Goal: Transaction & Acquisition: Book appointment/travel/reservation

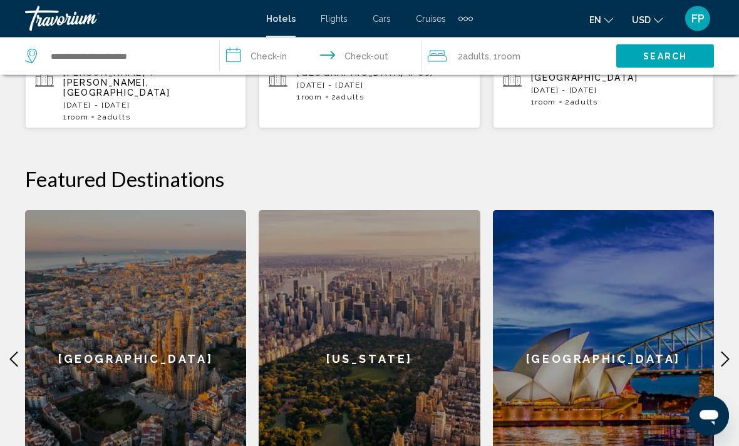
scroll to position [443, 0]
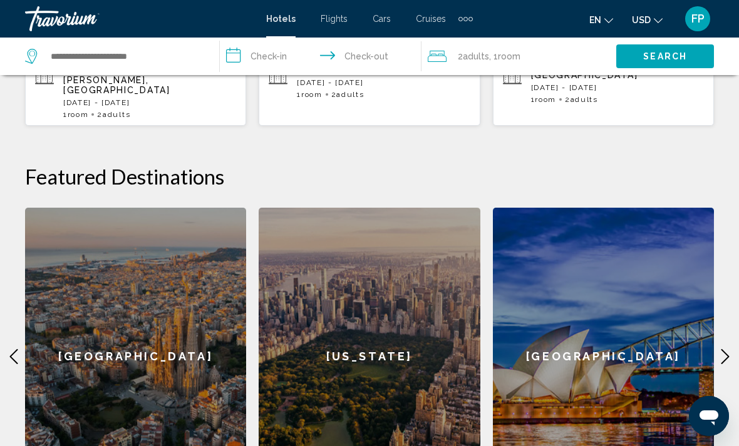
click at [726, 349] on icon "Main content" at bounding box center [725, 356] width 15 height 15
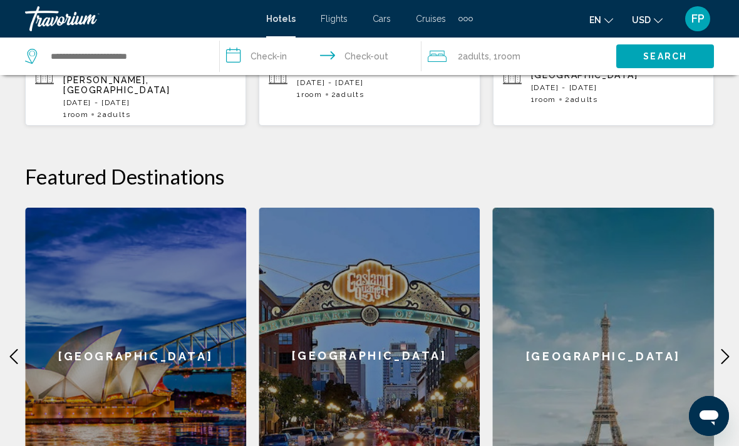
click at [726, 349] on icon "Main content" at bounding box center [725, 356] width 15 height 15
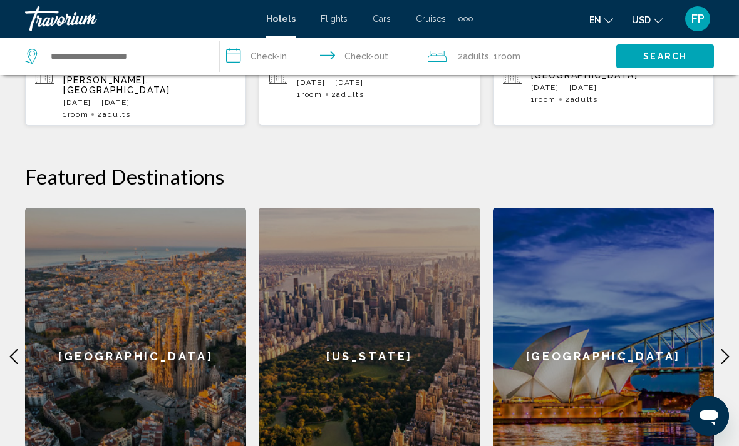
click at [722, 349] on icon "Main content" at bounding box center [725, 356] width 15 height 15
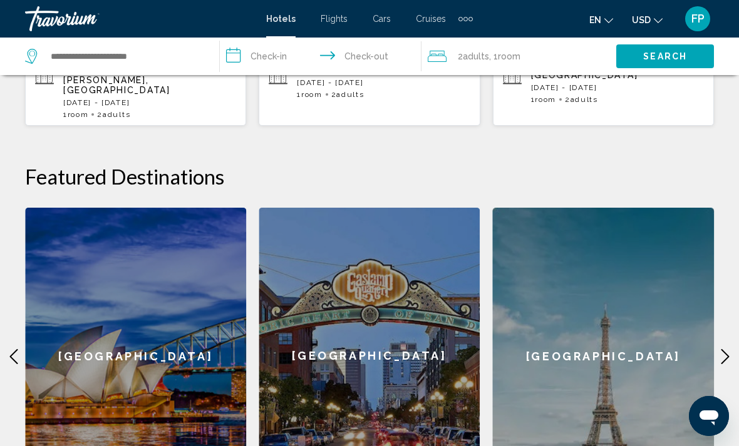
click at [669, 341] on div "[GEOGRAPHIC_DATA]" at bounding box center [603, 356] width 221 height 297
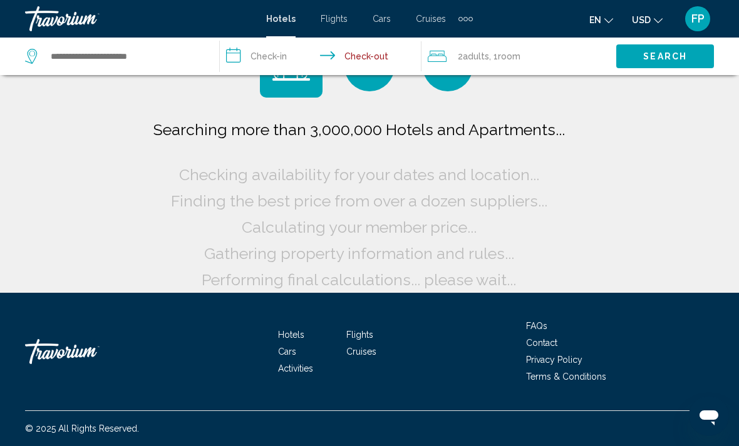
scroll to position [19, 0]
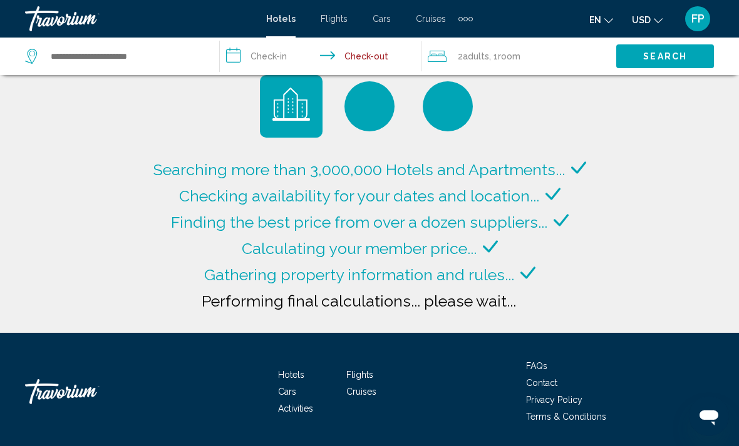
type input "**********"
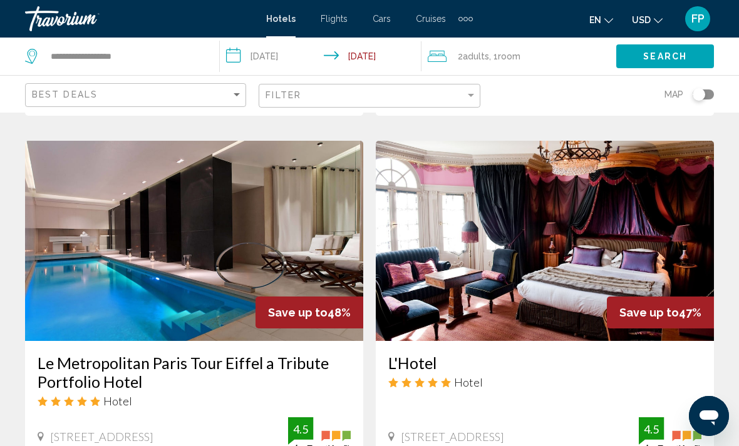
scroll to position [909, 0]
click at [234, 52] on input "**********" at bounding box center [323, 58] width 206 height 41
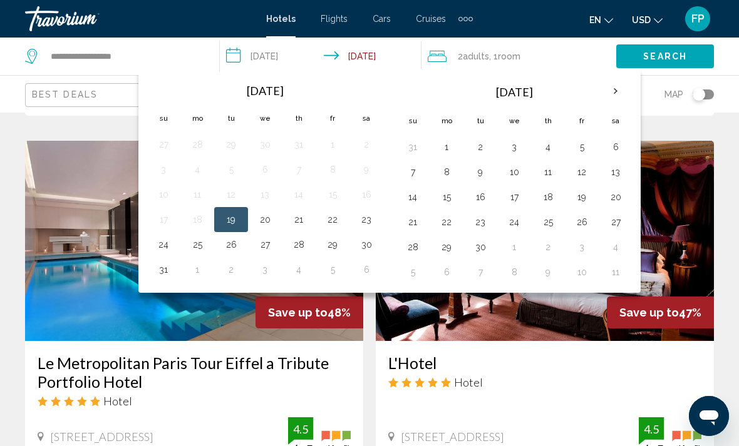
click at [615, 91] on th "Next month" at bounding box center [616, 92] width 34 height 28
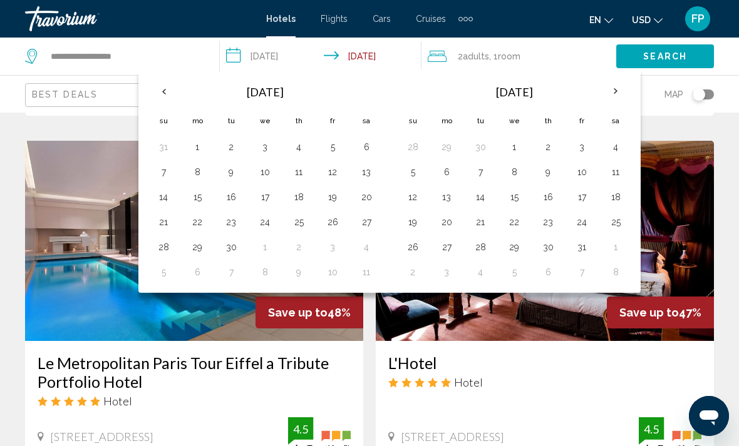
click at [613, 194] on button "18" at bounding box center [615, 197] width 20 height 18
click at [614, 222] on button "25" at bounding box center [615, 223] width 20 height 18
type input "**********"
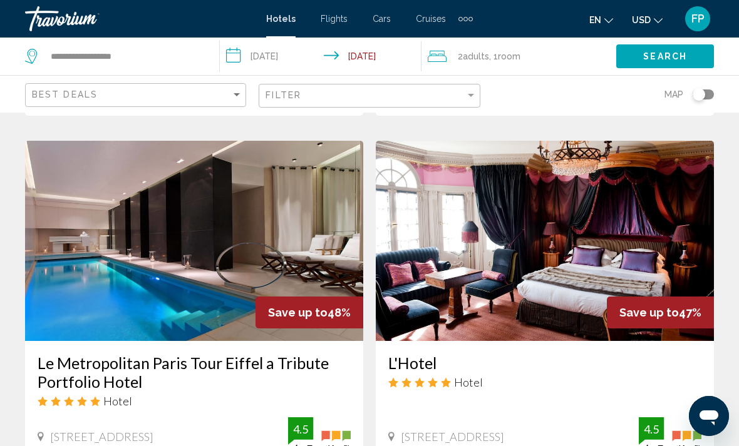
click at [651, 52] on span "Search" at bounding box center [665, 57] width 44 height 10
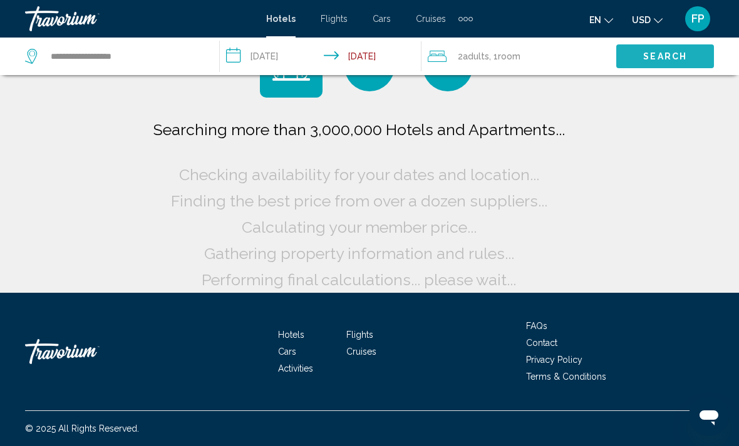
scroll to position [59, 0]
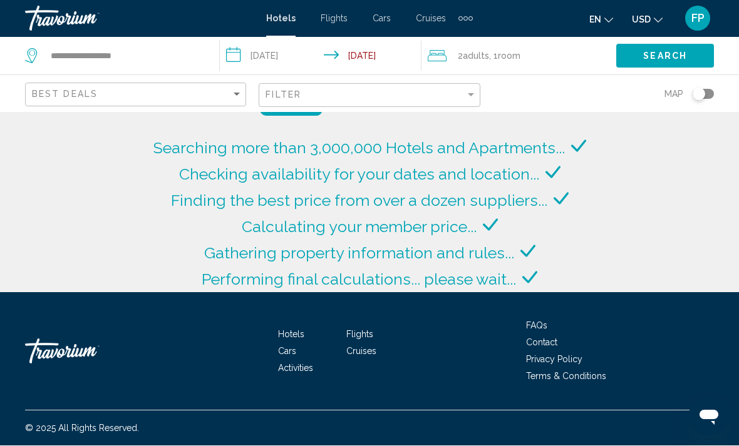
scroll to position [40, 0]
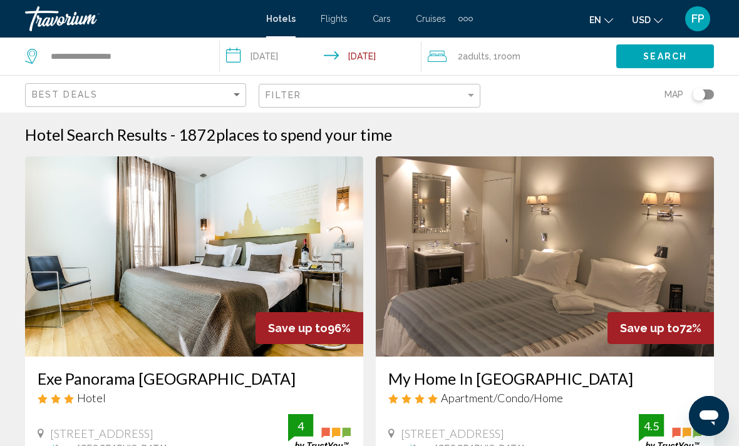
click at [433, 18] on span "Cruises" at bounding box center [431, 19] width 30 height 10
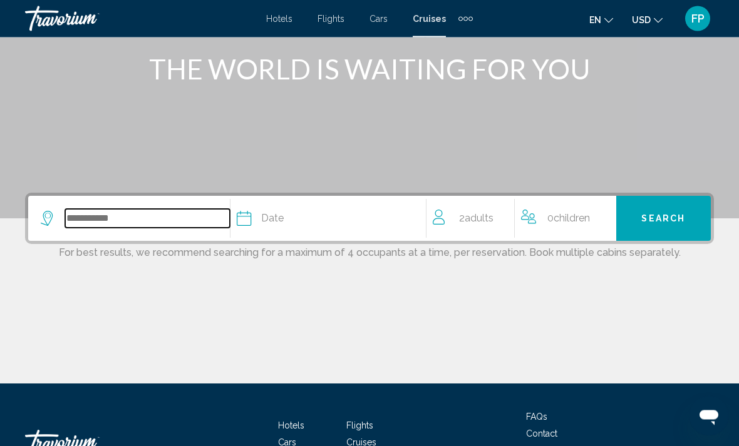
click at [128, 225] on input "Search widget" at bounding box center [147, 219] width 165 height 19
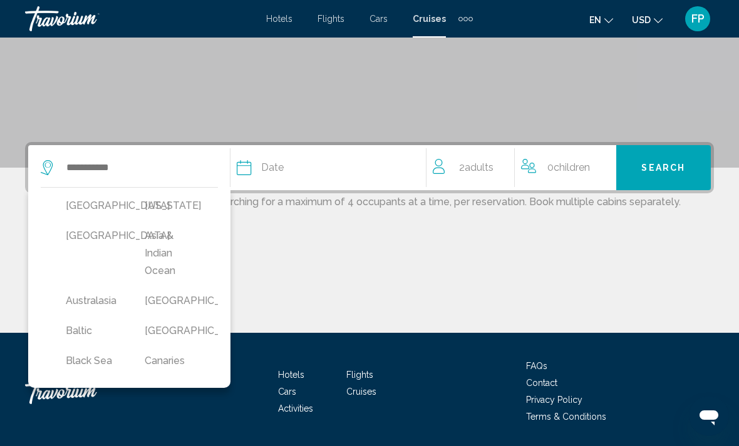
click at [170, 304] on button "[GEOGRAPHIC_DATA]" at bounding box center [171, 301] width 66 height 24
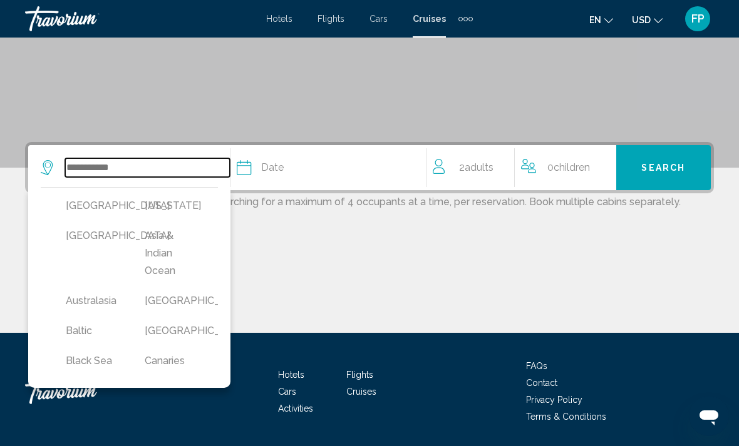
type input "*******"
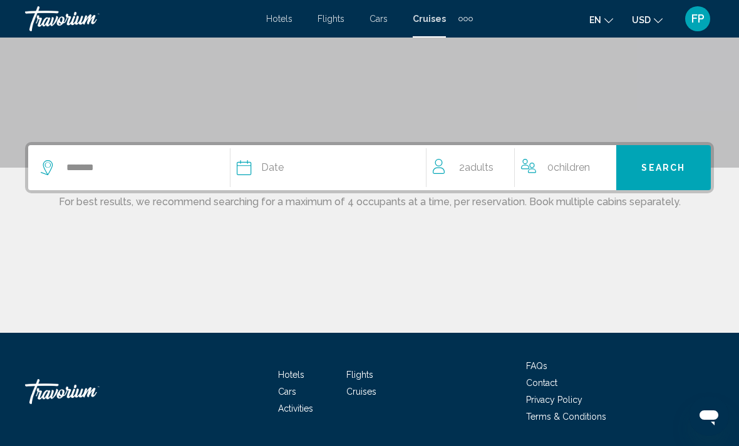
click at [326, 169] on div "Date" at bounding box center [331, 168] width 189 height 18
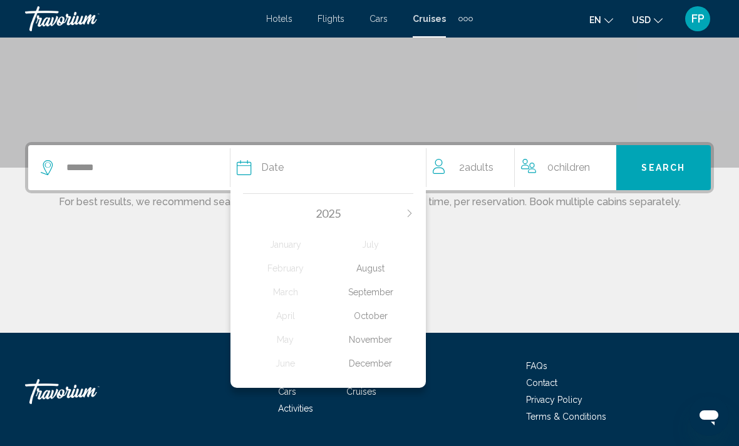
click at [369, 311] on div "October" at bounding box center [370, 316] width 85 height 23
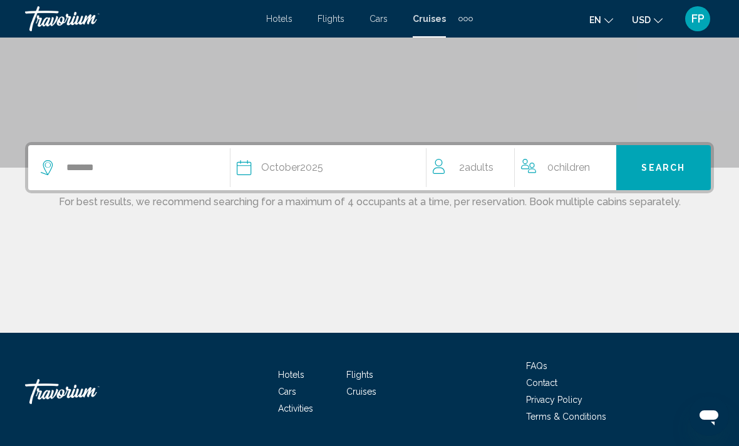
click at [663, 161] on button "Search" at bounding box center [663, 167] width 95 height 45
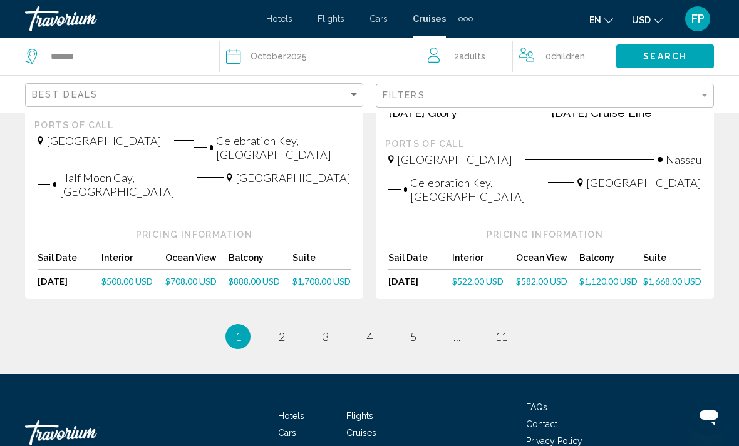
scroll to position [1587, 0]
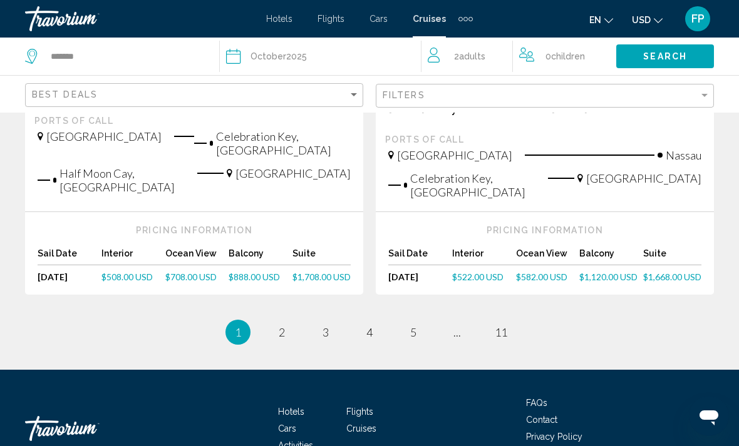
click at [349, 343] on ul "1 / 11 You're on page 1 page 2 page 3 page 4 page 5 page ... page 11" at bounding box center [369, 332] width 689 height 25
click at [277, 344] on link "page 2" at bounding box center [282, 333] width 22 height 22
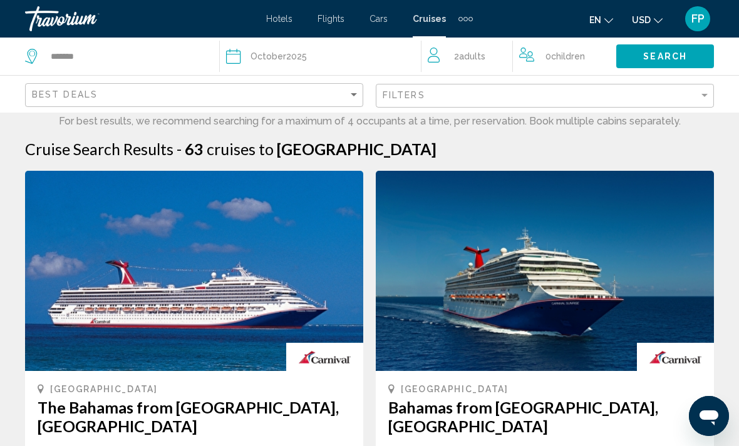
click at [261, 57] on span "October" at bounding box center [268, 56] width 36 height 10
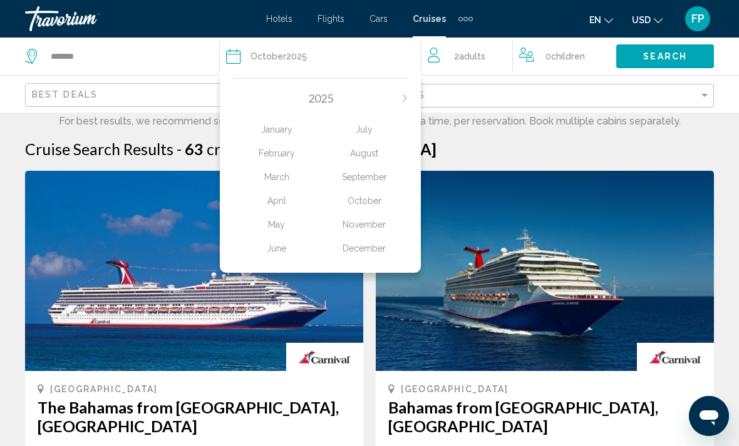
click at [368, 203] on div "October" at bounding box center [365, 201] width 88 height 23
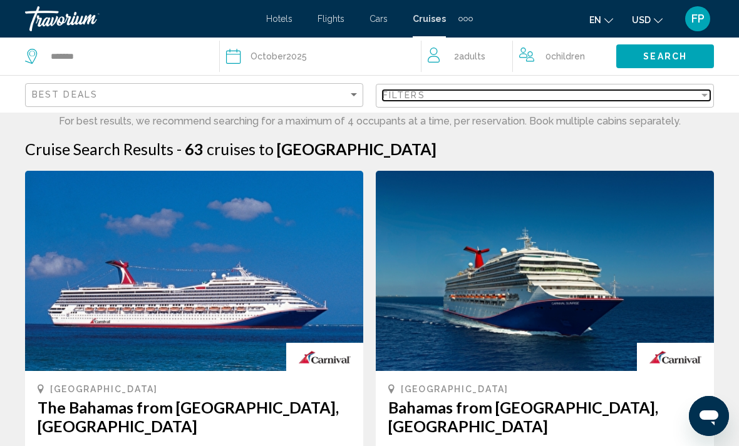
click at [677, 97] on div "Filters" at bounding box center [541, 95] width 316 height 10
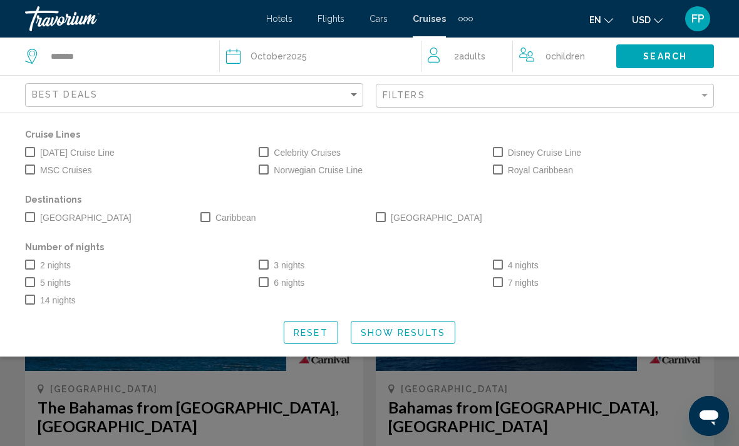
click at [27, 173] on span "Search widget" at bounding box center [30, 170] width 10 height 10
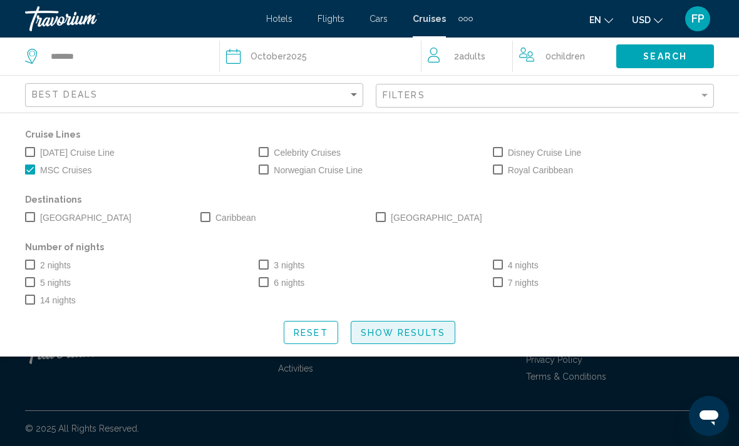
click at [421, 329] on span "Show Results" at bounding box center [403, 333] width 85 height 10
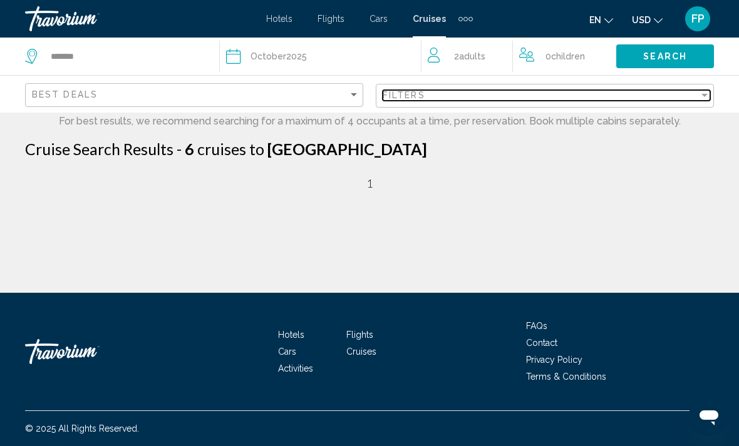
click at [440, 91] on div "Filters" at bounding box center [541, 95] width 316 height 10
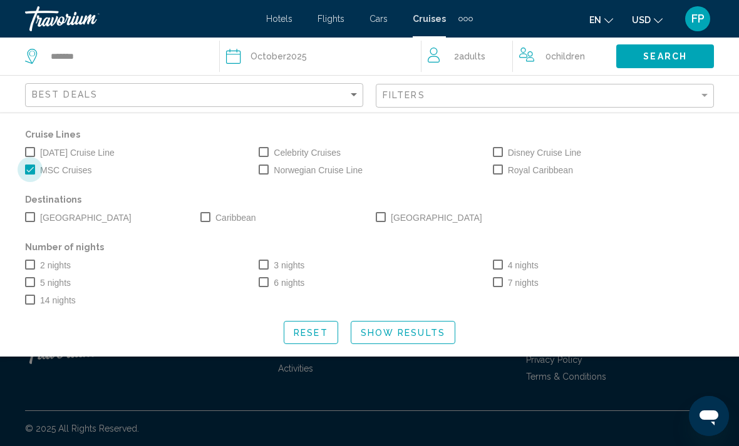
click at [33, 168] on span "Search widget" at bounding box center [30, 170] width 10 height 10
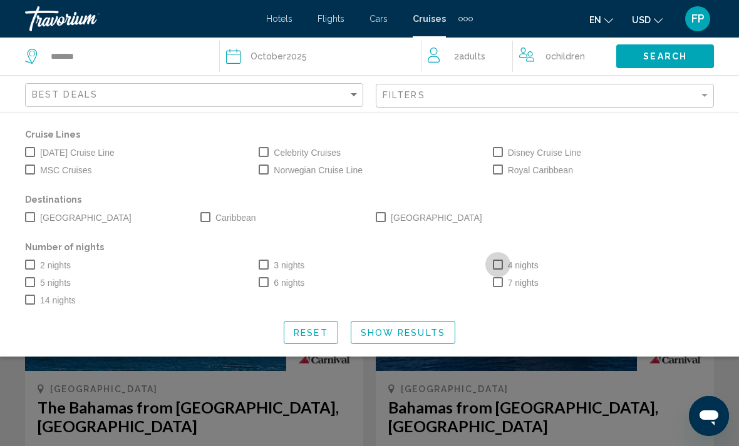
click at [499, 263] on span "Search widget" at bounding box center [498, 265] width 10 height 10
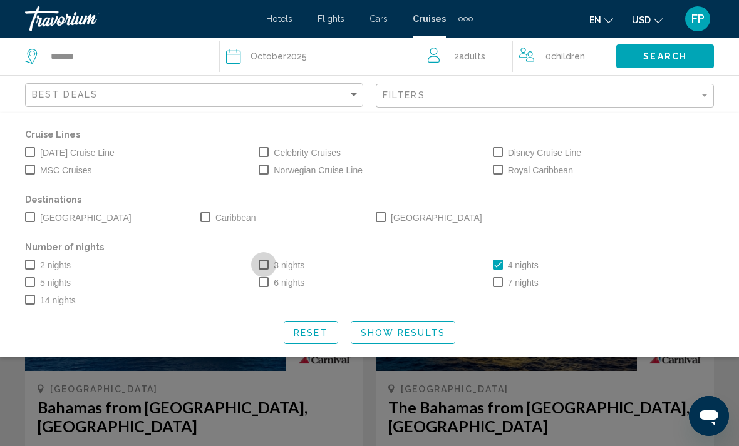
click at [264, 264] on span "Search widget" at bounding box center [264, 265] width 10 height 10
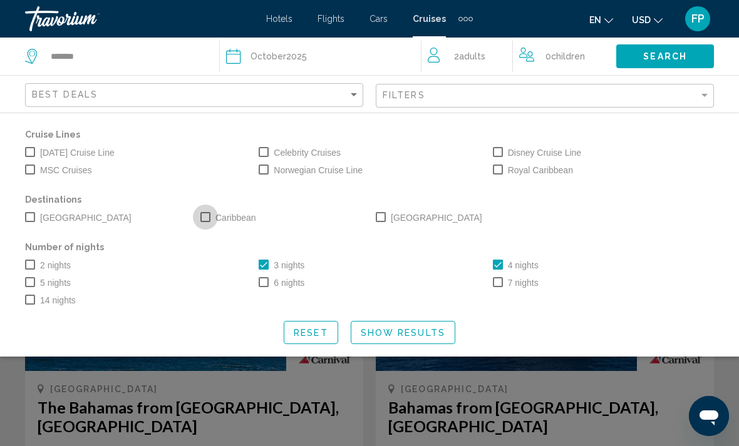
click at [207, 217] on span "Search widget" at bounding box center [205, 217] width 10 height 10
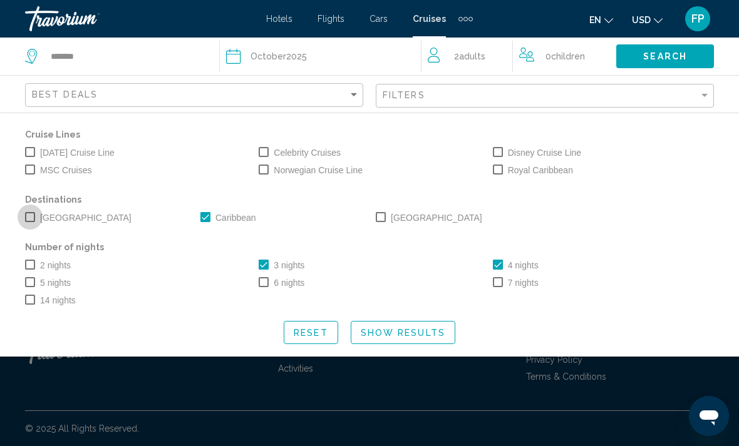
click at [29, 218] on span "Search widget" at bounding box center [30, 217] width 10 height 10
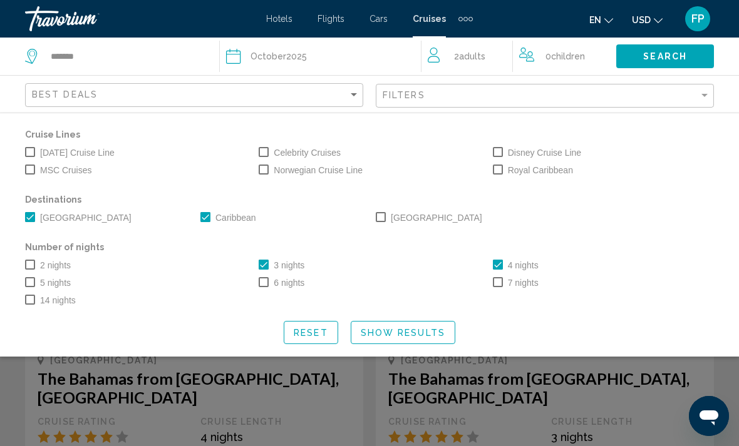
scroll to position [29, 0]
click at [406, 328] on span "Show Results" at bounding box center [403, 333] width 85 height 10
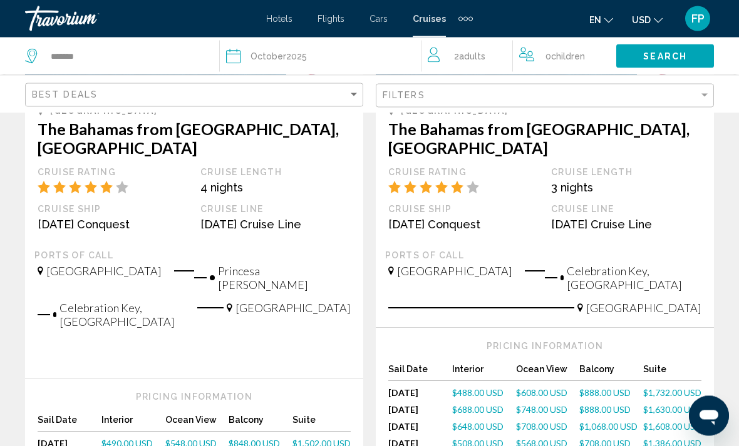
scroll to position [281, 0]
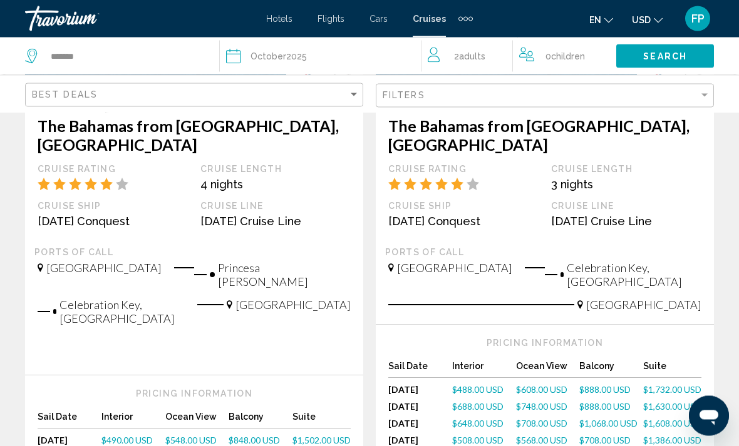
click at [605, 385] on span "$888.00 USD" at bounding box center [604, 390] width 51 height 11
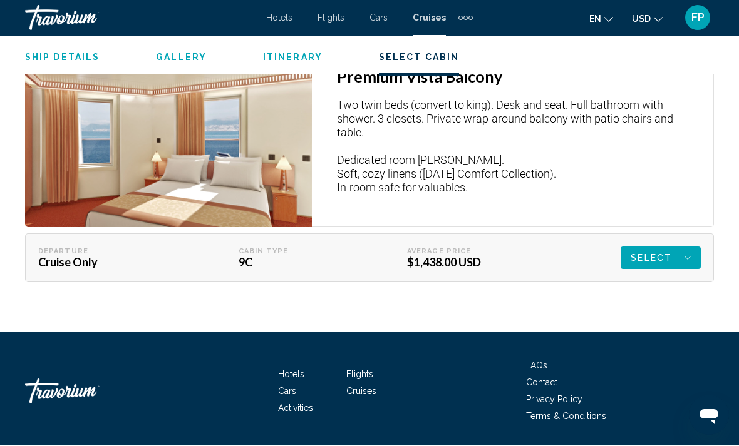
scroll to position [2855, 0]
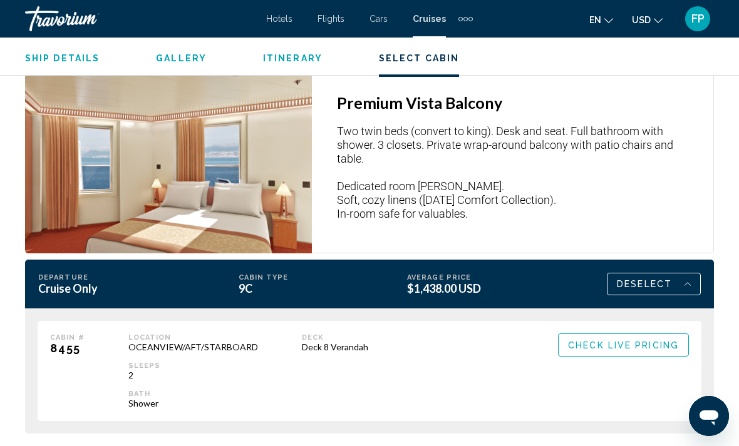
scroll to position [2829, 0]
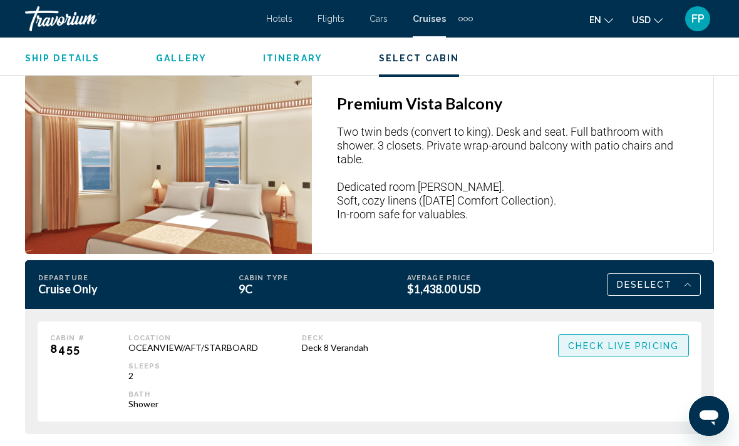
click at [664, 346] on span "Check Live Pricing" at bounding box center [623, 346] width 111 height 10
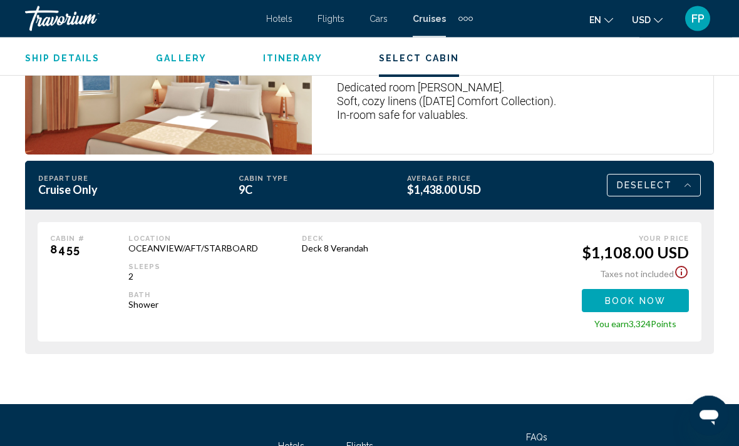
scroll to position [2928, 0]
click at [687, 266] on icon "Show Taxes and Fees disclaimer" at bounding box center [681, 272] width 15 height 15
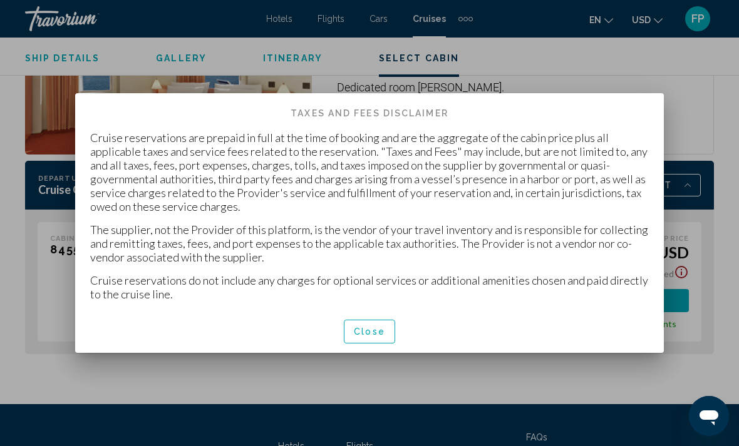
click at [380, 332] on span "Close" at bounding box center [369, 332] width 31 height 10
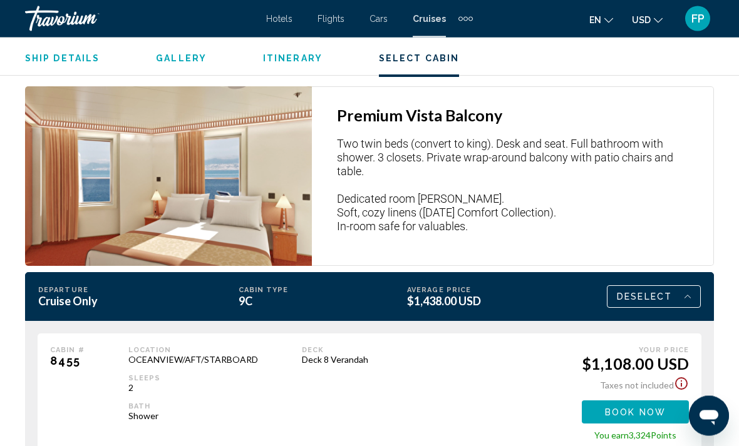
scroll to position [2817, 0]
click at [666, 297] on span "Deselect" at bounding box center [644, 296] width 55 height 21
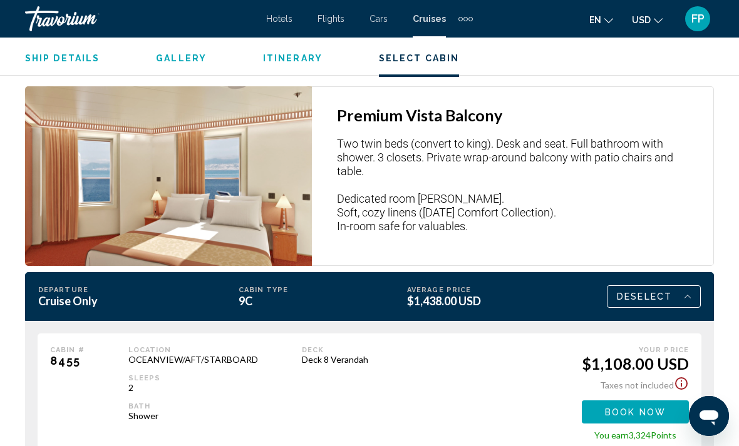
click at [690, 299] on icon "Main content" at bounding box center [687, 296] width 6 height 15
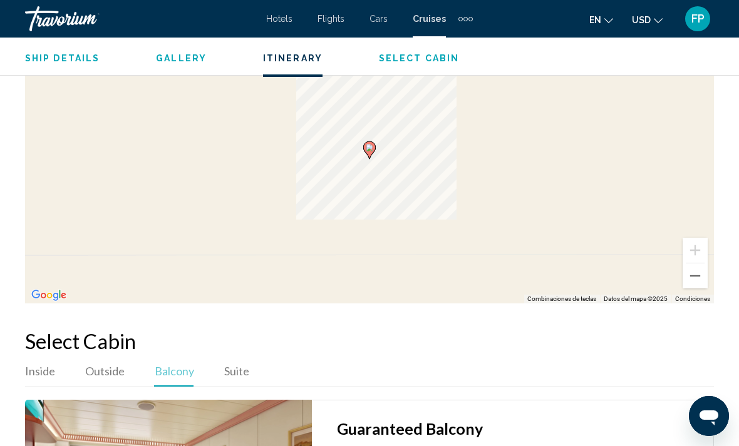
scroll to position [1793, 0]
click at [244, 371] on span "Suite" at bounding box center [236, 372] width 25 height 14
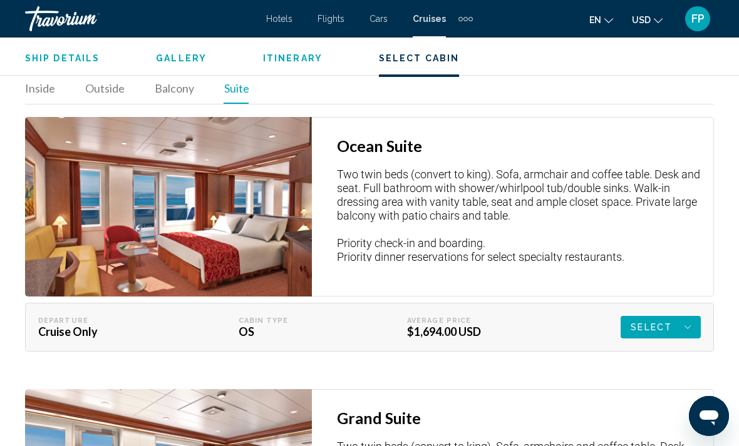
scroll to position [2093, 0]
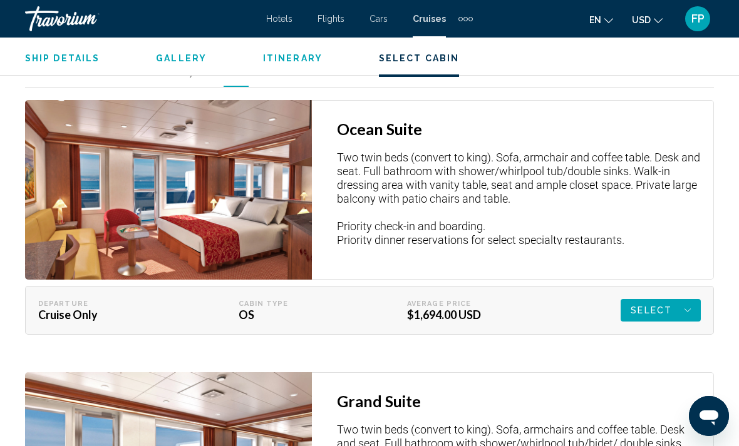
click at [671, 312] on span "Select" at bounding box center [650, 310] width 41 height 23
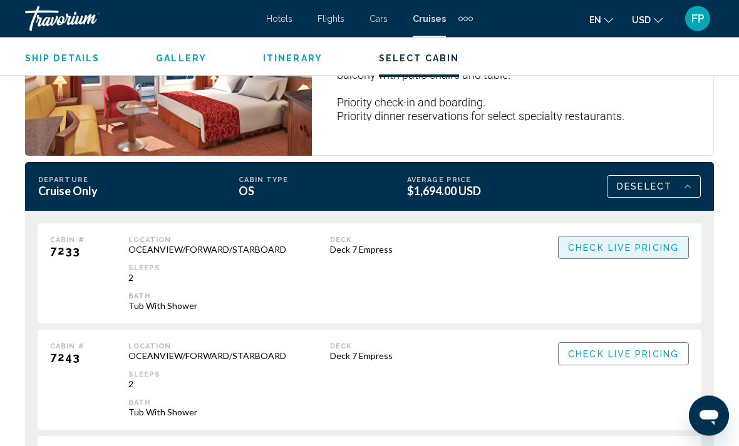
scroll to position [2217, 0]
click at [669, 247] on span "Check Live Pricing" at bounding box center [623, 248] width 111 height 10
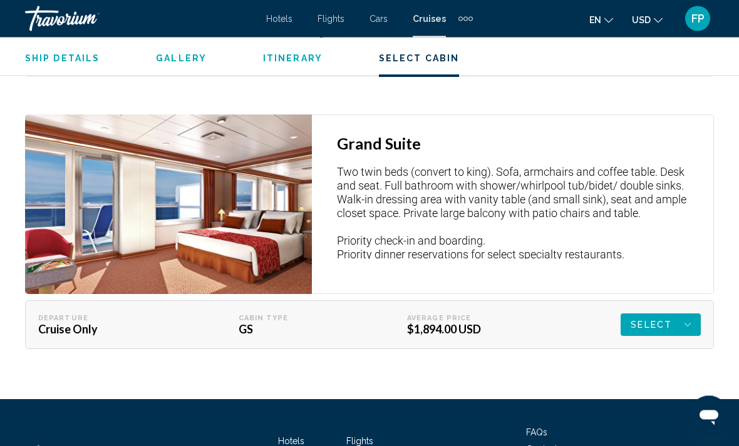
scroll to position [2822, 0]
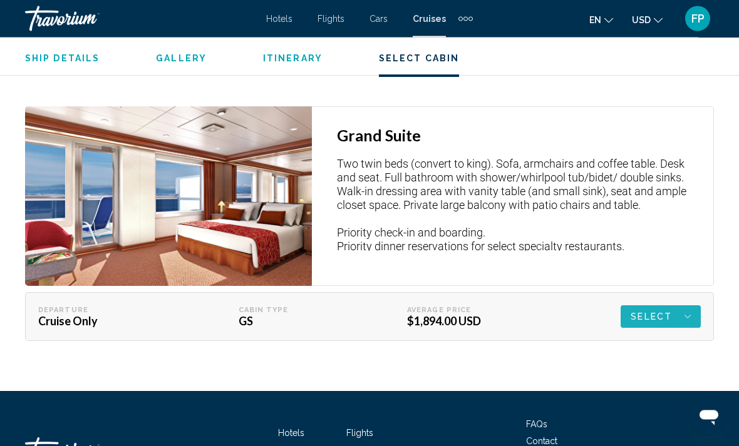
click at [0, 0] on div "Select" at bounding box center [0, 0] width 0 height 0
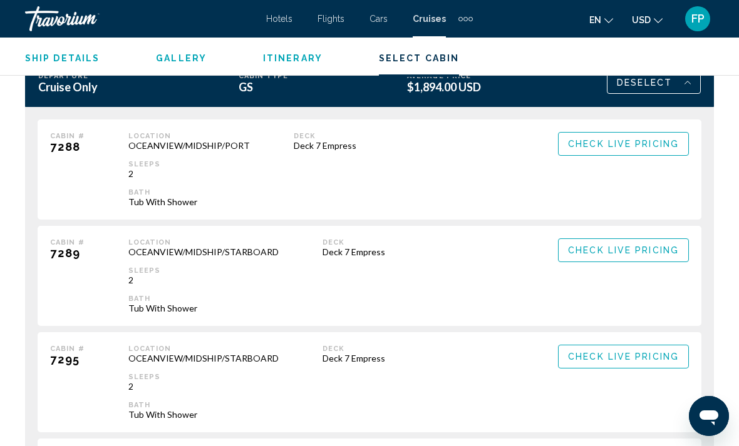
scroll to position [3040, 0]
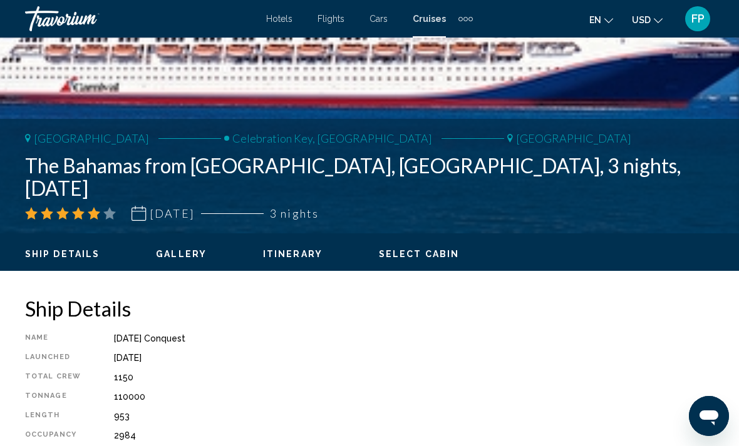
scroll to position [0, 0]
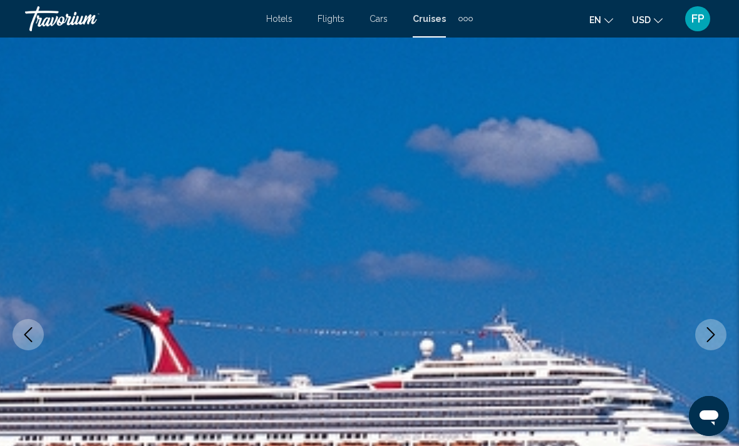
click at [468, 22] on div "Extra navigation items" at bounding box center [465, 18] width 14 height 19
click at [453, 45] on span "Activities" at bounding box center [445, 42] width 35 height 10
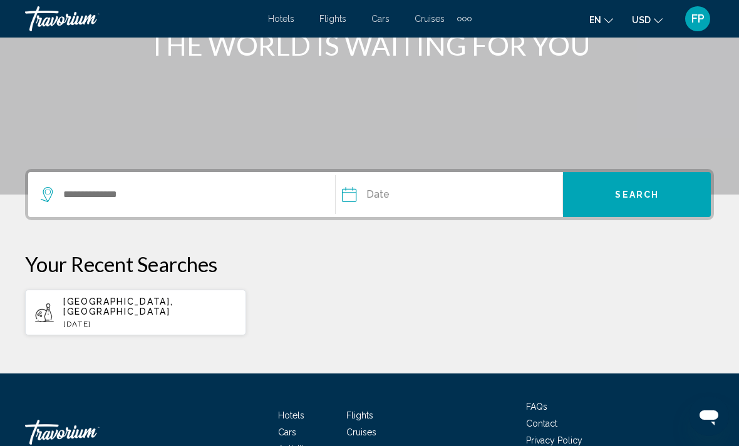
scroll to position [210, 0]
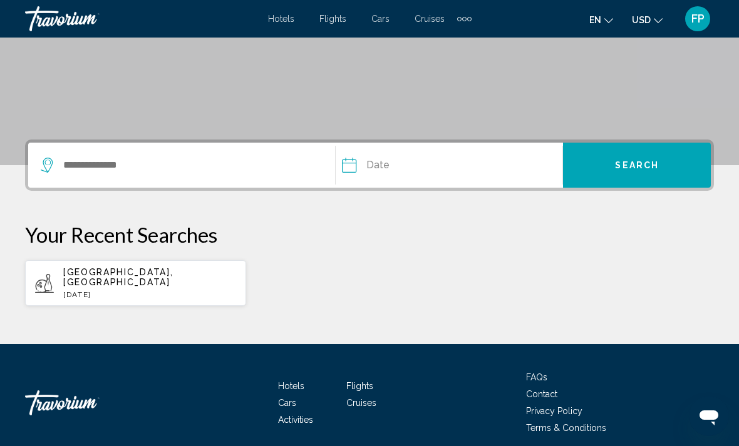
click at [229, 292] on app-activities-recent-search "[GEOGRAPHIC_DATA], [GEOGRAPHIC_DATA] [DATE]" at bounding box center [135, 283] width 221 height 46
type input "**********"
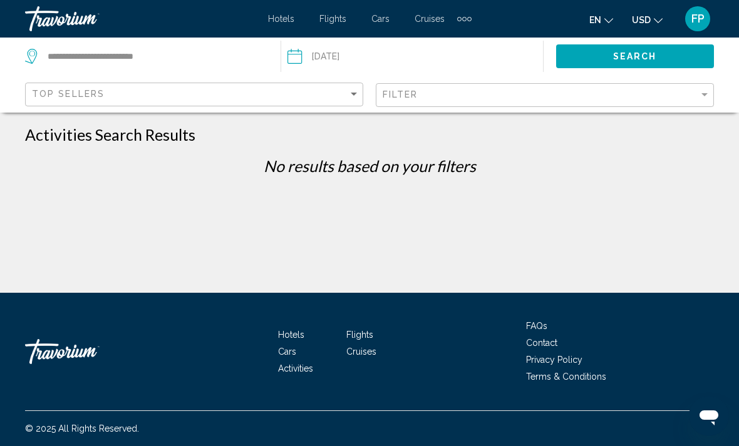
click at [330, 19] on span "Flights" at bounding box center [332, 19] width 27 height 10
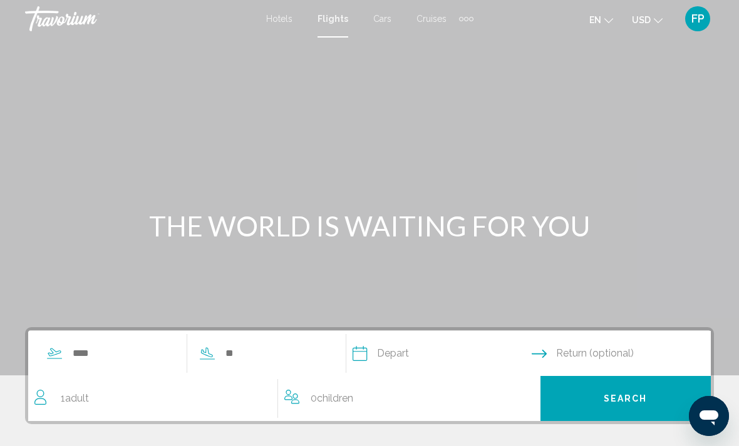
click at [287, 22] on span "Hotels" at bounding box center [279, 19] width 26 height 10
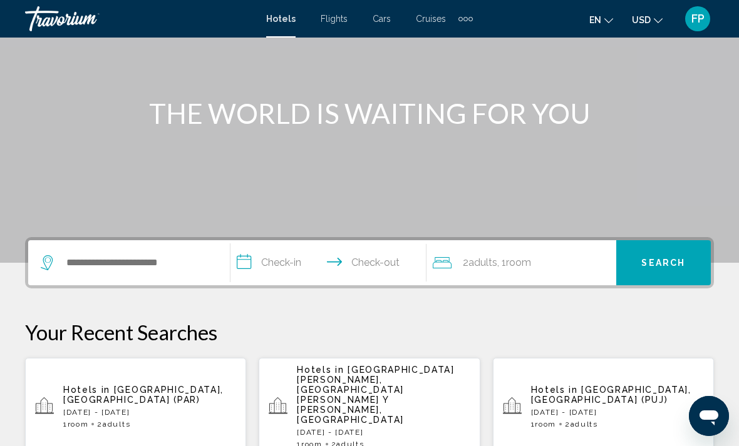
scroll to position [113, 0]
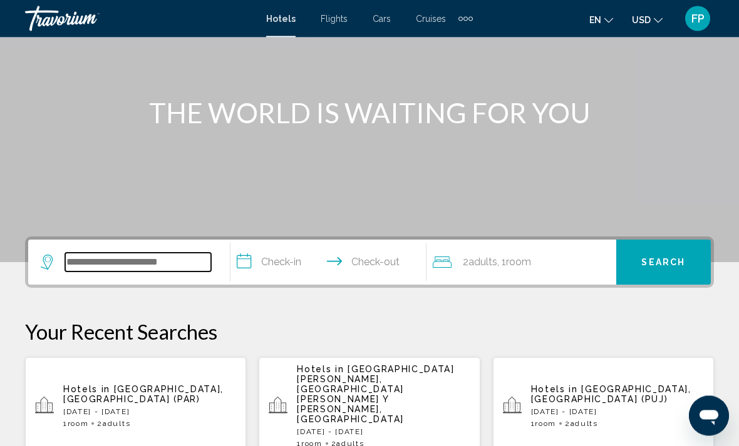
click at [171, 272] on input "Search widget" at bounding box center [138, 263] width 146 height 19
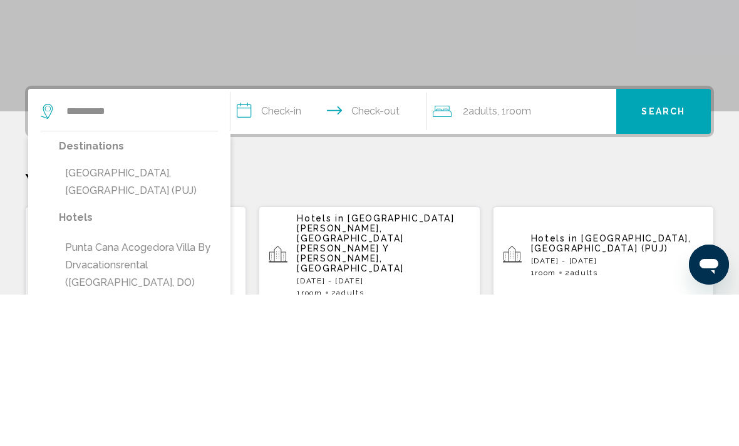
click at [155, 313] on button "[GEOGRAPHIC_DATA], [GEOGRAPHIC_DATA] (PUJ)" at bounding box center [138, 333] width 159 height 41
type input "**********"
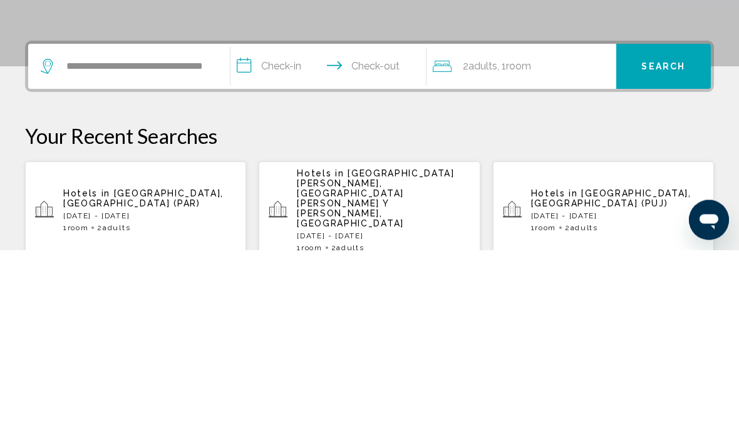
click at [291, 240] on input "**********" at bounding box center [330, 264] width 201 height 49
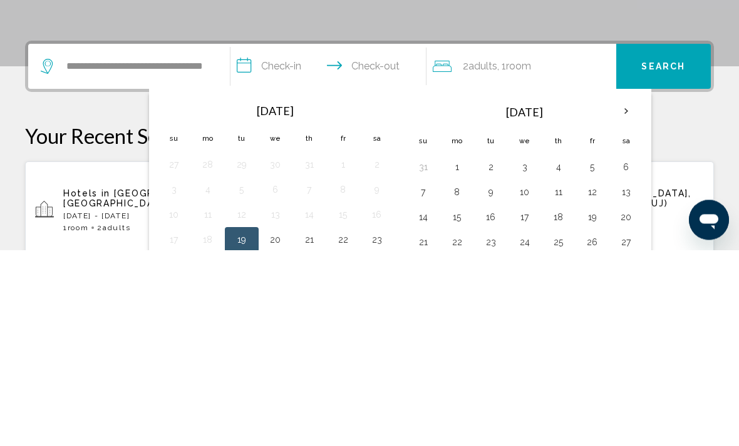
scroll to position [309, 0]
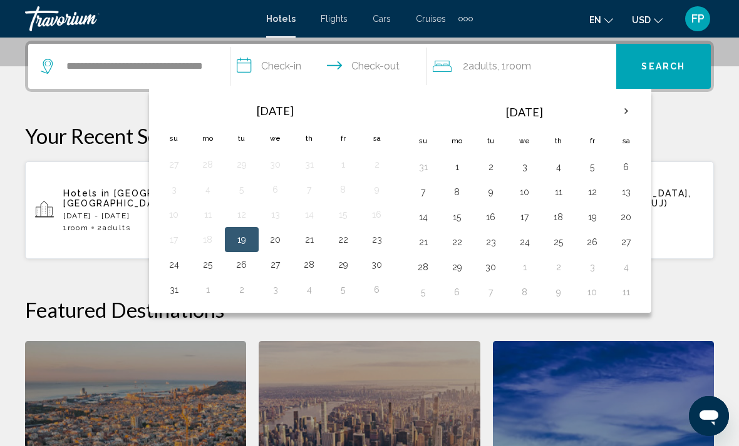
click at [630, 113] on th "Next month" at bounding box center [626, 112] width 34 height 28
click at [634, 214] on button "18" at bounding box center [626, 217] width 20 height 18
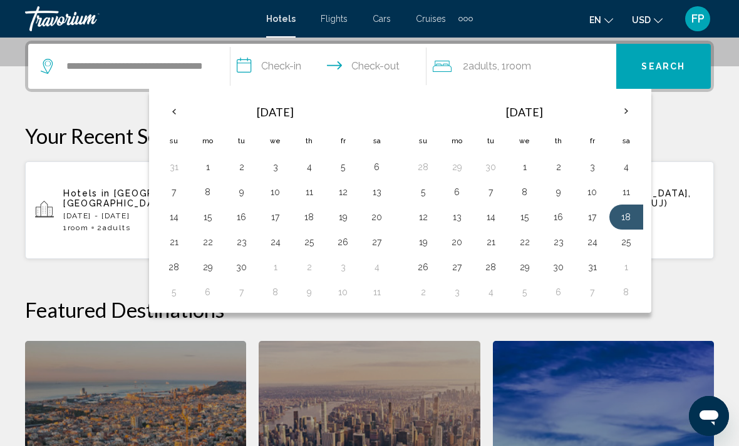
click at [630, 245] on button "25" at bounding box center [626, 243] width 20 height 18
type input "**********"
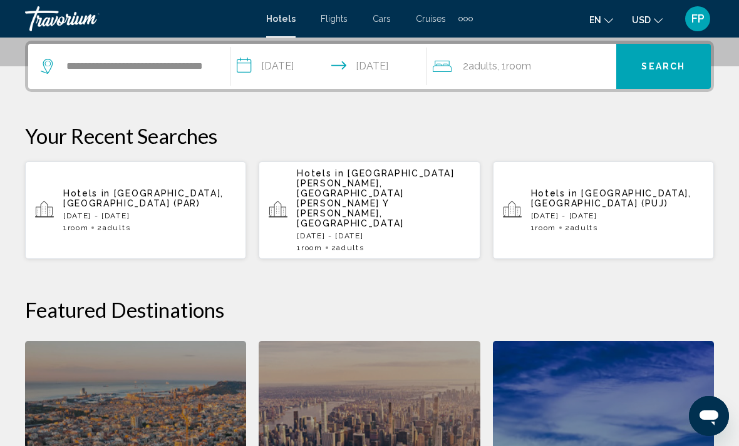
click at [663, 70] on span "Search" at bounding box center [663, 67] width 44 height 10
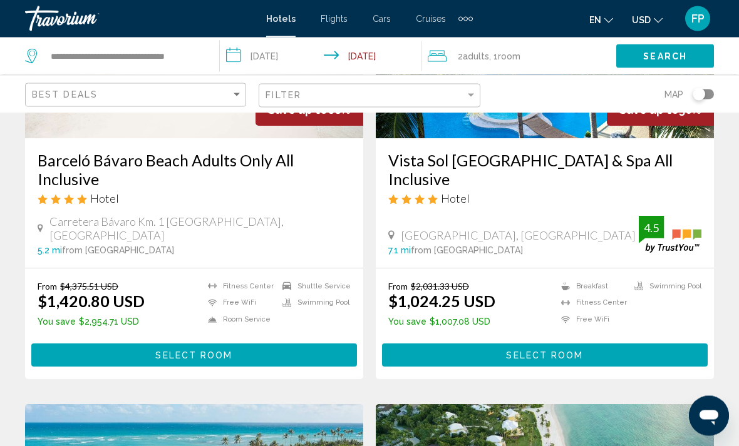
scroll to position [183, 0]
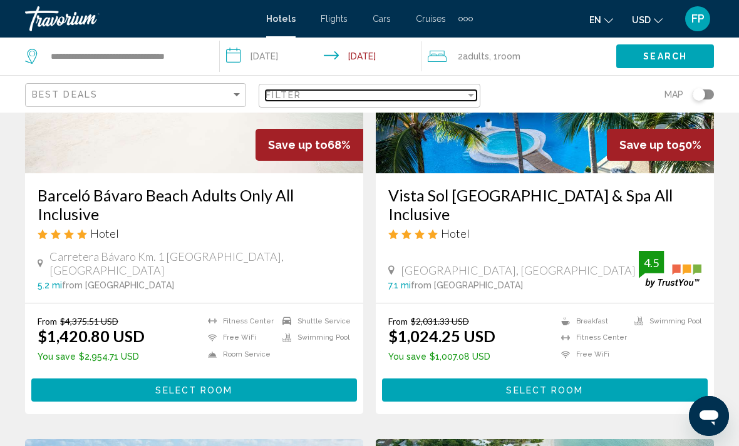
click at [450, 94] on div "Filter" at bounding box center [364, 95] width 199 height 10
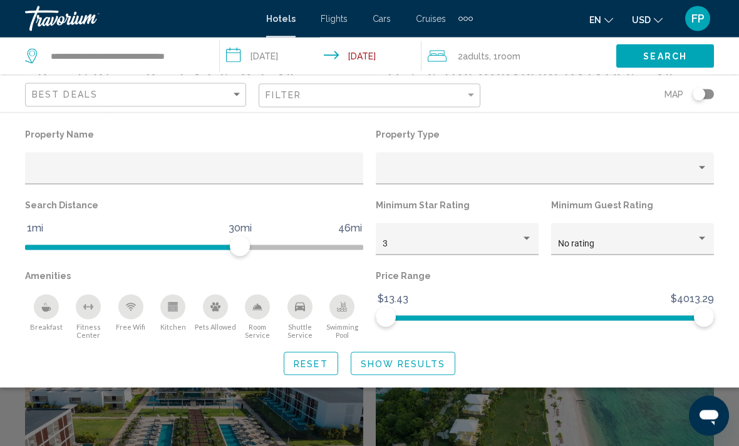
scroll to position [297, 0]
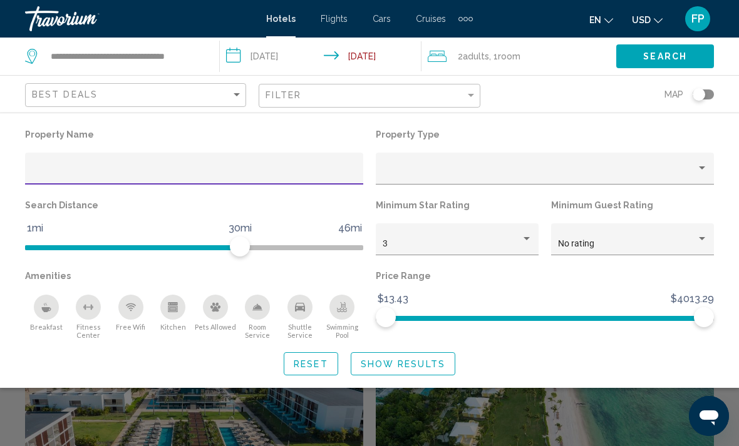
click at [523, 230] on div "3" at bounding box center [458, 243] width 150 height 26
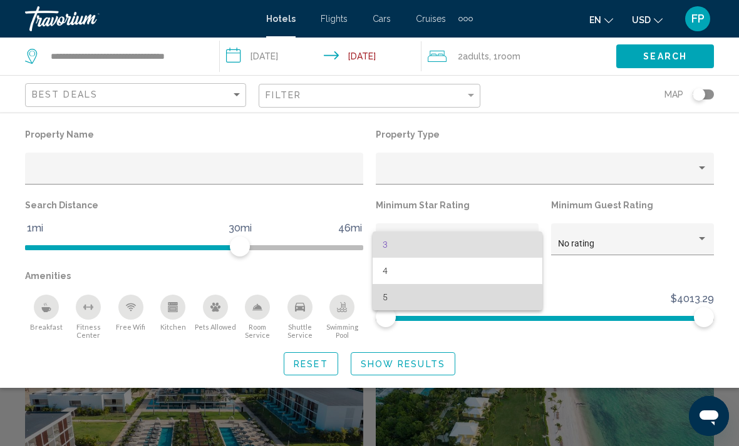
click at [413, 299] on span "5" at bounding box center [458, 297] width 150 height 26
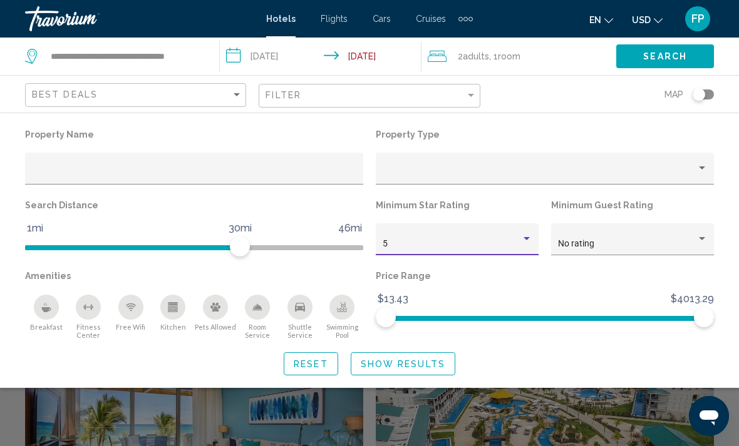
click at [500, 245] on div "5" at bounding box center [452, 244] width 138 height 10
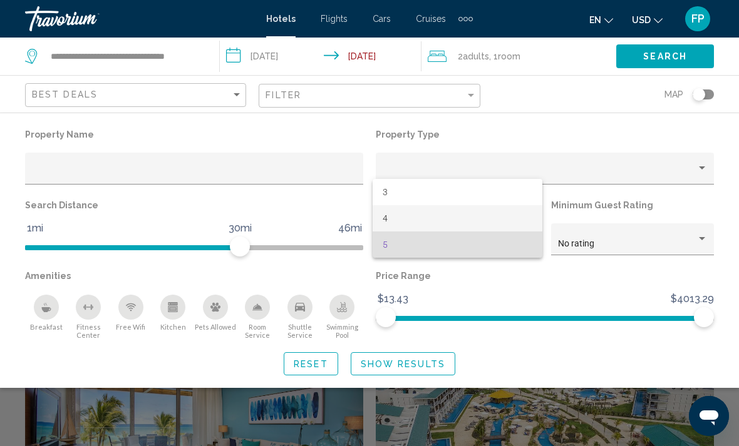
click at [430, 222] on span "4" at bounding box center [458, 218] width 150 height 26
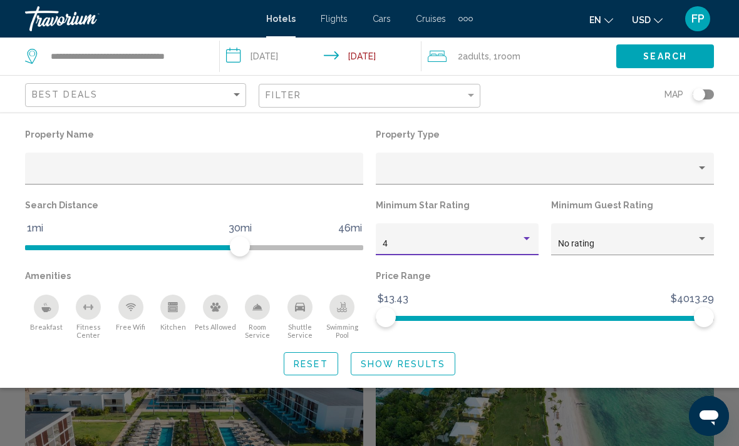
click at [702, 237] on div "Hotel Filters" at bounding box center [701, 239] width 11 height 10
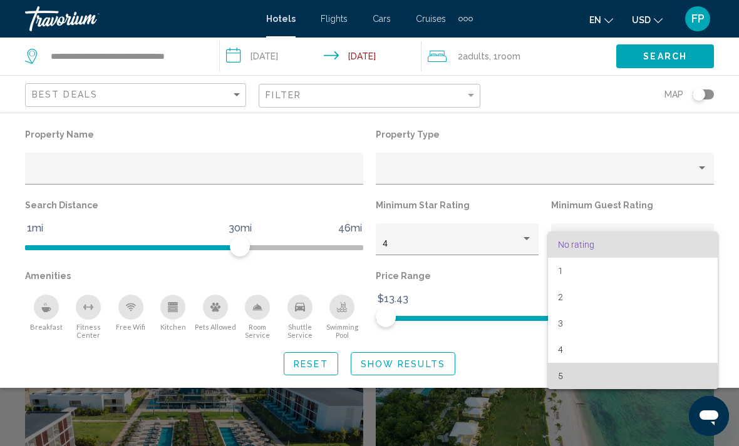
click at [585, 384] on span "5" at bounding box center [633, 376] width 150 height 26
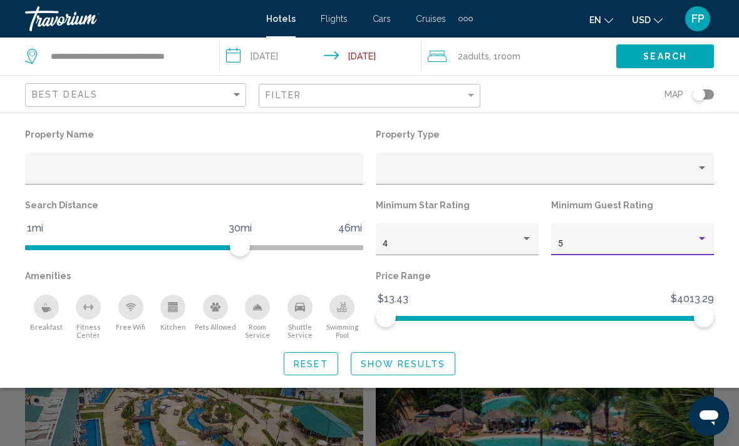
click at [409, 366] on span "Show Results" at bounding box center [403, 364] width 85 height 10
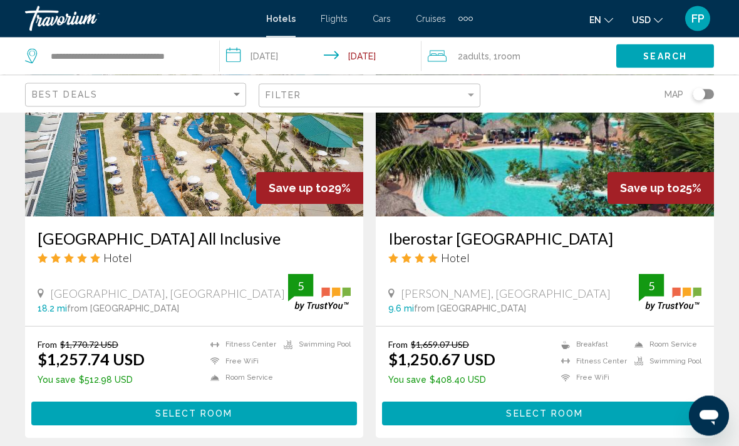
scroll to position [586, 0]
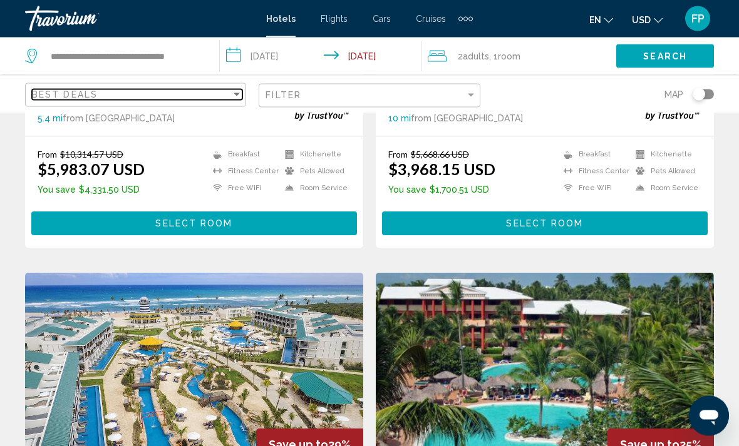
click at [219, 99] on div "Best Deals" at bounding box center [131, 95] width 199 height 10
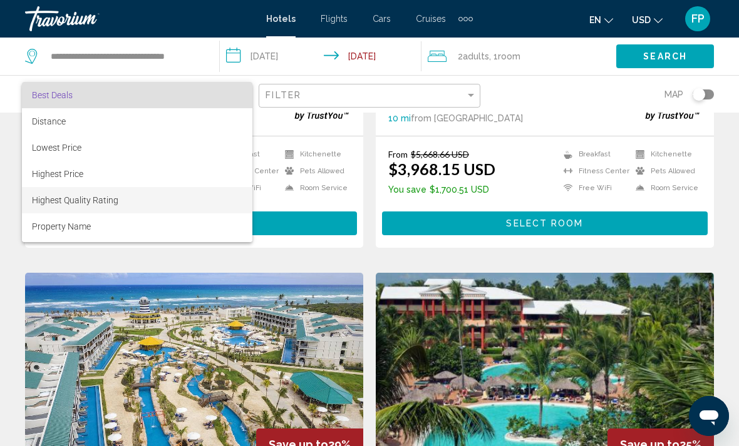
click at [111, 206] on span "Highest Quality Rating" at bounding box center [137, 200] width 210 height 26
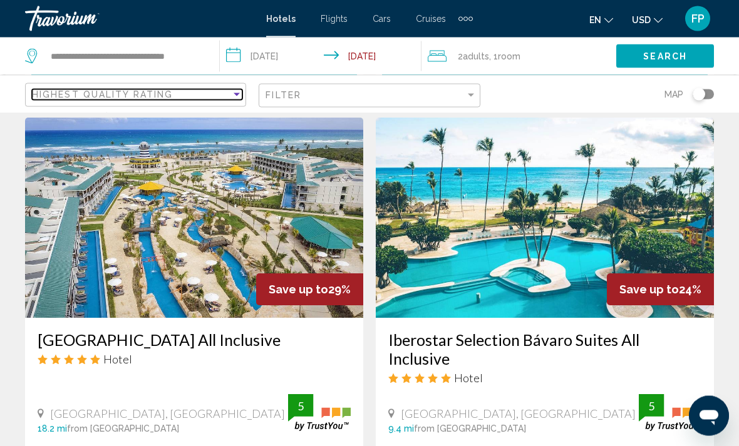
scroll to position [486, 0]
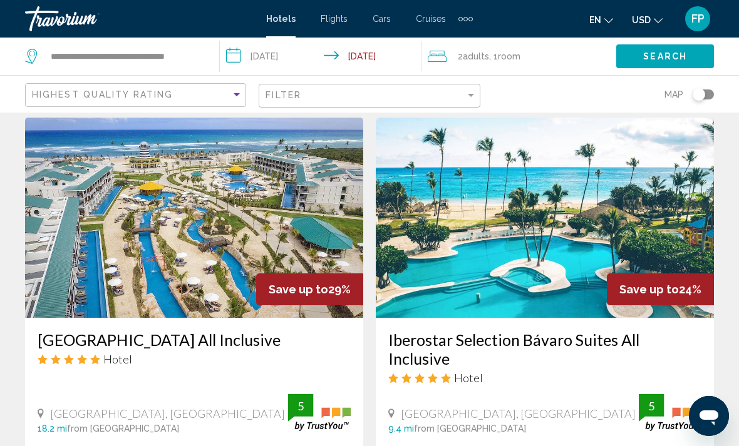
click at [697, 98] on div "Toggle map" at bounding box center [698, 94] width 13 height 13
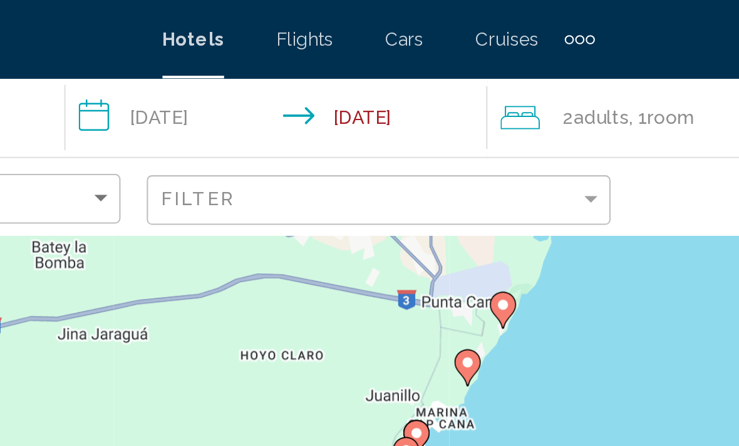
scroll to position [0, 0]
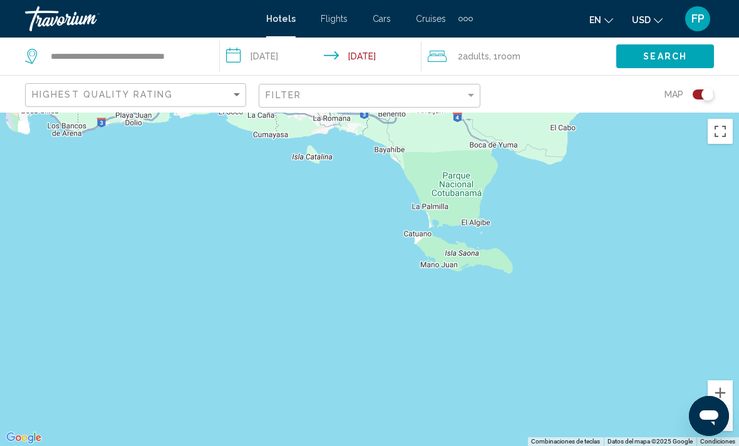
click at [699, 95] on div "Toggle map" at bounding box center [702, 95] width 21 height 10
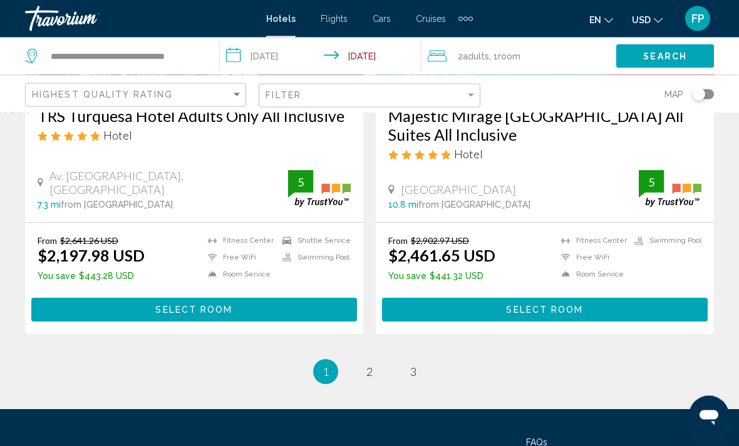
scroll to position [2611, 0]
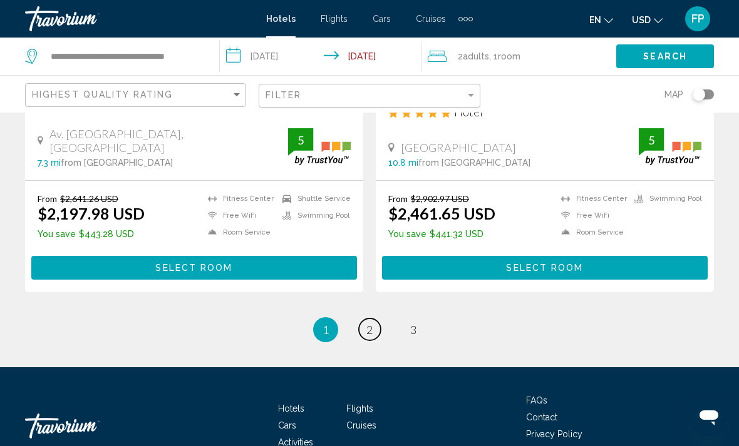
click at [366, 323] on span "2" at bounding box center [369, 330] width 6 height 14
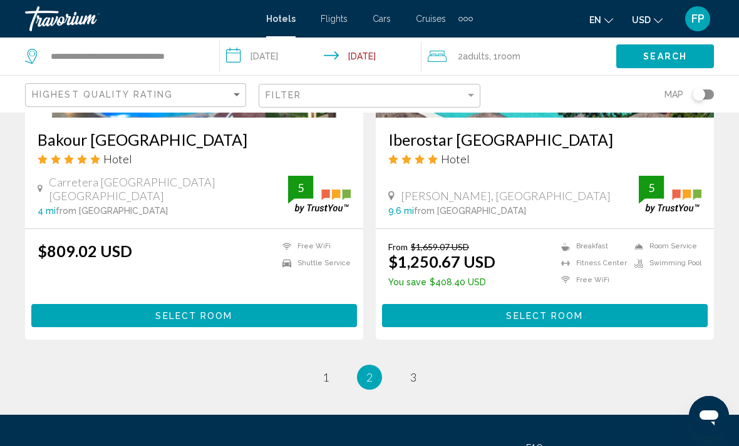
scroll to position [2627, 0]
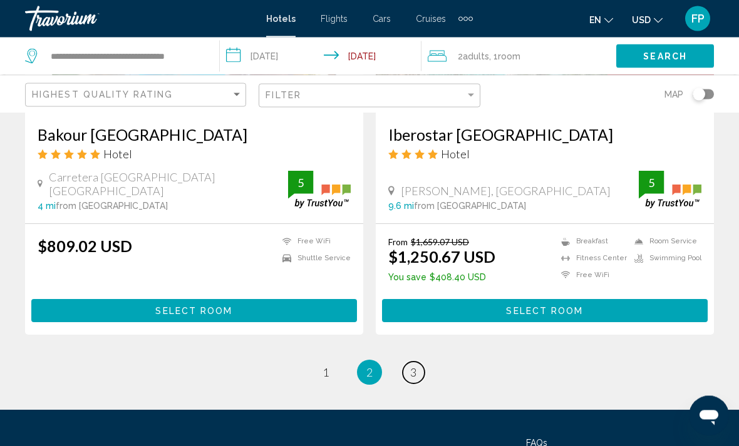
click at [419, 363] on link "page 3" at bounding box center [414, 374] width 22 height 22
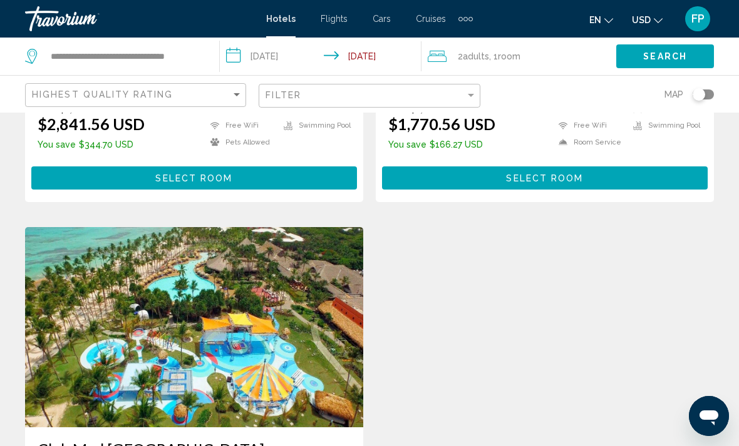
scroll to position [861, 0]
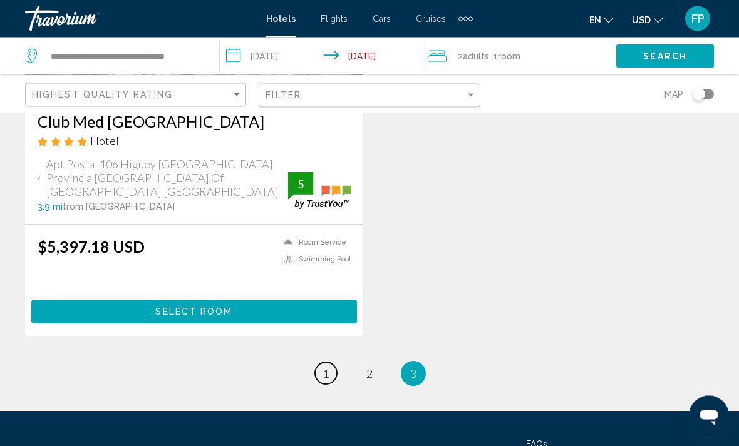
click at [331, 363] on link "page 1" at bounding box center [326, 374] width 22 height 22
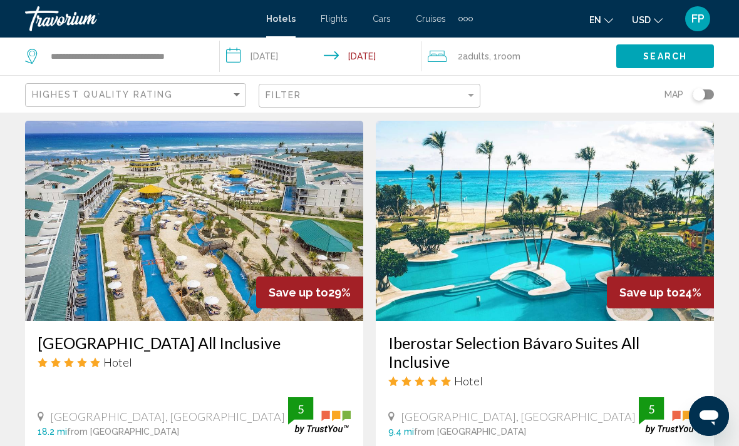
scroll to position [488, 0]
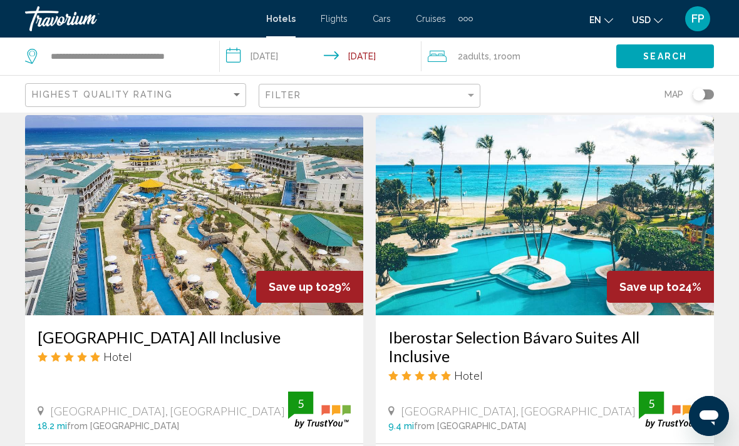
click at [272, 249] on img "Main content" at bounding box center [194, 215] width 338 height 200
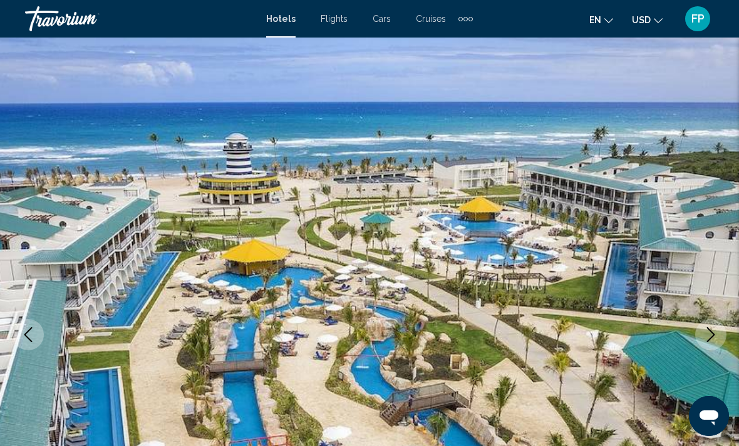
click at [716, 337] on icon "Next image" at bounding box center [710, 334] width 15 height 15
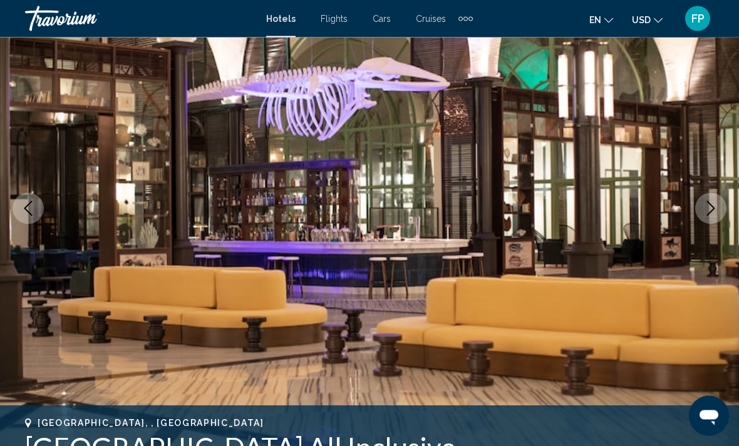
scroll to position [118, 0]
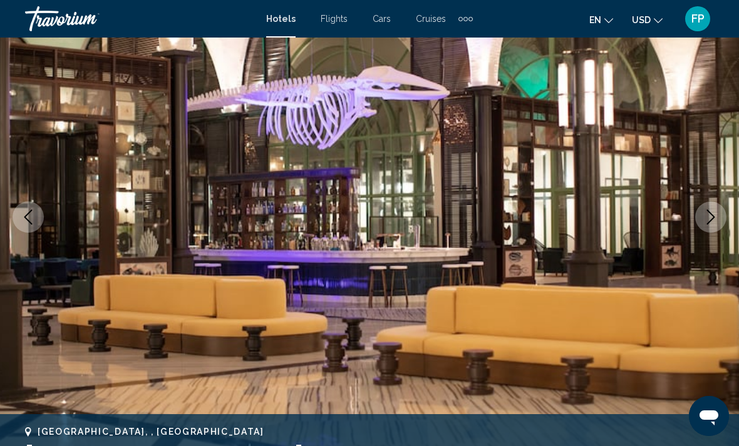
click at [713, 224] on icon "Next image" at bounding box center [710, 217] width 15 height 15
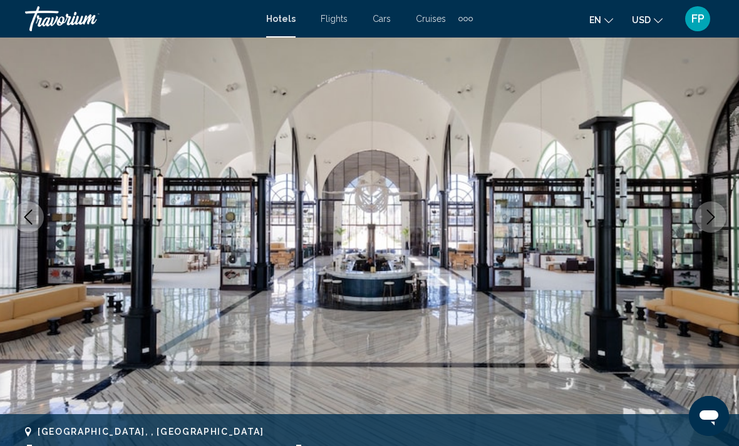
click at [708, 225] on button "Next image" at bounding box center [710, 217] width 31 height 31
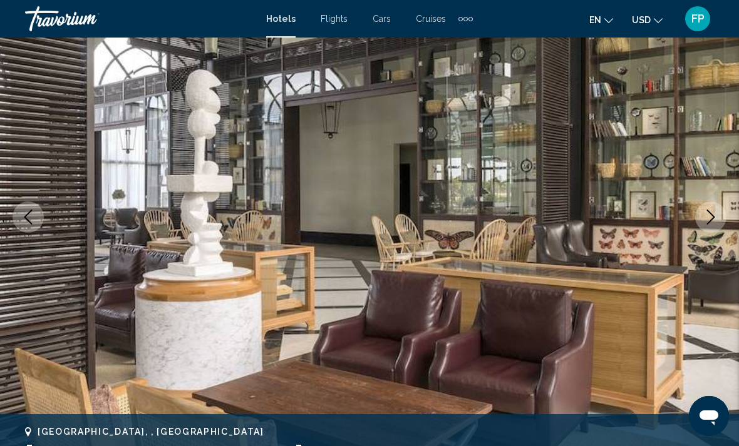
click at [709, 226] on button "Next image" at bounding box center [710, 217] width 31 height 31
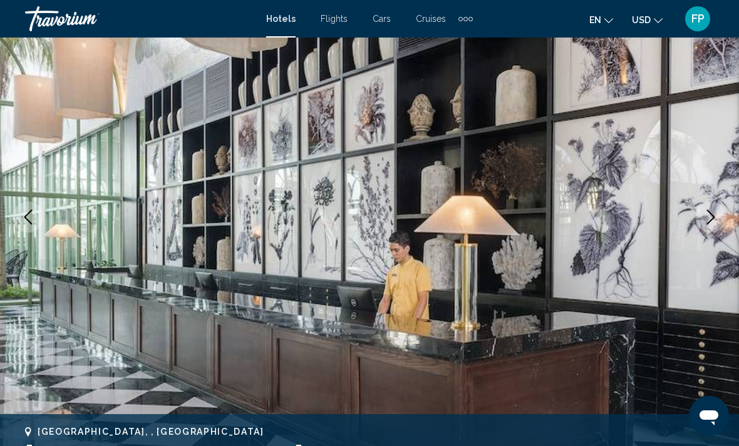
click at [711, 221] on icon "Next image" at bounding box center [710, 217] width 15 height 15
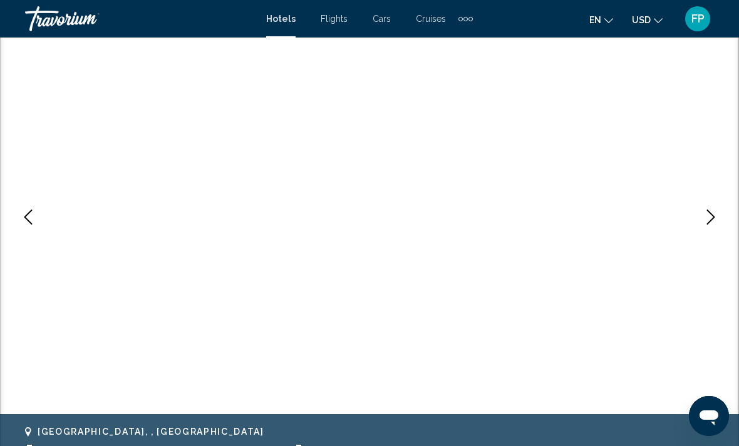
click at [706, 225] on button "Next image" at bounding box center [710, 217] width 31 height 31
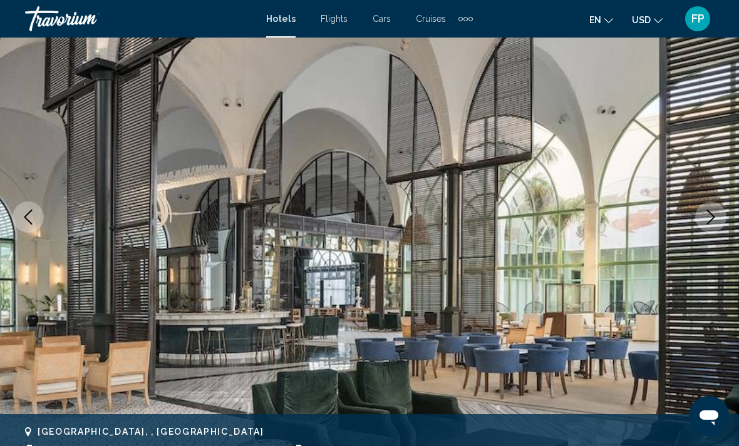
click at [713, 215] on icon "Next image" at bounding box center [711, 217] width 8 height 15
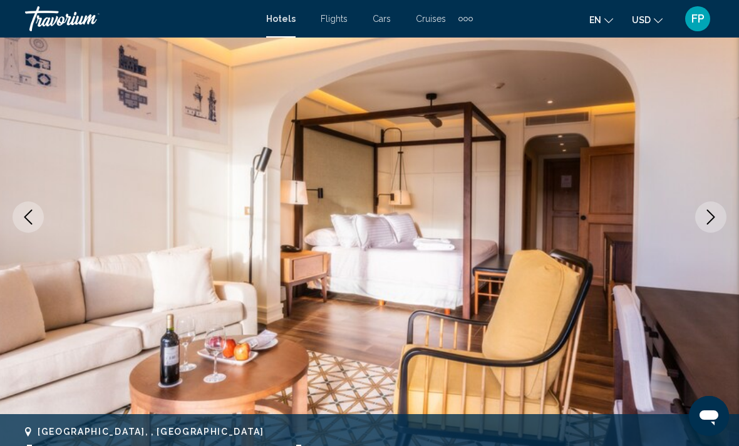
click at [703, 227] on button "Next image" at bounding box center [710, 217] width 31 height 31
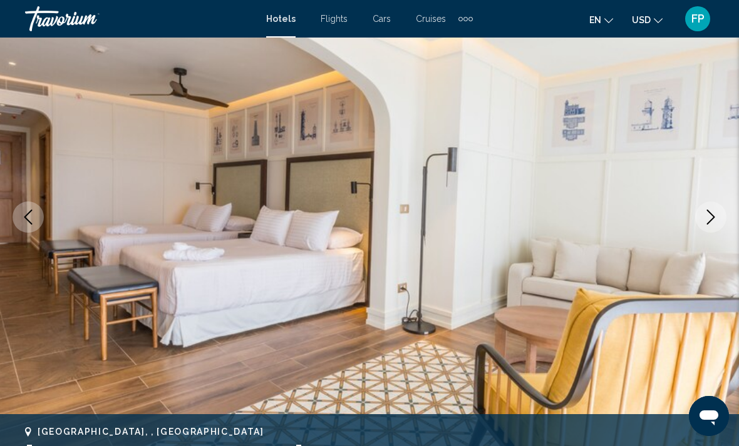
click at [709, 223] on icon "Next image" at bounding box center [710, 217] width 15 height 15
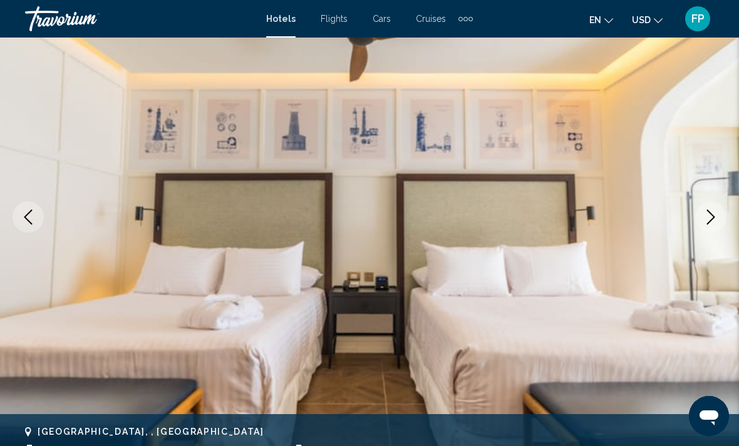
click at [707, 222] on icon "Next image" at bounding box center [710, 217] width 15 height 15
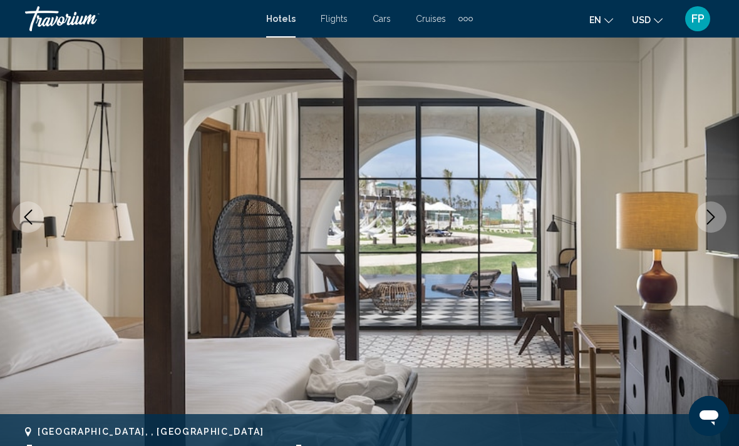
click at [710, 220] on icon "Next image" at bounding box center [710, 217] width 15 height 15
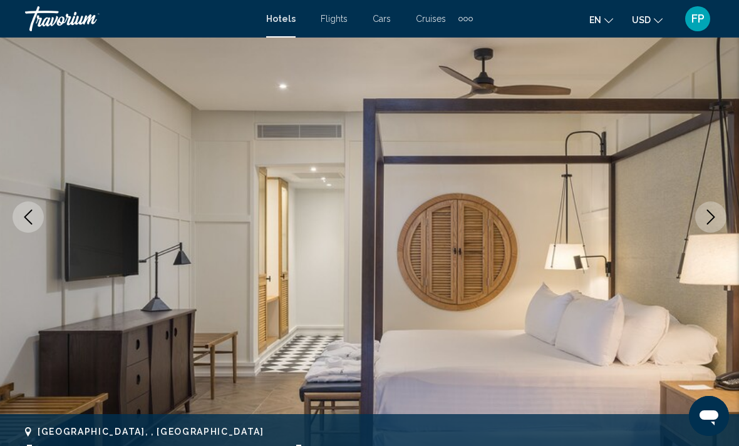
click at [710, 228] on button "Next image" at bounding box center [710, 217] width 31 height 31
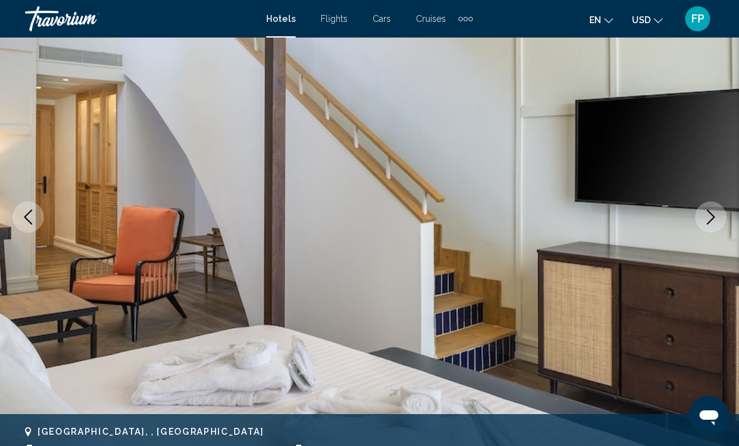
click at [709, 222] on icon "Next image" at bounding box center [710, 217] width 15 height 15
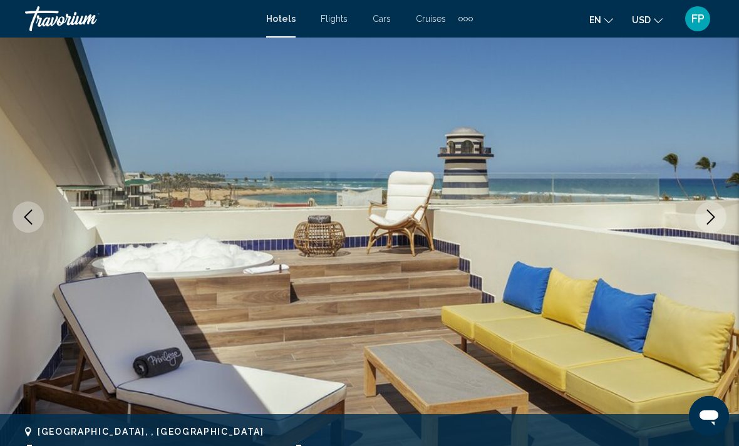
click at [706, 224] on icon "Next image" at bounding box center [710, 217] width 15 height 15
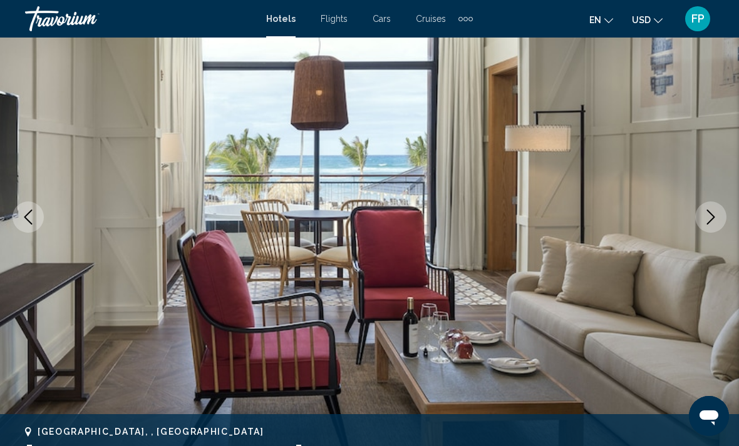
click at [710, 226] on button "Next image" at bounding box center [710, 217] width 31 height 31
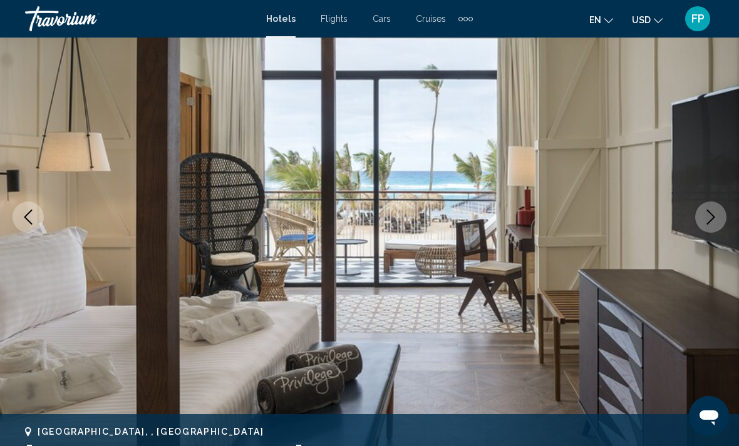
click at [711, 226] on button "Next image" at bounding box center [710, 217] width 31 height 31
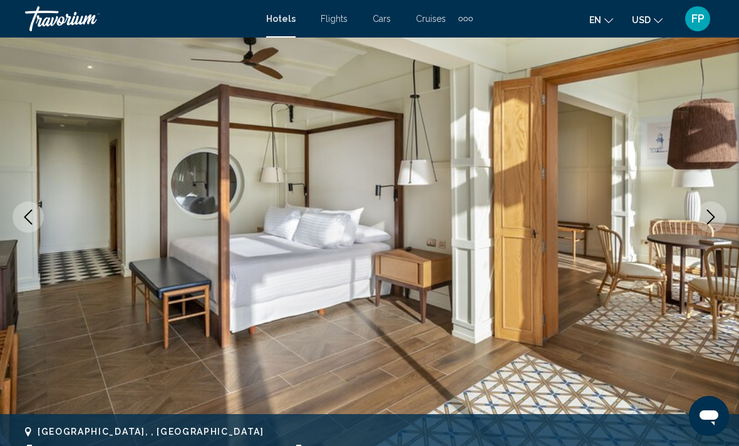
click at [709, 226] on button "Next image" at bounding box center [710, 217] width 31 height 31
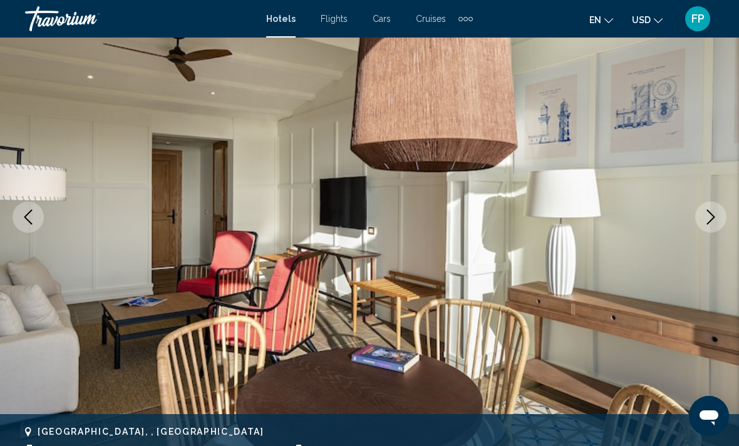
click at [709, 221] on icon "Next image" at bounding box center [710, 217] width 15 height 15
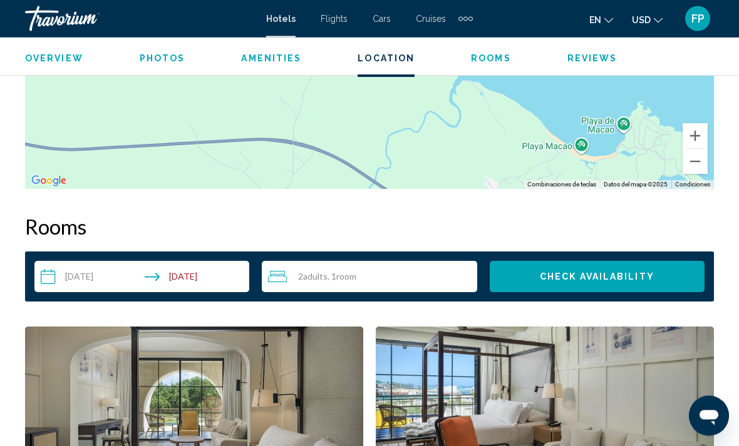
scroll to position [1657, 0]
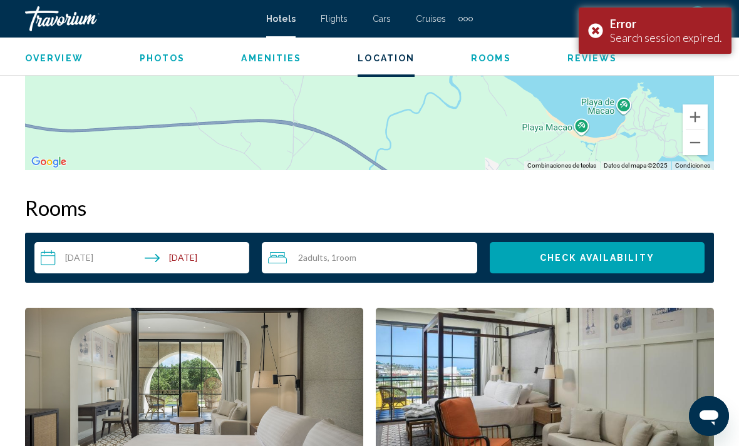
click at [602, 29] on div "Error Search session expired." at bounding box center [655, 31] width 153 height 46
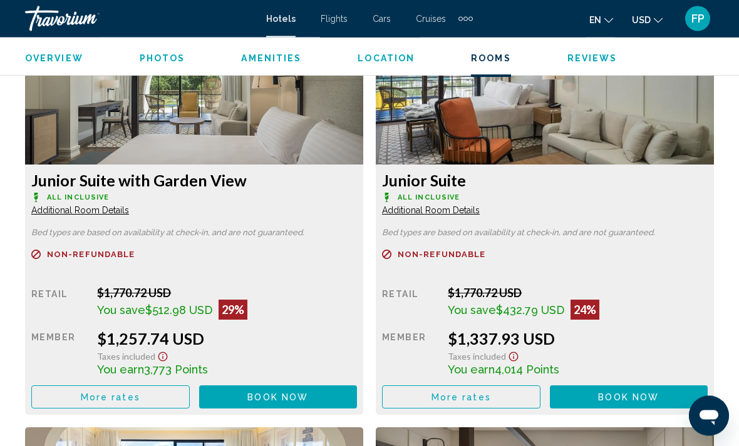
scroll to position [1962, 0]
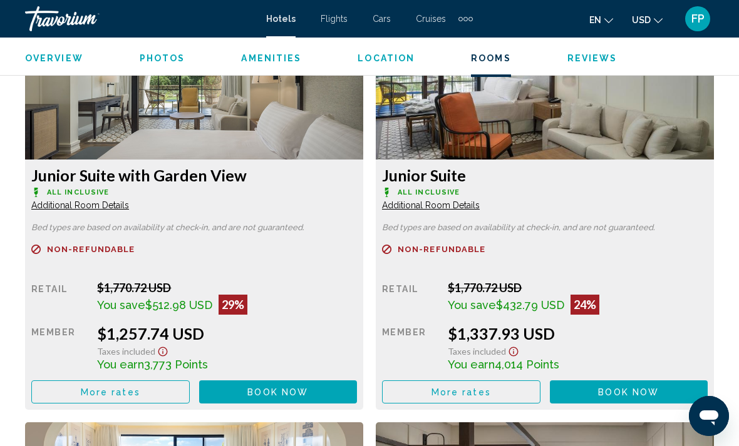
click at [129, 209] on span "Additional Room Details" at bounding box center [80, 205] width 98 height 10
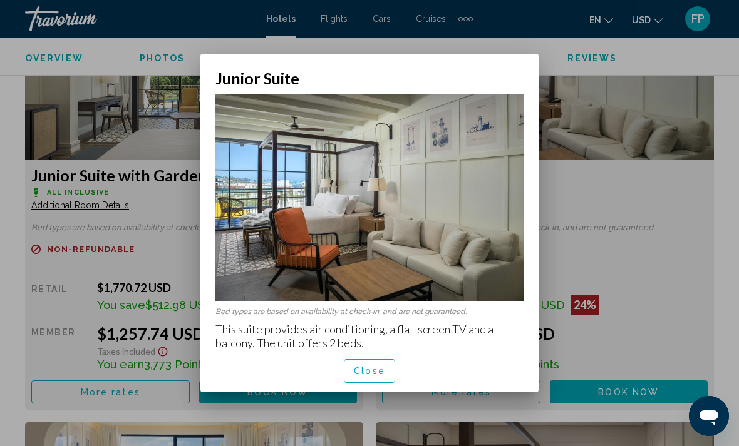
scroll to position [0, 0]
click at [670, 215] on div at bounding box center [369, 223] width 739 height 446
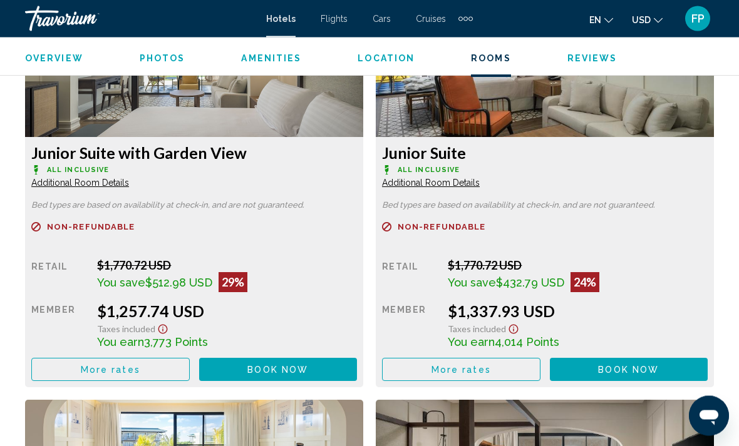
scroll to position [1985, 0]
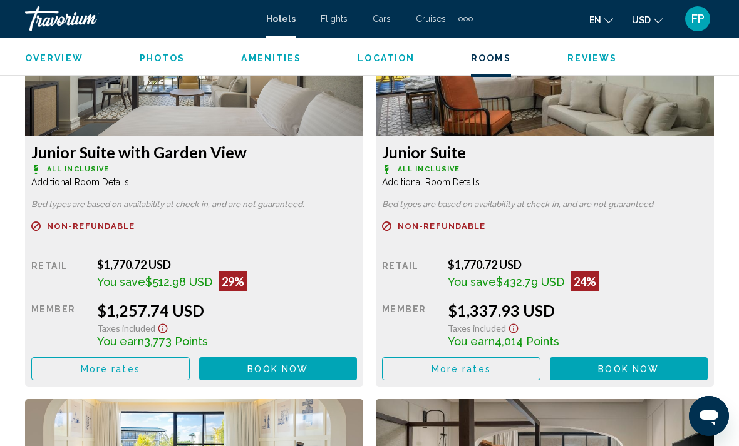
click at [190, 358] on button "More rates" at bounding box center [110, 369] width 158 height 23
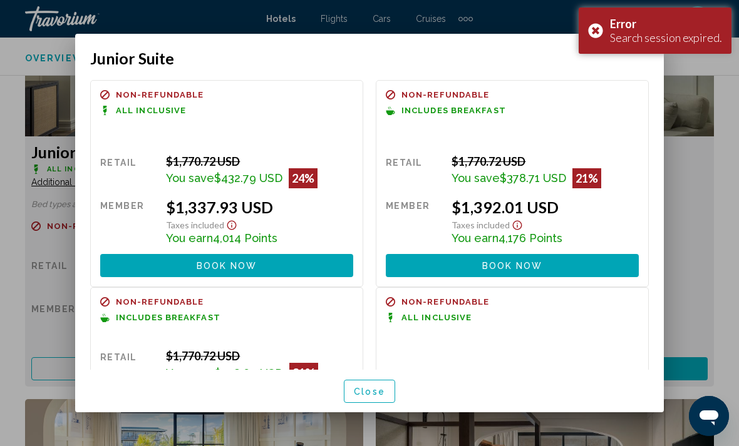
click at [594, 39] on div "Error Search session expired." at bounding box center [655, 31] width 153 height 46
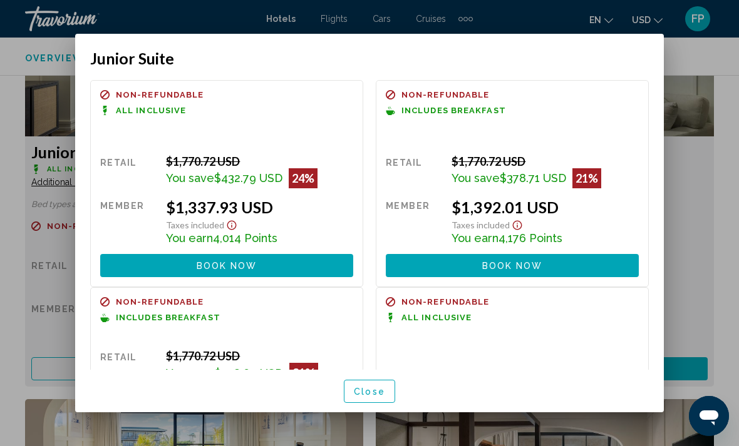
click at [689, 87] on div at bounding box center [369, 223] width 739 height 446
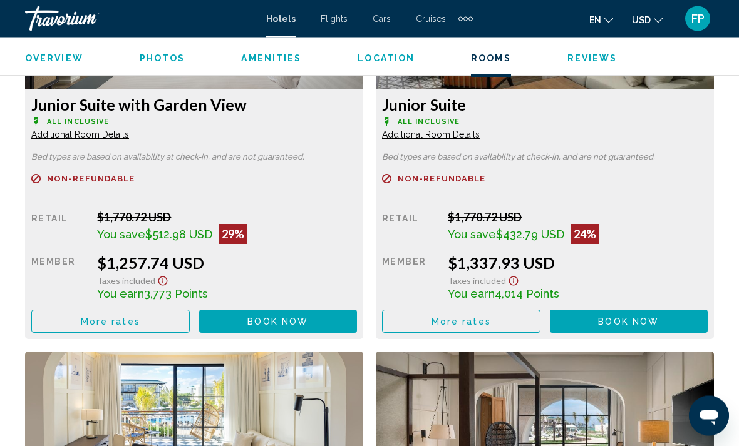
scroll to position [2032, 0]
click at [357, 222] on div "$1,770.72 USD" at bounding box center [227, 217] width 260 height 14
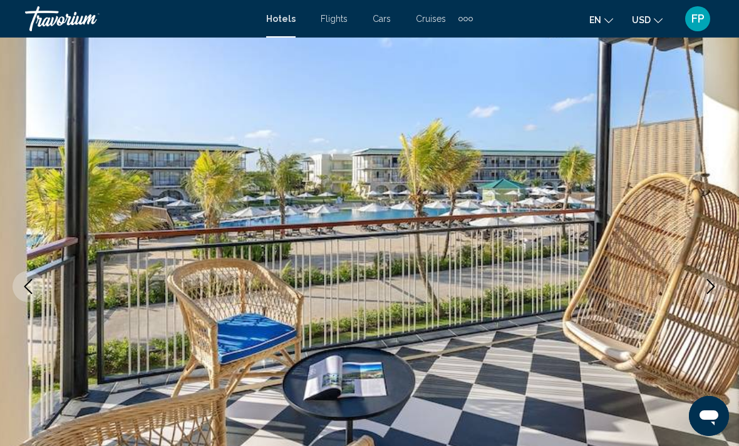
scroll to position [0, 0]
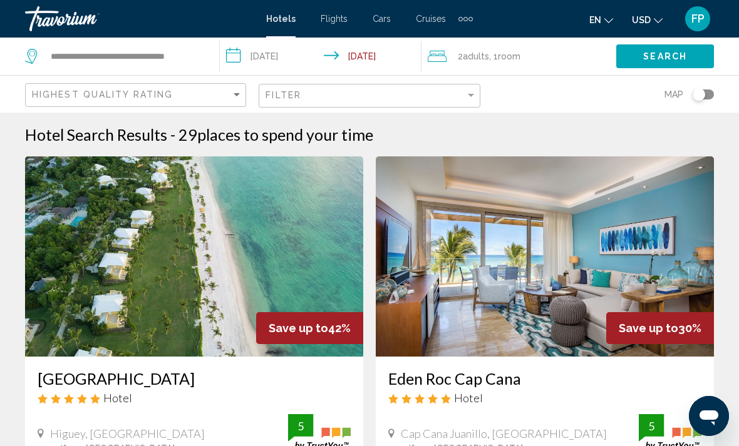
click at [708, 96] on div "Toggle map" at bounding box center [702, 95] width 21 height 10
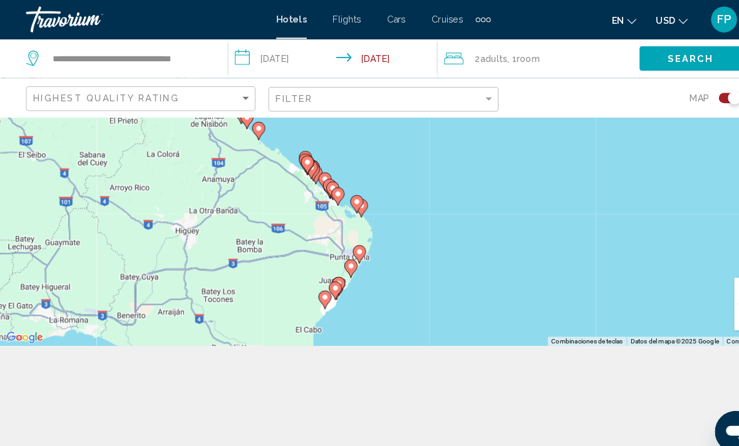
scroll to position [136, 0]
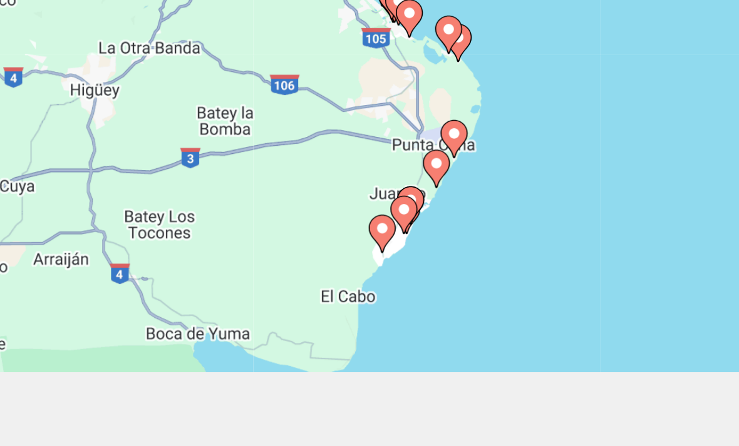
click at [262, 128] on div "Para activar la función de arrastrar con el teclado, presiona Alt + Intro. Una …" at bounding box center [369, 167] width 739 height 334
click at [286, 125] on div "Para activar la función de arrastrar con el teclado, presiona Alt + Intro. Una …" at bounding box center [369, 167] width 739 height 334
click at [294, 113] on div "Para activar la función de arrastrar con el teclado, presiona Alt + Intro. Una …" at bounding box center [369, 167] width 739 height 334
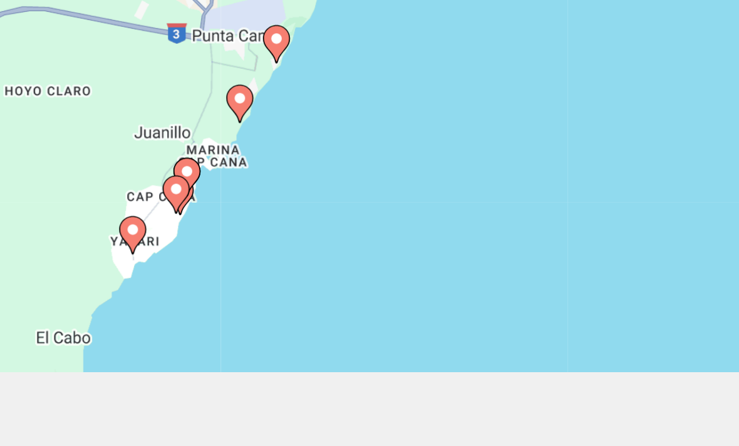
click at [292, 111] on div "Para activar la función de arrastrar con el teclado, presiona Alt + Intro. Una …" at bounding box center [369, 167] width 739 height 334
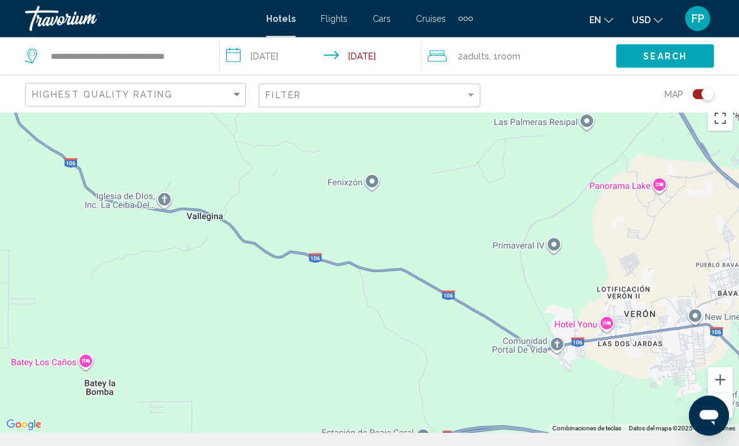
scroll to position [0, 0]
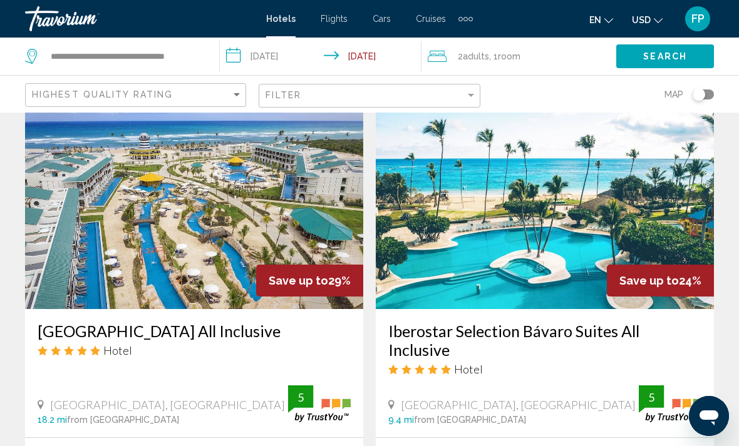
scroll to position [532, 0]
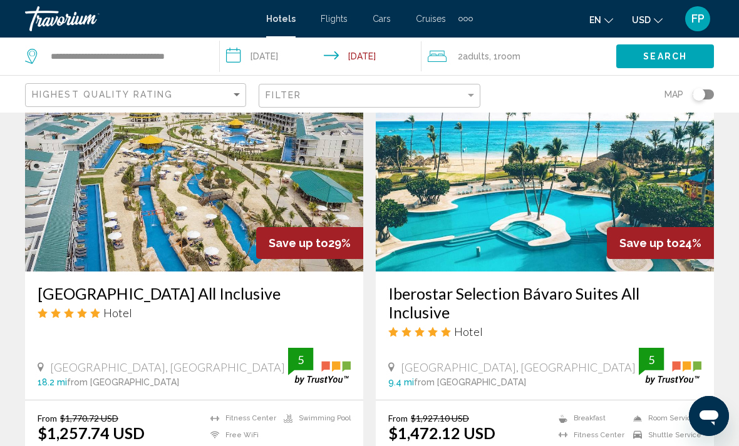
click at [547, 213] on img "Main content" at bounding box center [545, 171] width 338 height 200
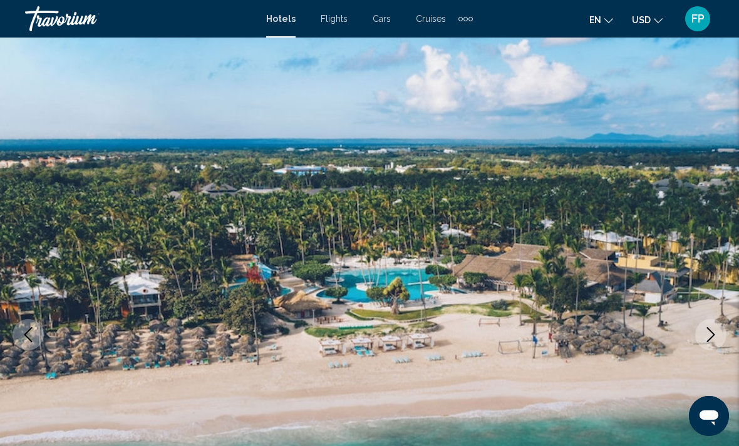
click at [711, 333] on icon "Next image" at bounding box center [710, 334] width 15 height 15
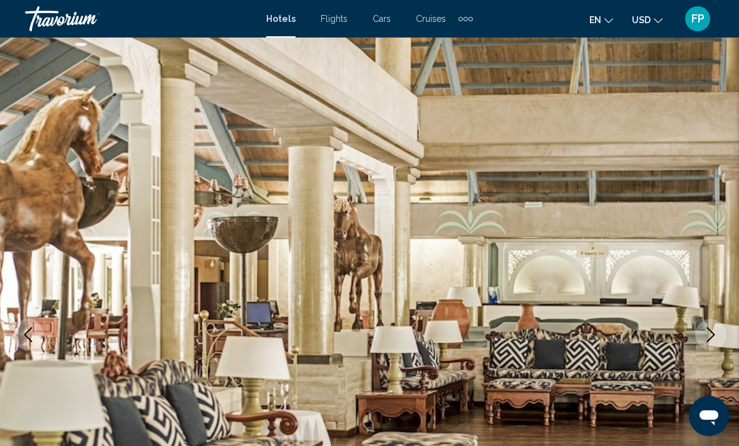
click at [709, 332] on icon "Next image" at bounding box center [710, 334] width 15 height 15
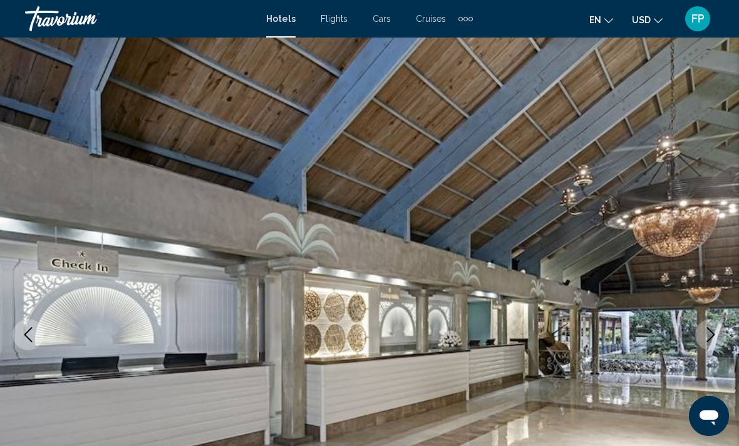
click at [712, 336] on icon "Next image" at bounding box center [710, 334] width 15 height 15
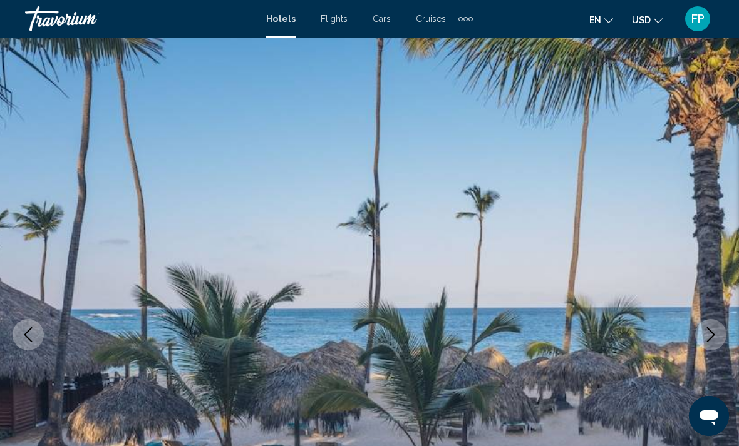
click at [712, 334] on icon "Next image" at bounding box center [710, 334] width 15 height 15
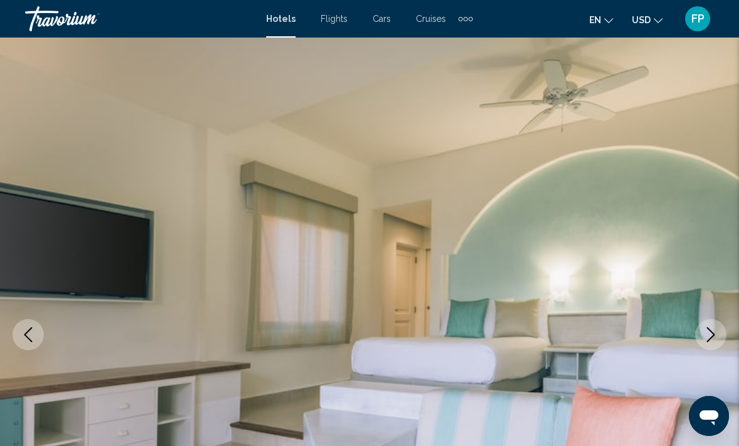
click at [713, 333] on icon "Next image" at bounding box center [710, 334] width 15 height 15
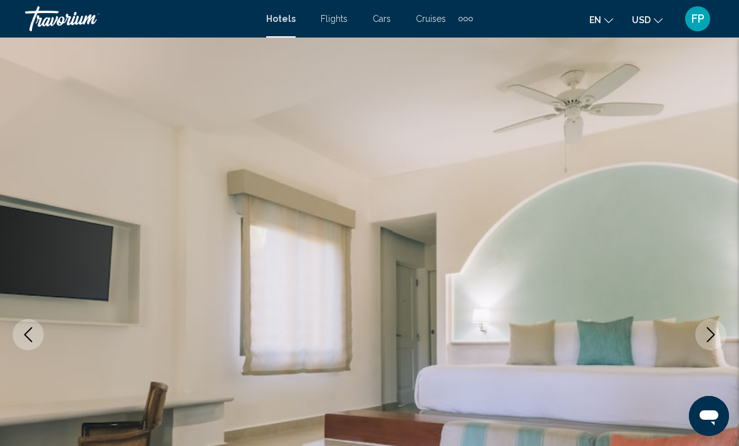
click at [712, 336] on icon "Next image" at bounding box center [710, 334] width 15 height 15
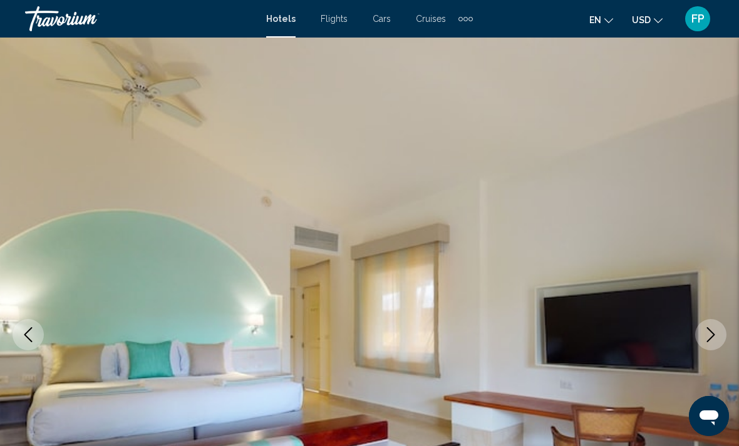
click at [718, 334] on icon "Next image" at bounding box center [710, 334] width 15 height 15
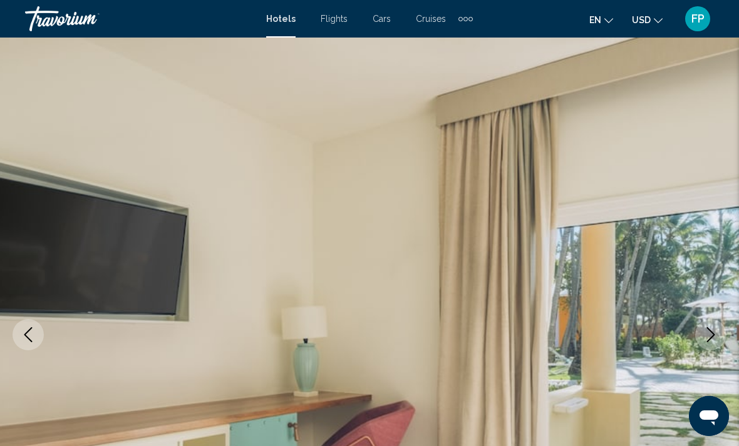
click at [717, 335] on icon "Next image" at bounding box center [710, 334] width 15 height 15
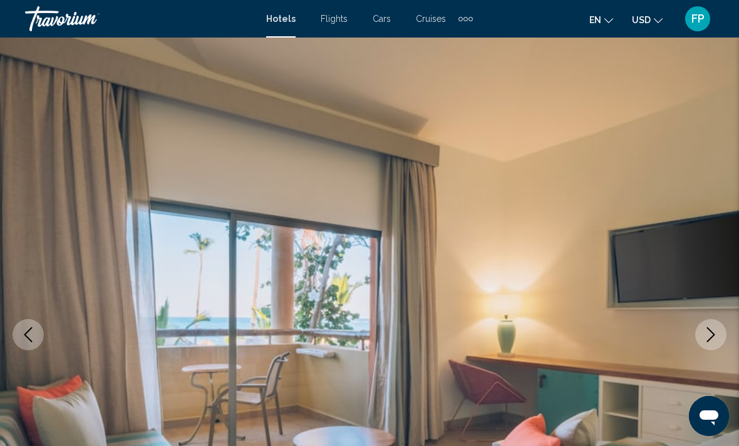
click at [713, 337] on icon "Next image" at bounding box center [710, 334] width 15 height 15
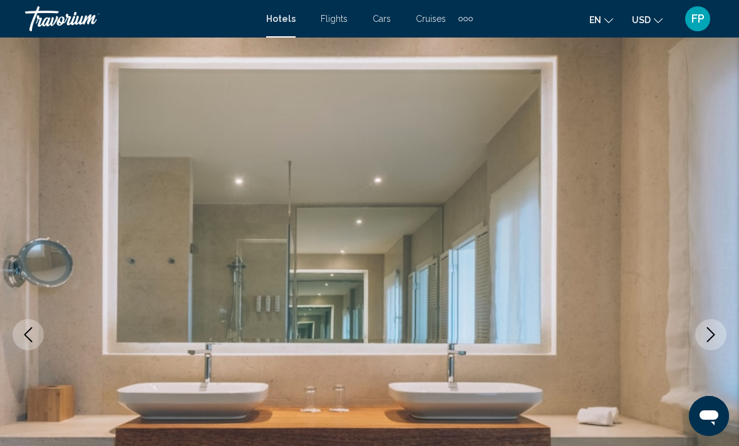
click at [716, 335] on icon "Next image" at bounding box center [710, 334] width 15 height 15
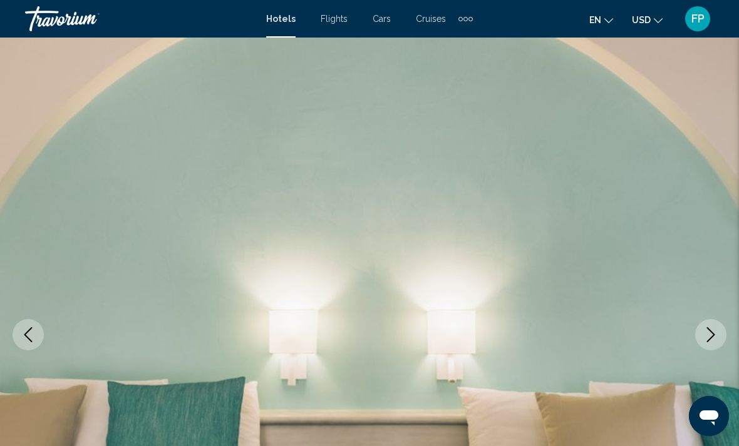
click at [711, 335] on icon "Next image" at bounding box center [710, 334] width 15 height 15
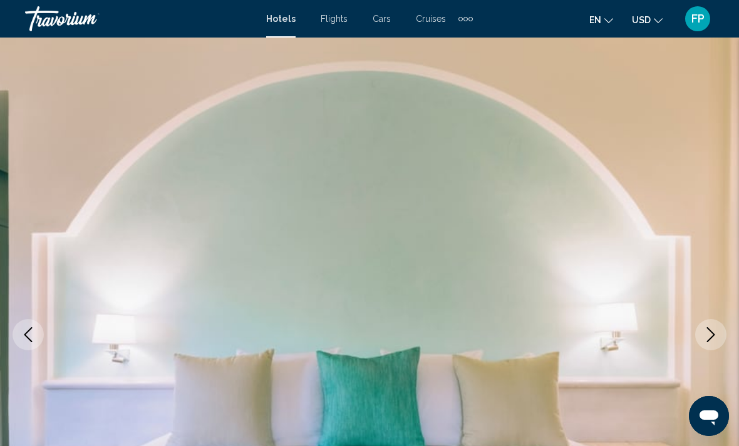
click at [717, 333] on icon "Next image" at bounding box center [710, 334] width 15 height 15
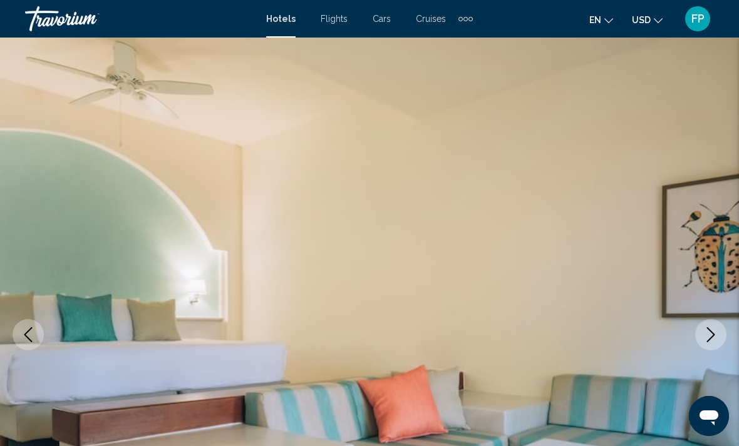
click at [713, 334] on icon "Next image" at bounding box center [711, 334] width 8 height 15
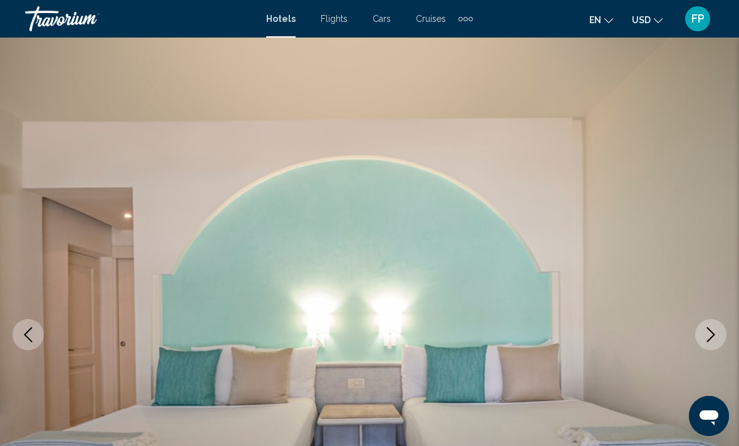
click at [711, 333] on icon "Next image" at bounding box center [710, 334] width 15 height 15
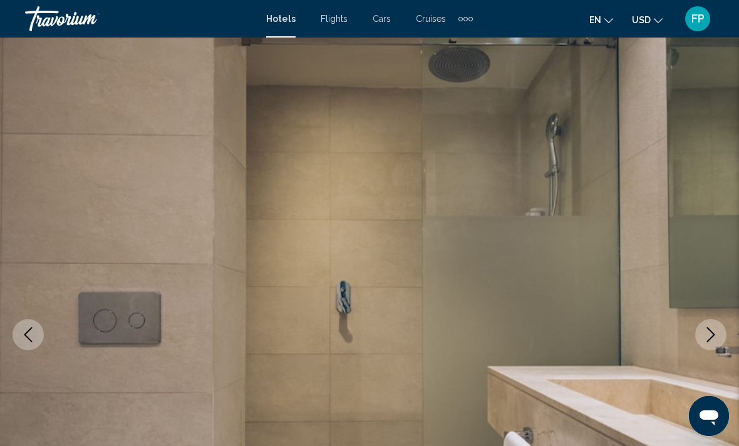
click at [715, 331] on icon "Next image" at bounding box center [710, 334] width 15 height 15
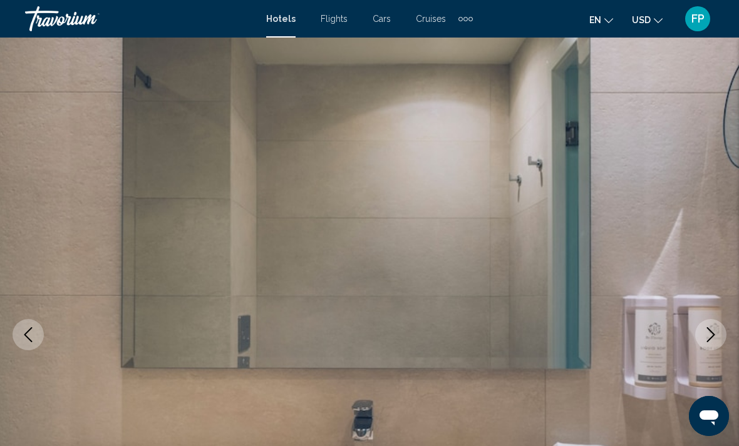
click at [715, 334] on icon "Next image" at bounding box center [710, 334] width 15 height 15
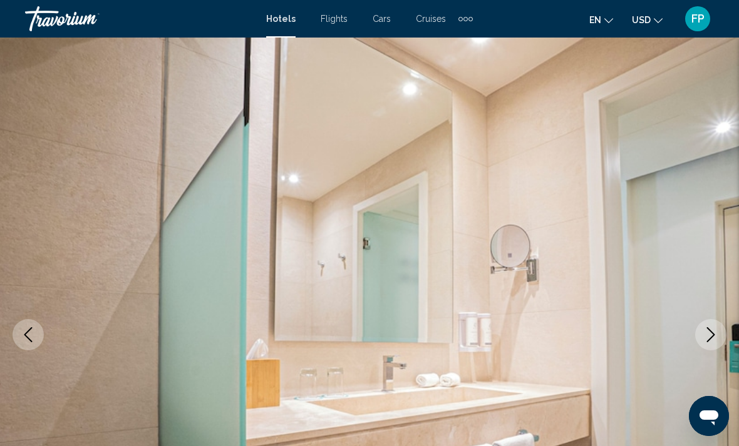
click at [719, 336] on button "Next image" at bounding box center [710, 334] width 31 height 31
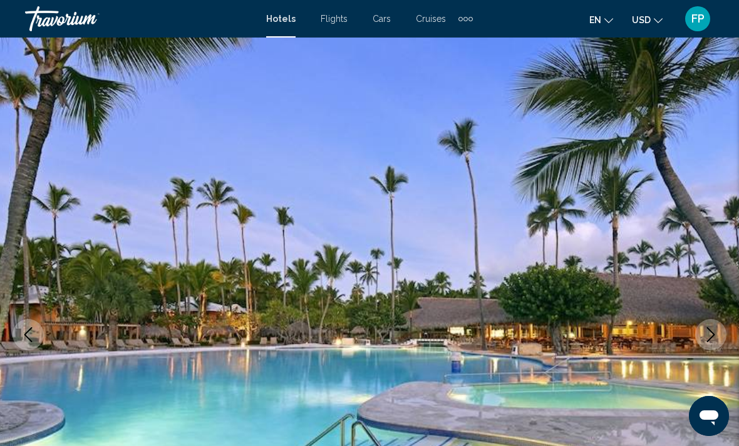
click at [713, 336] on icon "Next image" at bounding box center [711, 334] width 8 height 15
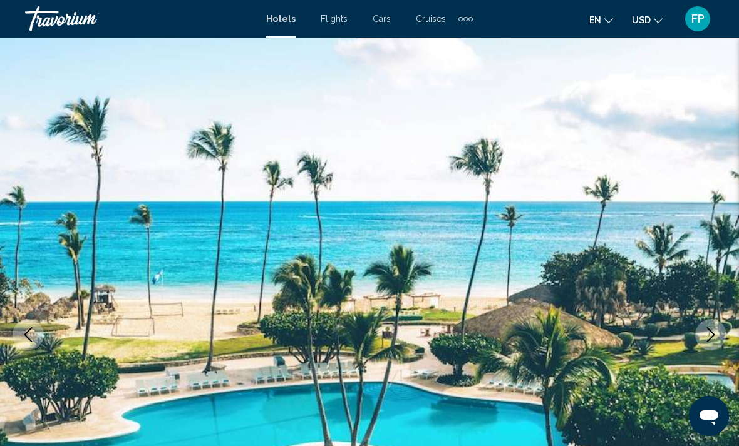
click at [719, 337] on button "Next image" at bounding box center [710, 334] width 31 height 31
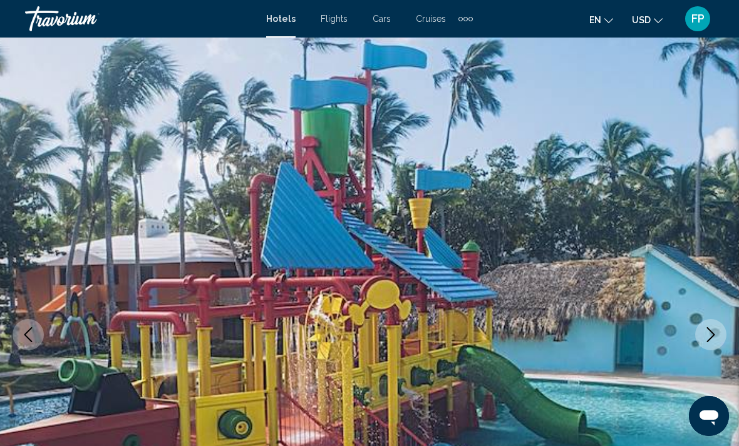
click at [716, 334] on icon "Next image" at bounding box center [710, 334] width 15 height 15
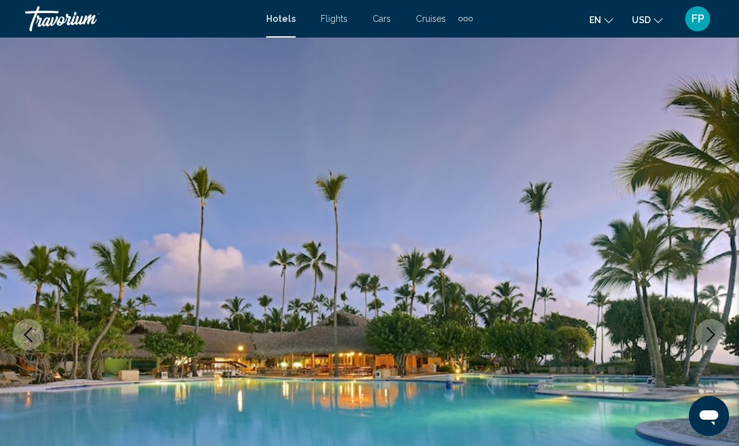
click at [715, 336] on icon "Next image" at bounding box center [710, 334] width 15 height 15
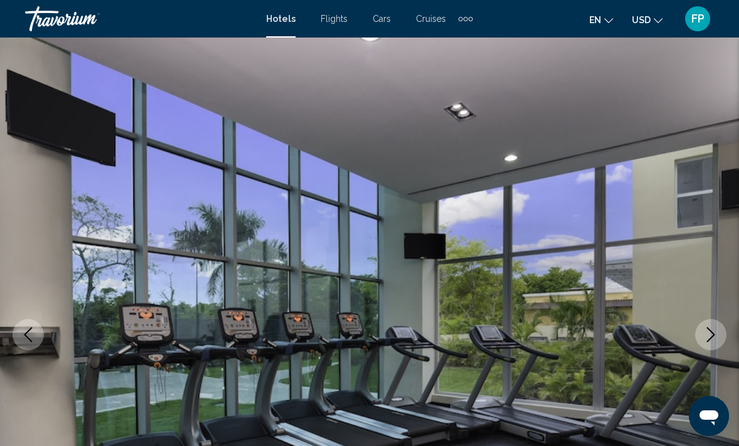
click at [68, 18] on div "Travorium" at bounding box center [87, 18] width 125 height 25
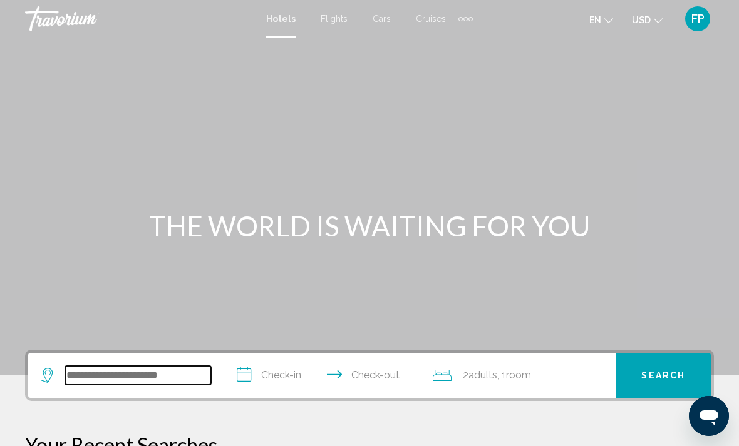
click at [177, 378] on input "Search widget" at bounding box center [138, 375] width 146 height 19
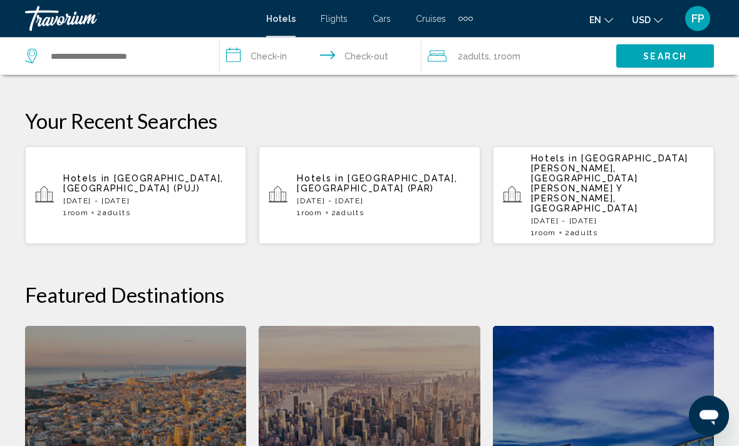
scroll to position [458, 0]
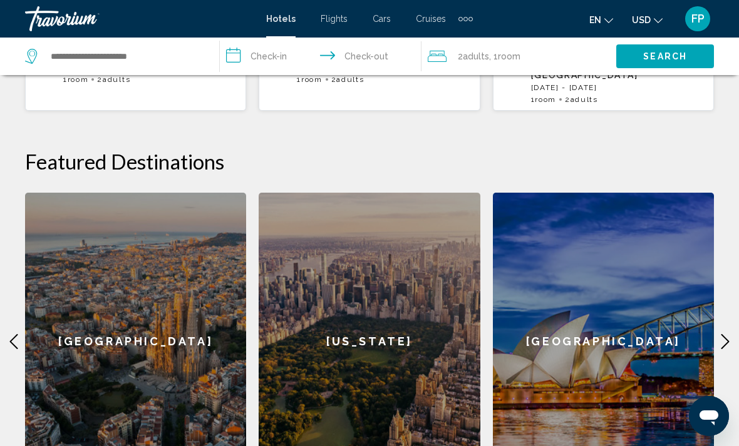
click at [732, 334] on icon "Main content" at bounding box center [725, 341] width 15 height 15
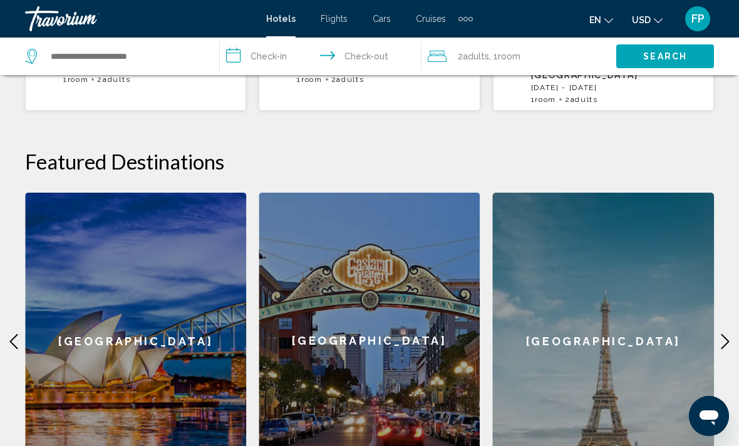
click at [721, 334] on icon "Main content" at bounding box center [725, 341] width 15 height 15
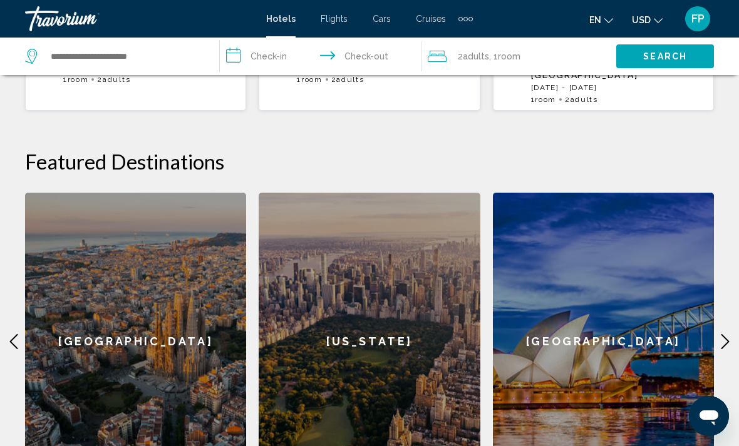
click at [724, 334] on icon "Main content" at bounding box center [725, 341] width 15 height 15
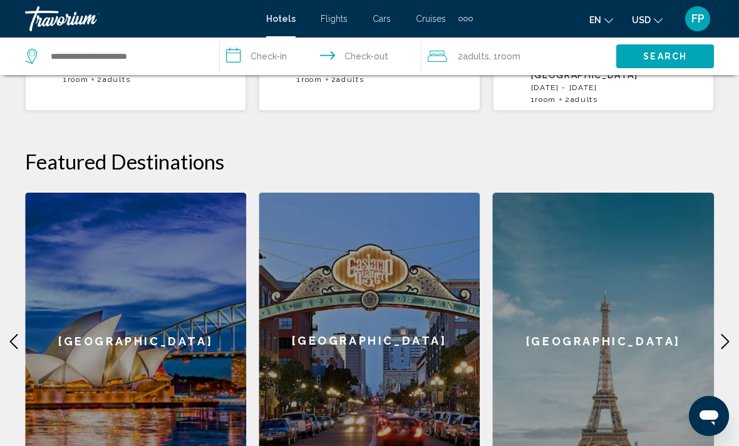
click at [190, 363] on div "[GEOGRAPHIC_DATA]" at bounding box center [135, 341] width 221 height 297
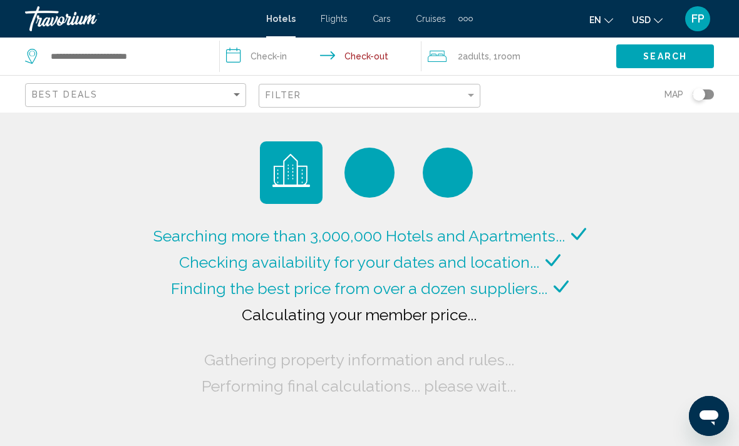
type input "**********"
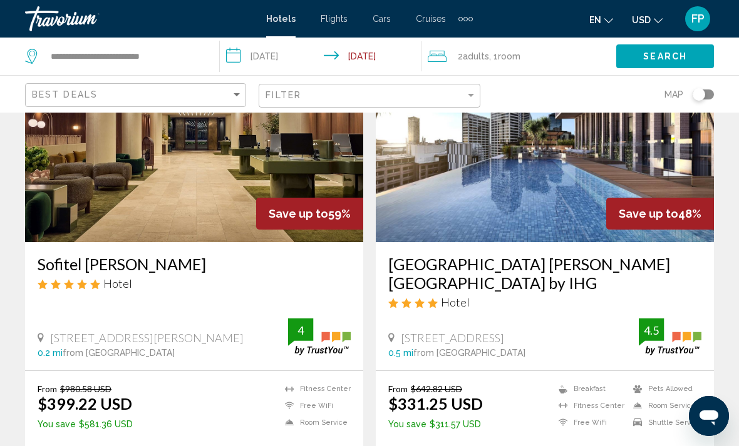
scroll to position [55, 0]
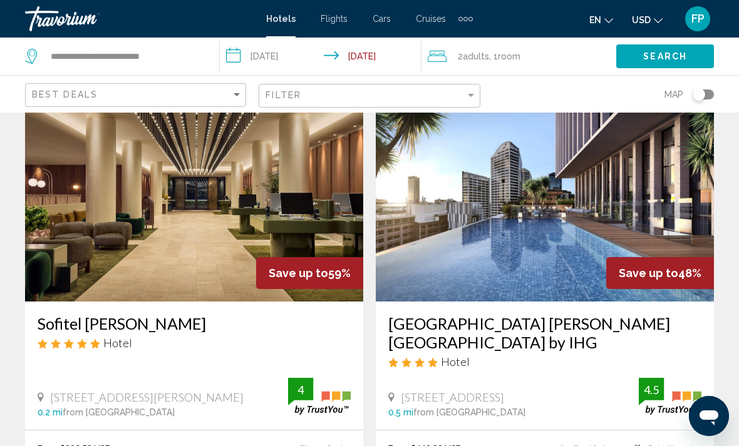
click at [702, 95] on div "Toggle map" at bounding box center [698, 94] width 13 height 13
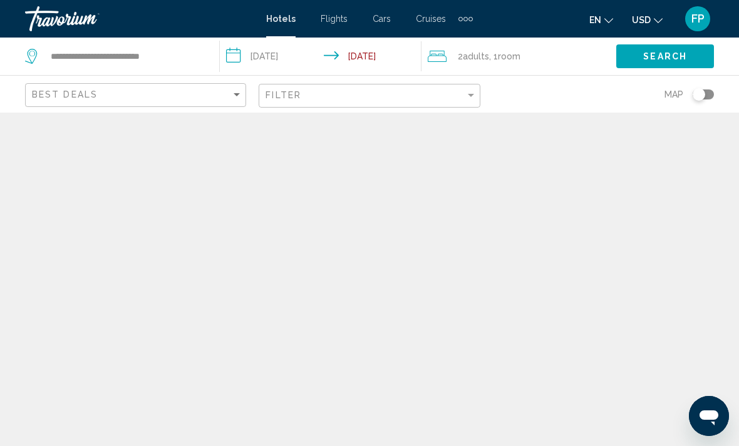
click at [703, 93] on div "Toggle map" at bounding box center [698, 94] width 13 height 13
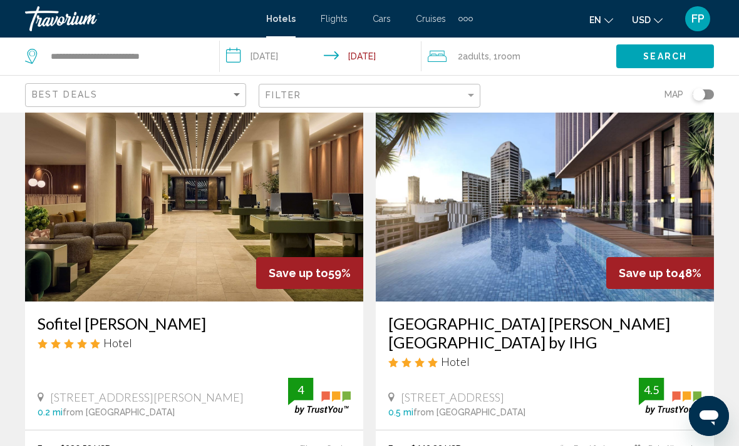
click at [704, 93] on div "Toggle map" at bounding box center [698, 94] width 13 height 13
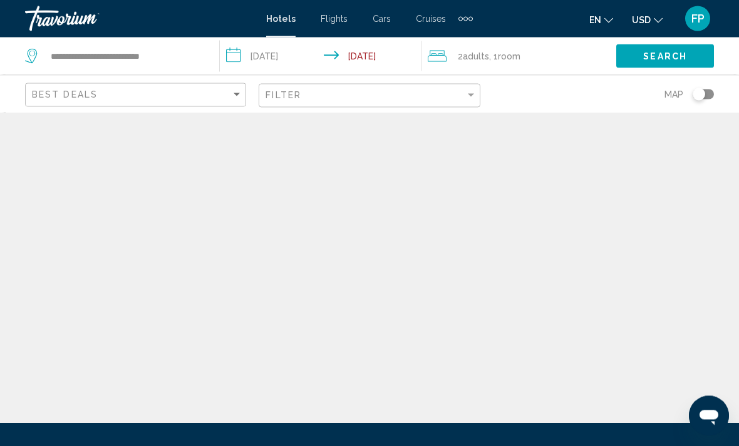
scroll to position [23, 0]
click at [699, 93] on div "Toggle map" at bounding box center [698, 94] width 13 height 13
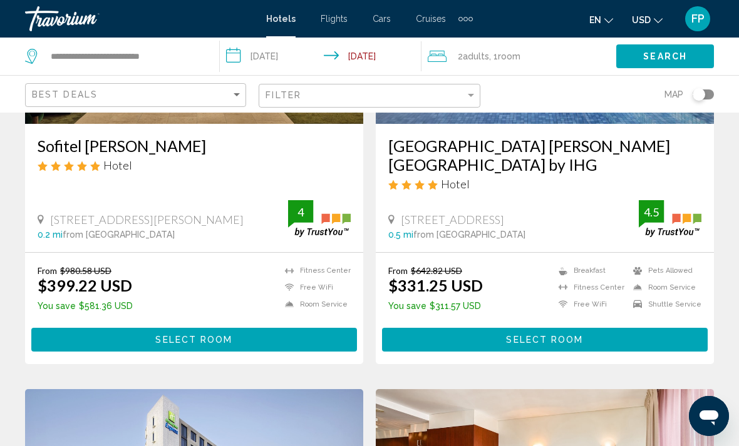
scroll to position [221, 0]
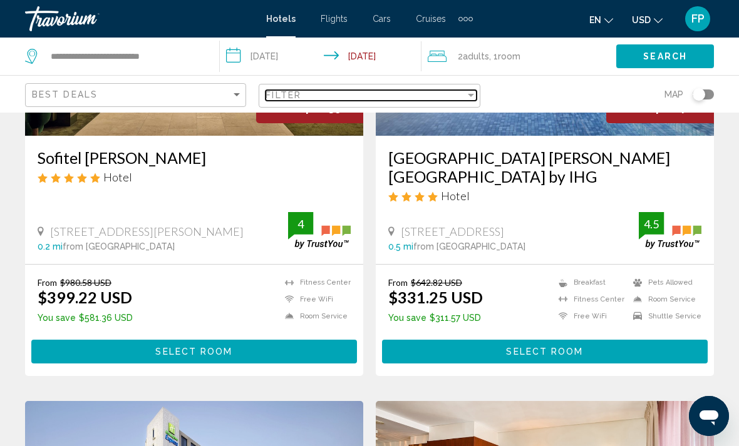
click at [455, 96] on div "Filter" at bounding box center [364, 95] width 199 height 10
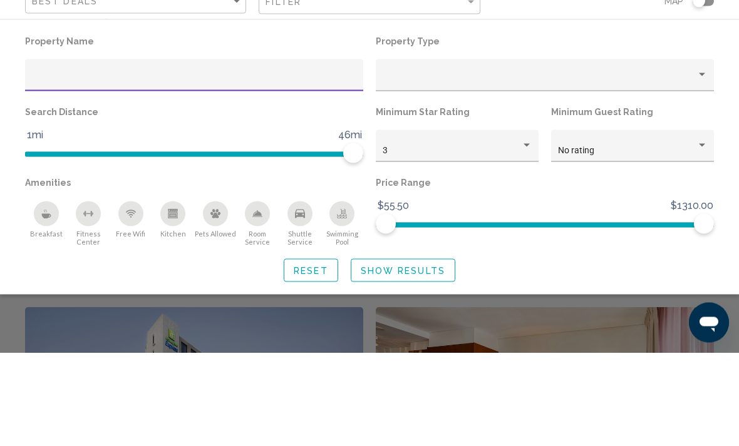
scroll to position [315, 0]
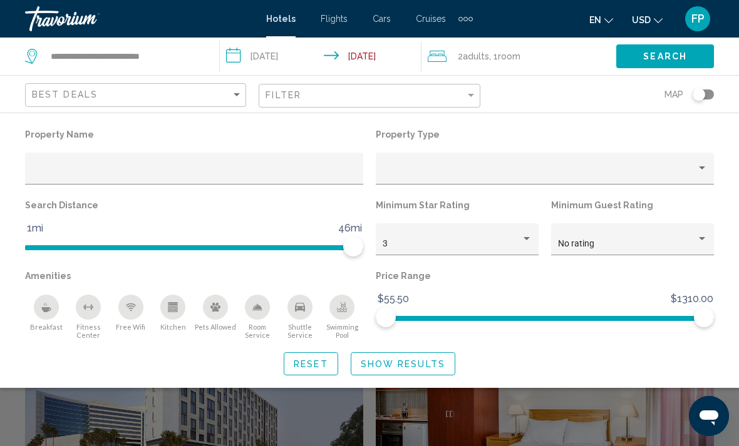
click at [43, 304] on icon "Breakfast" at bounding box center [46, 307] width 10 height 10
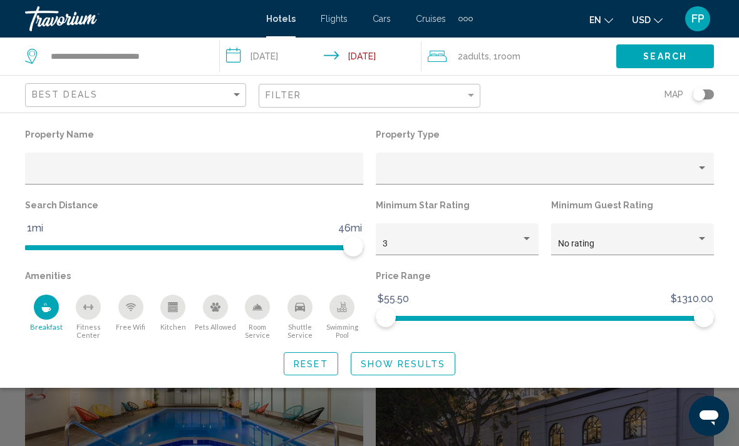
click at [345, 306] on icon "Swimming Pool" at bounding box center [342, 307] width 10 height 10
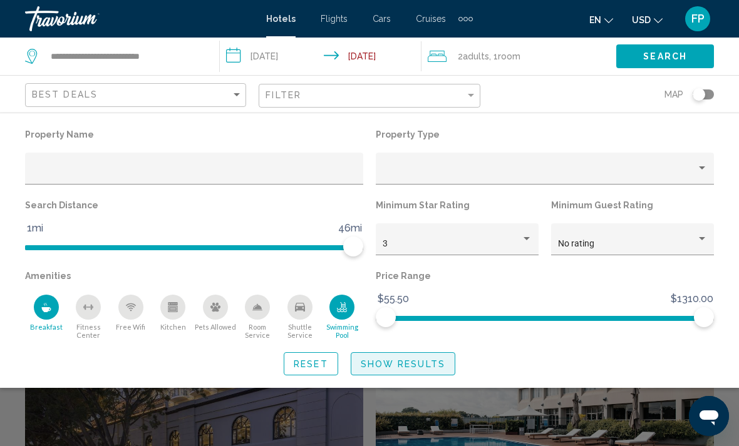
click at [439, 367] on span "Show Results" at bounding box center [403, 364] width 85 height 10
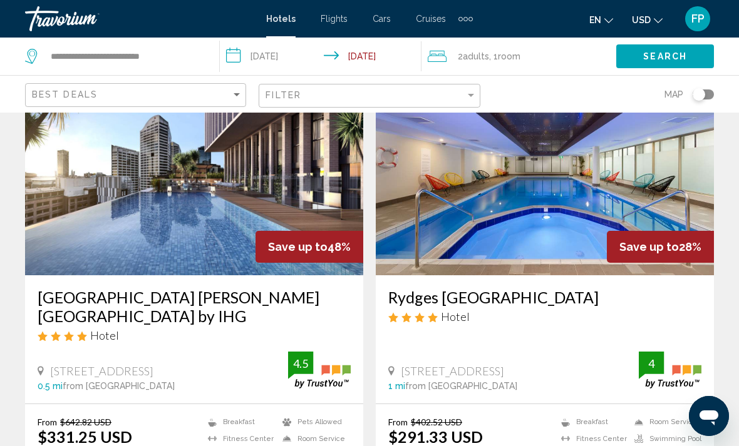
scroll to position [96, 0]
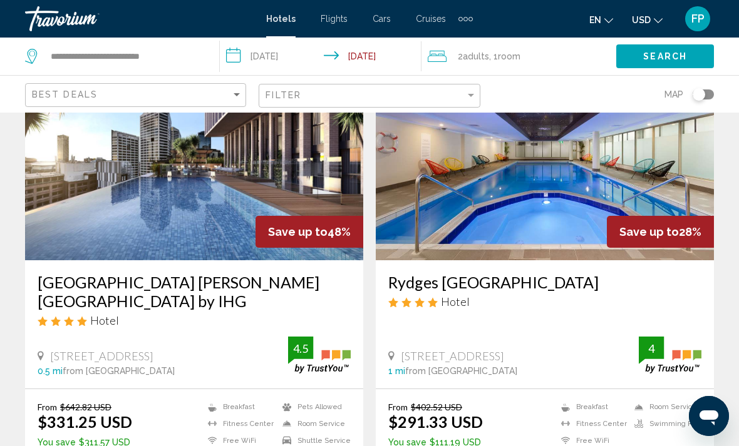
click at [287, 52] on input "**********" at bounding box center [323, 58] width 206 height 41
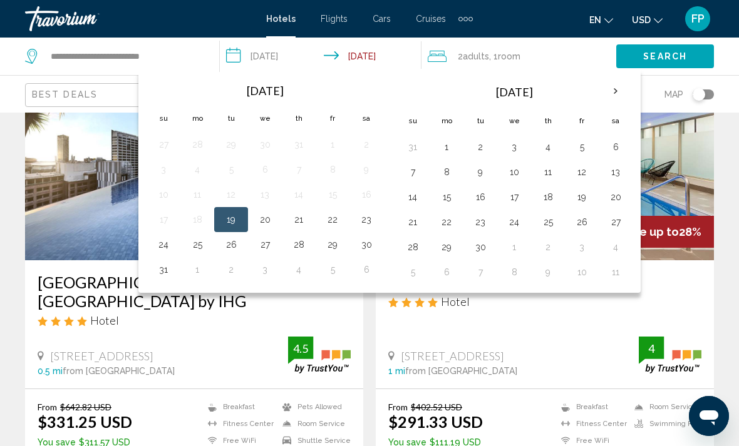
click at [619, 96] on th "Next month" at bounding box center [616, 92] width 34 height 28
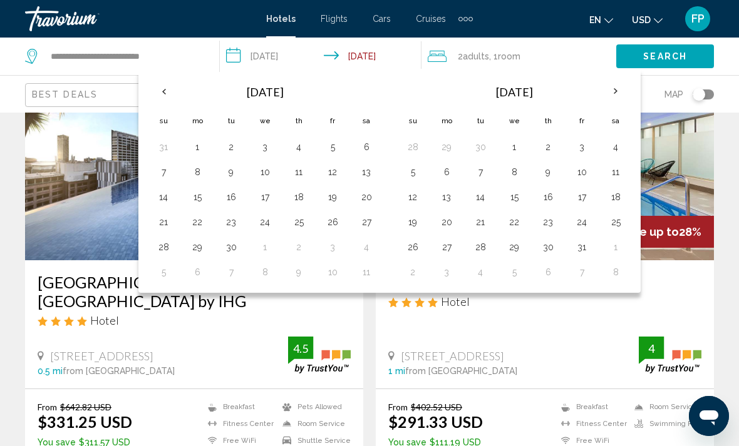
click at [614, 198] on button "18" at bounding box center [615, 197] width 20 height 18
click at [619, 217] on button "25" at bounding box center [615, 223] width 20 height 18
type input "**********"
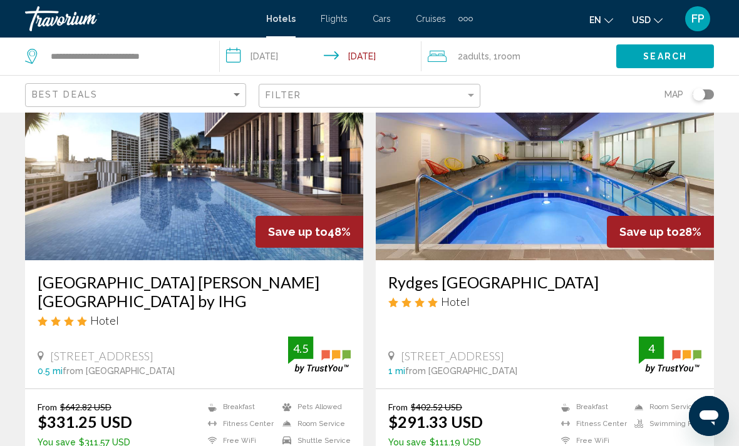
click at [671, 59] on span "Search" at bounding box center [665, 57] width 44 height 10
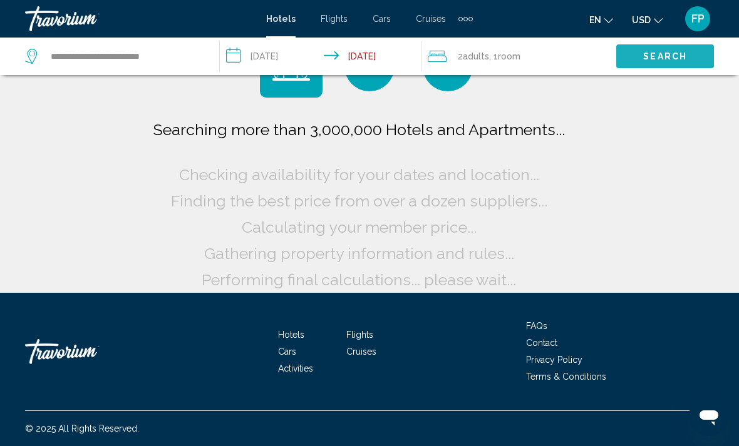
scroll to position [19, 0]
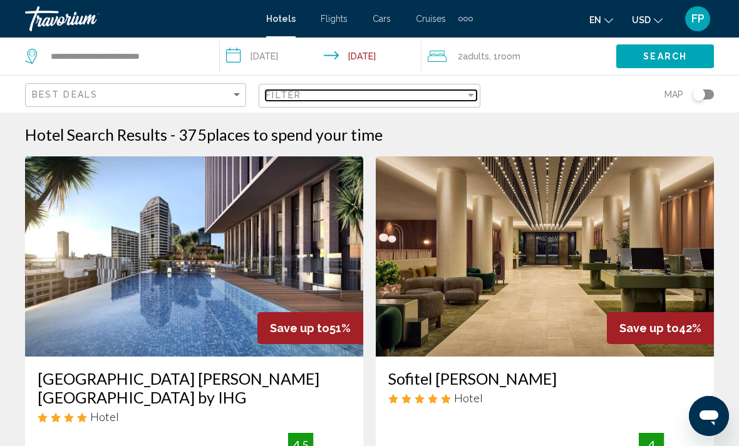
click at [438, 99] on div "Filter" at bounding box center [364, 95] width 199 height 10
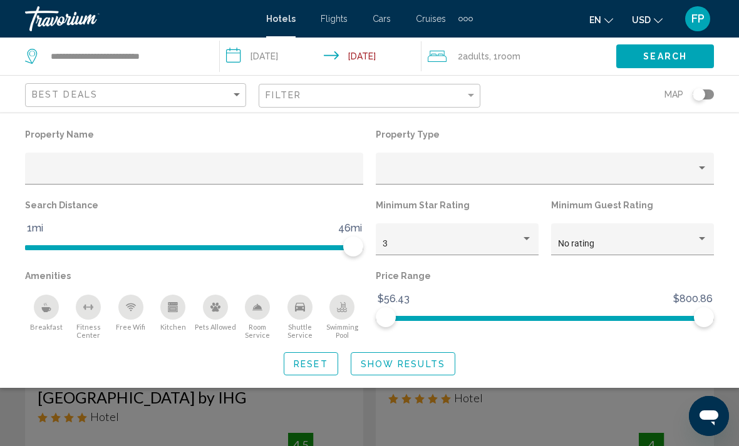
click at [53, 312] on div "Breakfast" at bounding box center [46, 307] width 25 height 25
click at [342, 314] on div "Swimming Pool" at bounding box center [341, 307] width 25 height 25
click at [436, 373] on button "Show Results" at bounding box center [403, 363] width 105 height 23
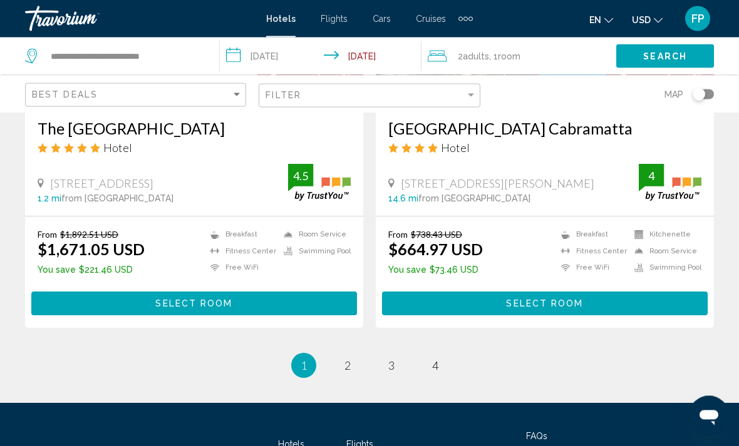
scroll to position [2554, 0]
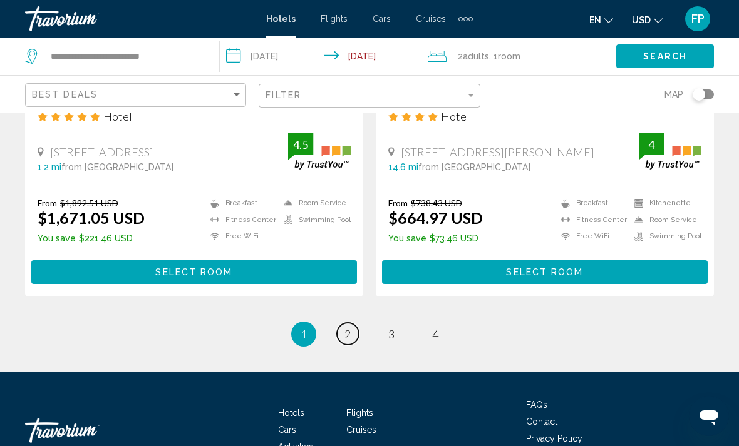
click at [349, 327] on span "2" at bounding box center [347, 334] width 6 height 14
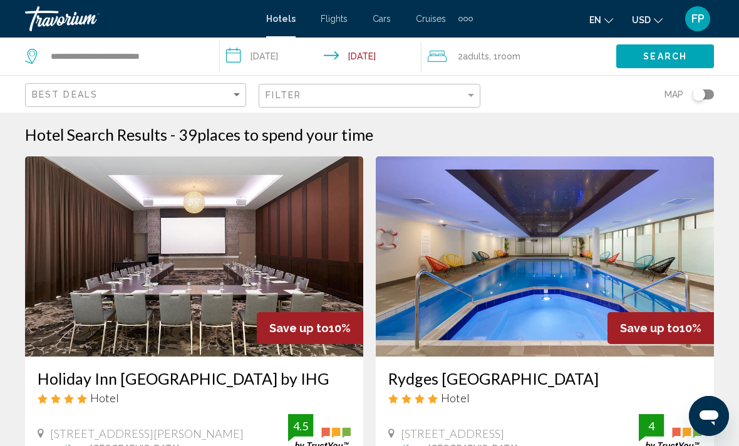
click at [702, 93] on div "Toggle map" at bounding box center [698, 94] width 13 height 13
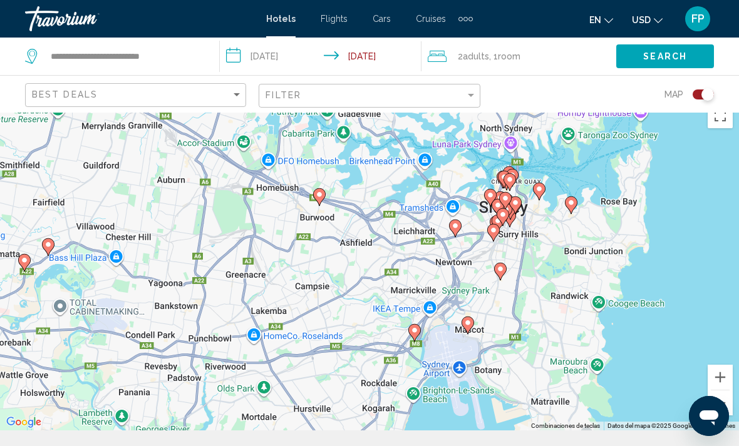
scroll to position [12, 0]
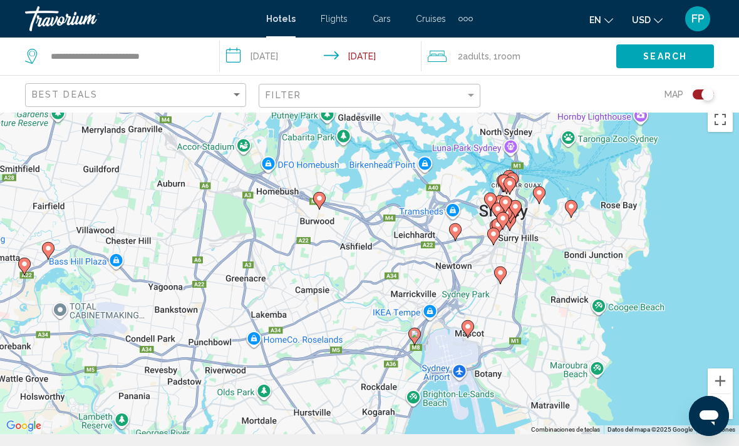
click at [723, 124] on button "Activar o desactivar la vista de pantalla completa" at bounding box center [719, 119] width 25 height 25
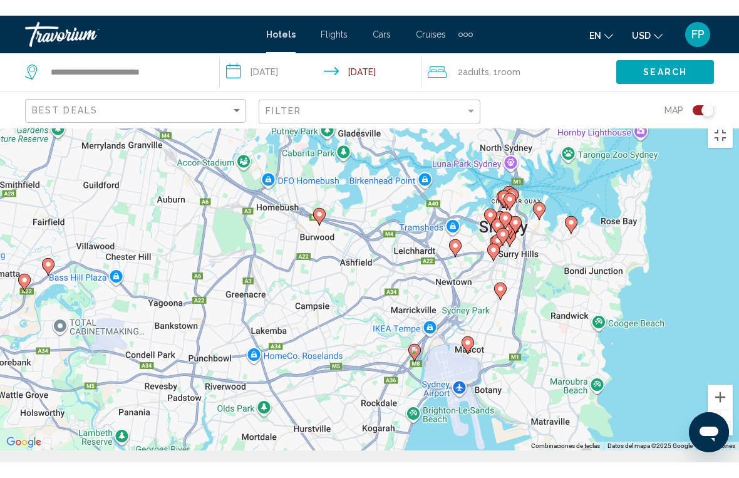
scroll to position [15, 0]
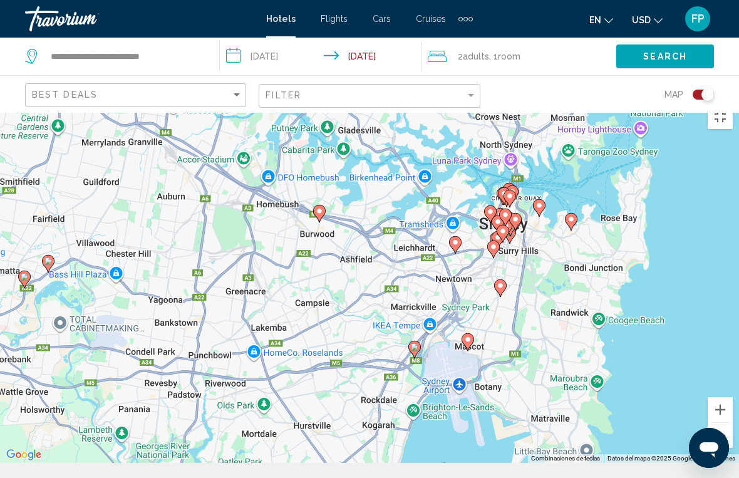
click at [722, 446] on button "Alejar" at bounding box center [719, 435] width 25 height 25
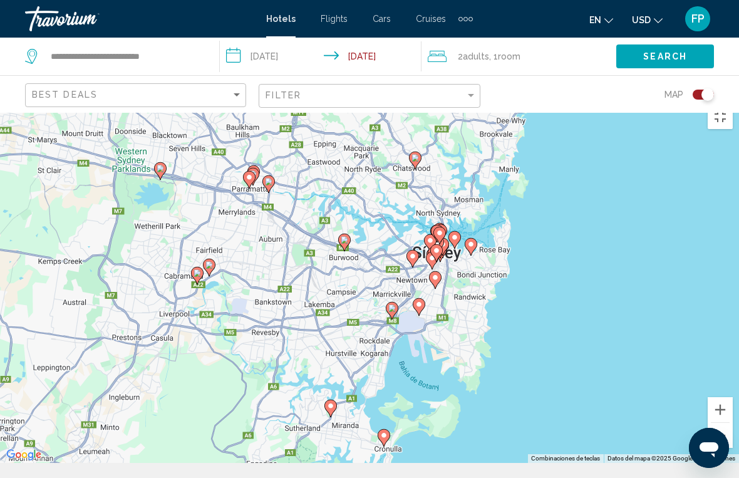
click at [723, 422] on button "Acercar" at bounding box center [719, 409] width 25 height 25
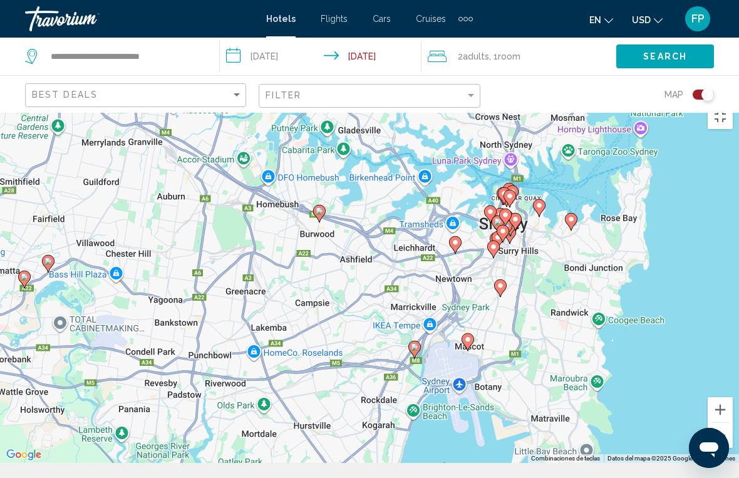
click at [724, 419] on button "Acercar" at bounding box center [719, 409] width 25 height 25
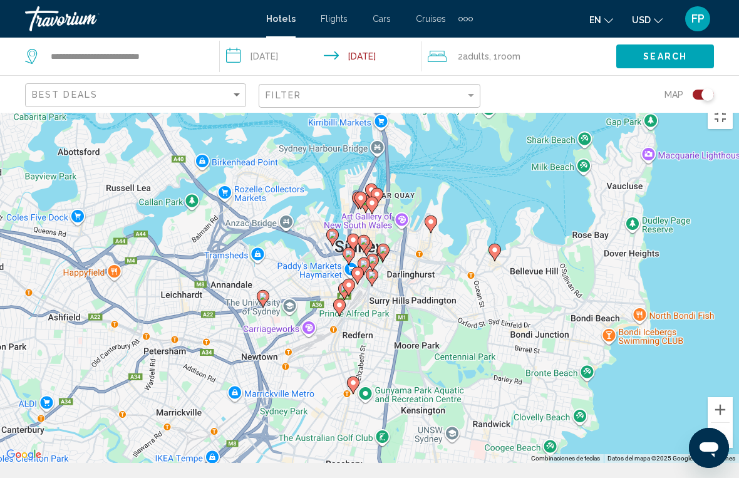
click at [719, 422] on button "Acercar" at bounding box center [719, 409] width 25 height 25
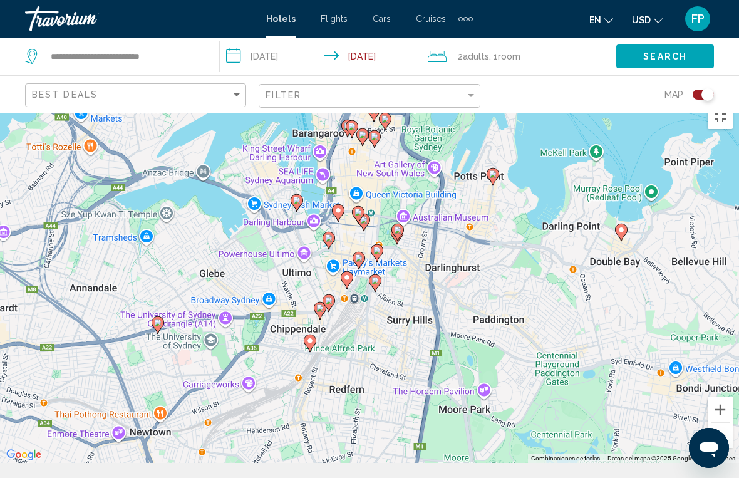
click at [720, 446] on button "Alejar" at bounding box center [719, 435] width 25 height 25
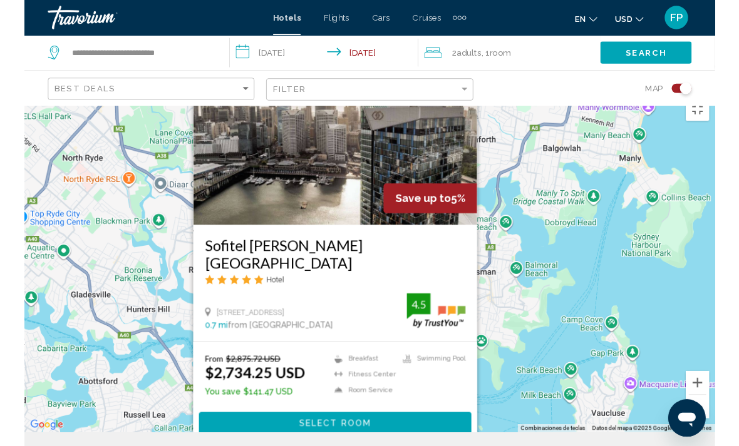
scroll to position [12, 0]
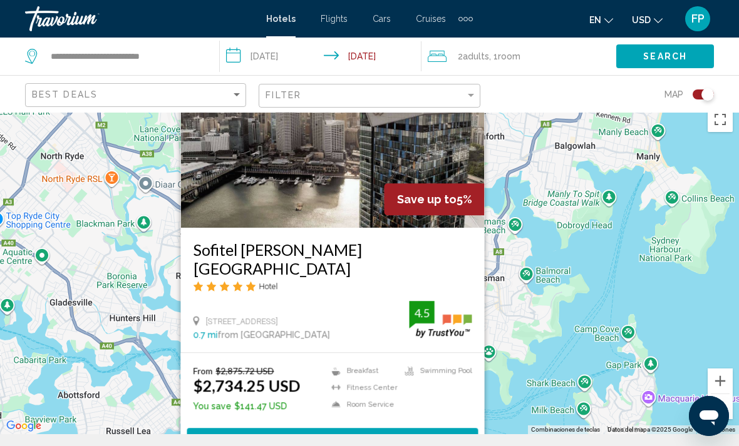
click at [433, 163] on img "Main content" at bounding box center [333, 128] width 304 height 200
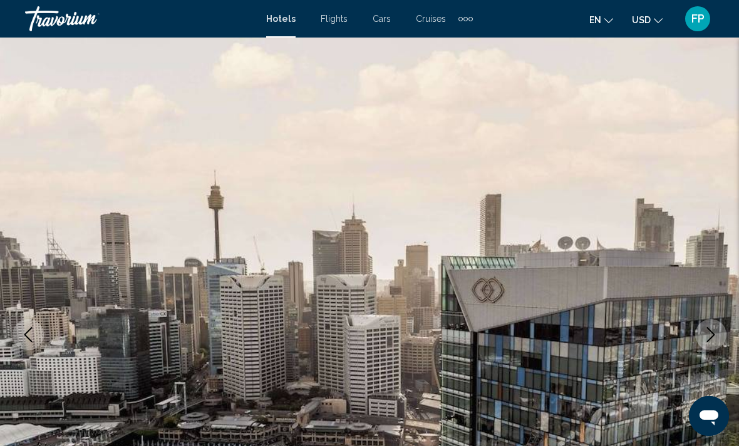
click at [617, 329] on img "Main content" at bounding box center [369, 335] width 739 height 595
click at [653, 297] on img "Main content" at bounding box center [369, 335] width 739 height 595
click at [714, 343] on button "Next image" at bounding box center [710, 334] width 31 height 31
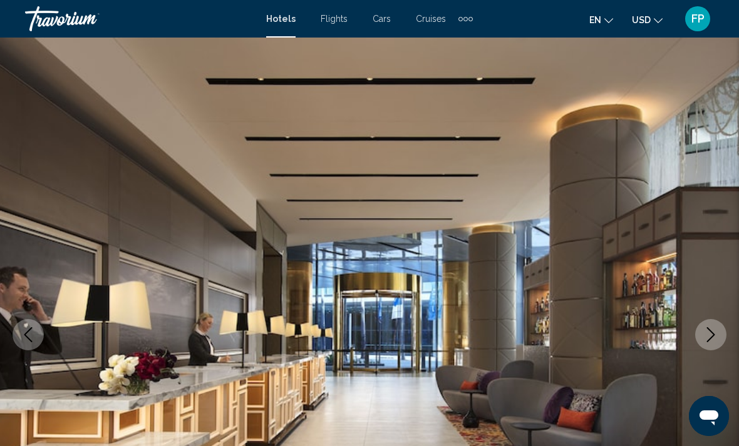
click at [717, 342] on button "Next image" at bounding box center [710, 334] width 31 height 31
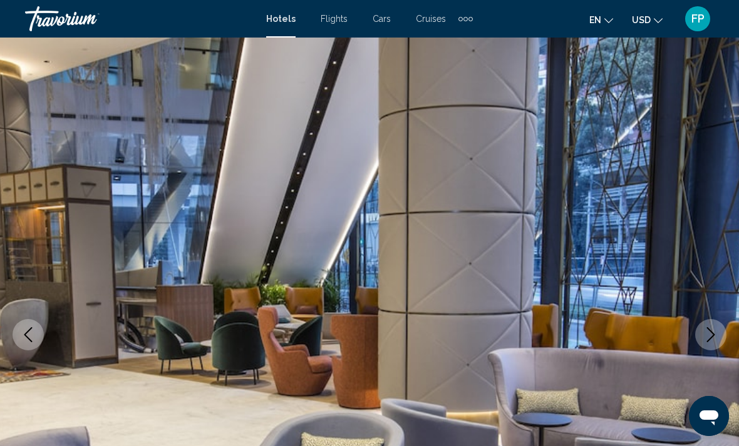
click at [706, 341] on icon "Next image" at bounding box center [710, 334] width 15 height 15
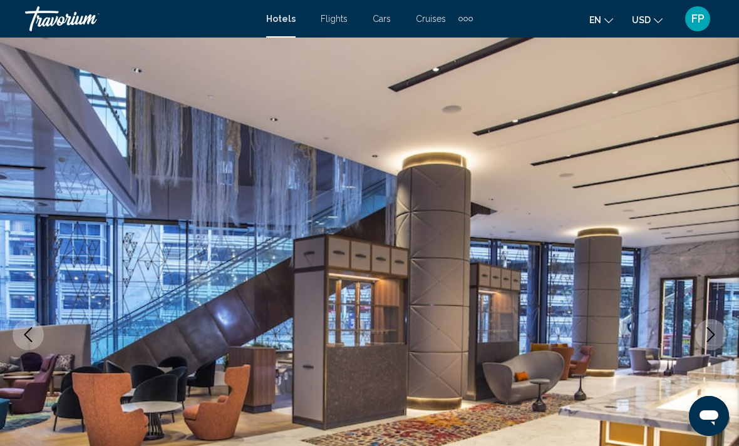
click at [713, 339] on icon "Next image" at bounding box center [710, 334] width 15 height 15
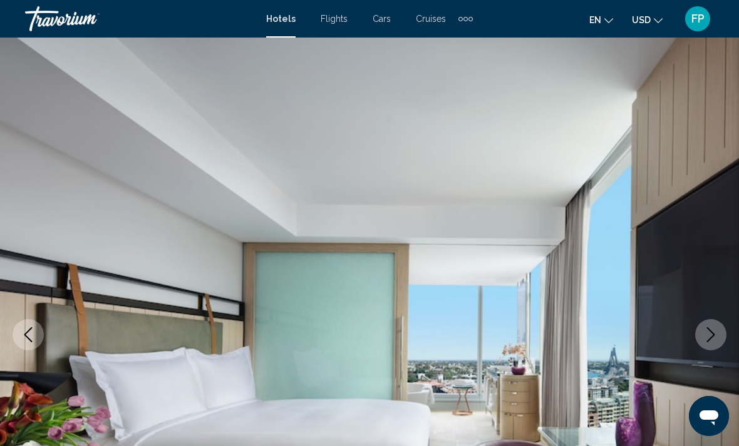
click at [716, 341] on icon "Next image" at bounding box center [710, 334] width 15 height 15
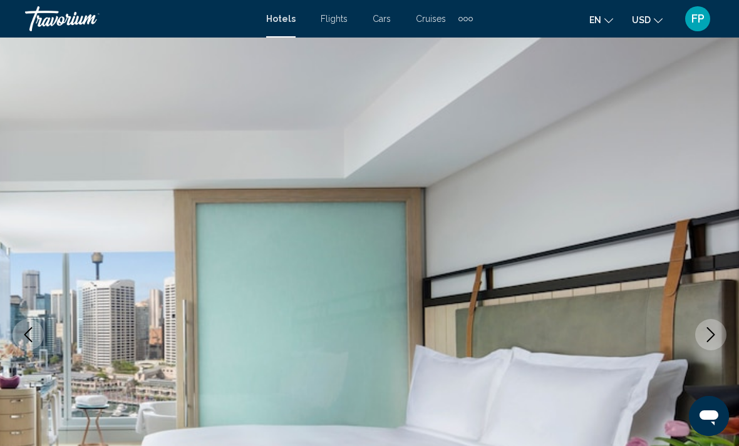
click at [712, 347] on button "Next image" at bounding box center [710, 334] width 31 height 31
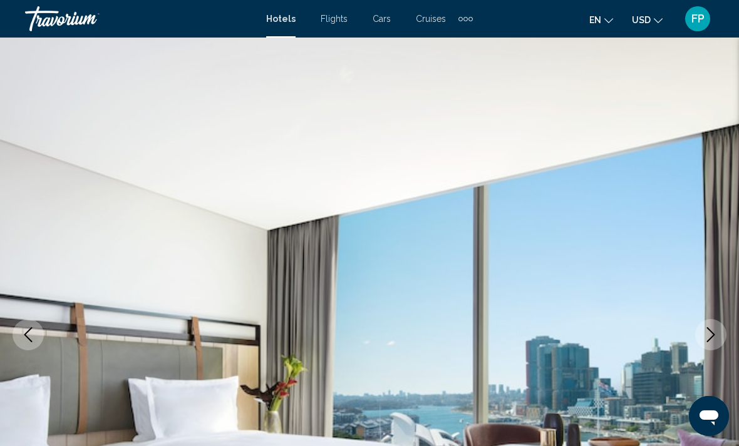
click at [716, 339] on icon "Next image" at bounding box center [710, 334] width 15 height 15
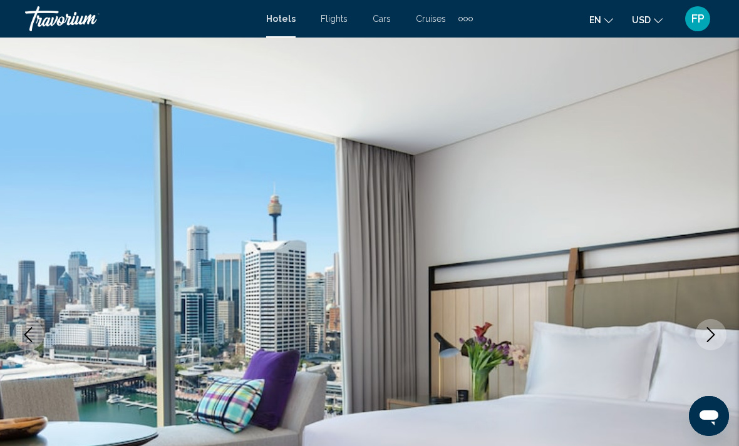
click at [715, 342] on button "Next image" at bounding box center [710, 334] width 31 height 31
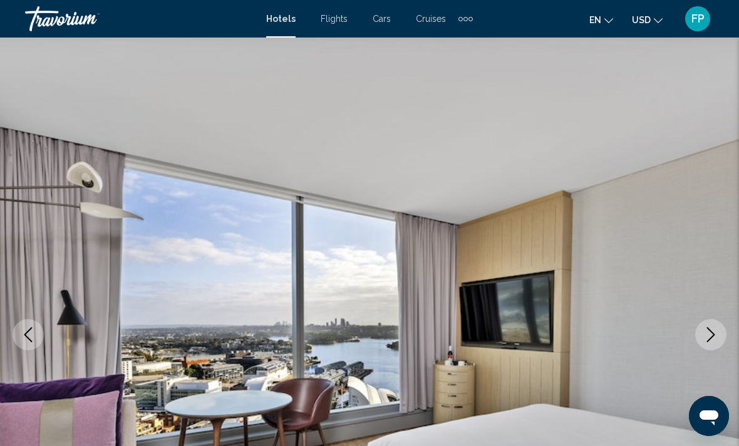
click at [718, 334] on button "Next image" at bounding box center [710, 334] width 31 height 31
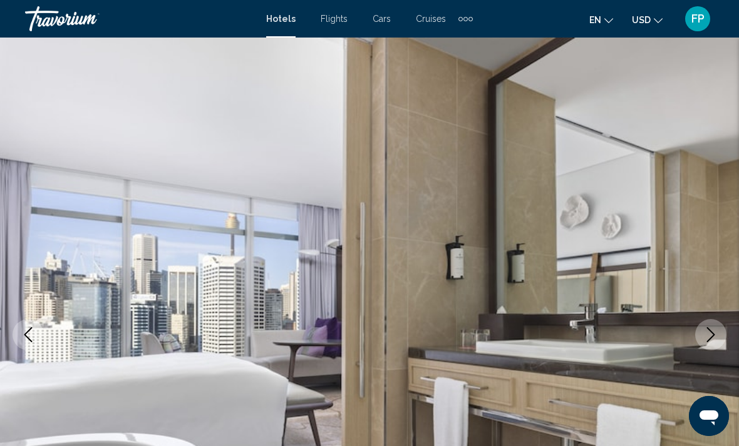
click at [718, 336] on icon "Next image" at bounding box center [710, 334] width 15 height 15
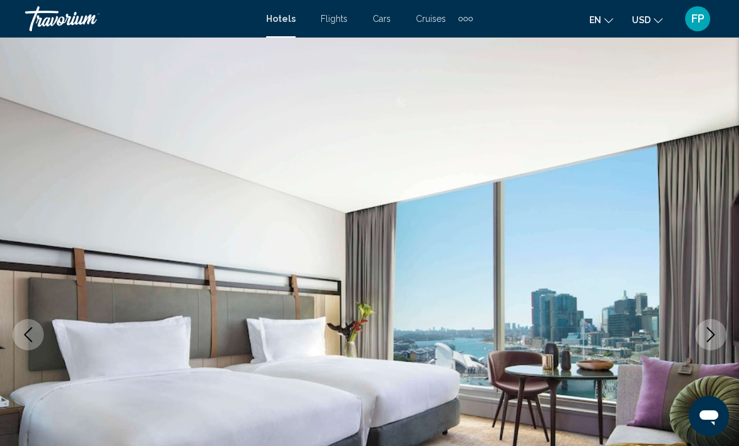
click at [714, 340] on icon "Next image" at bounding box center [710, 334] width 15 height 15
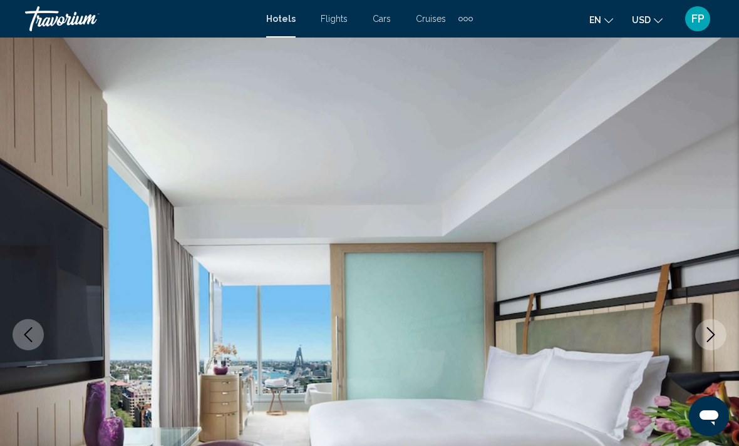
click at [716, 337] on icon "Next image" at bounding box center [710, 334] width 15 height 15
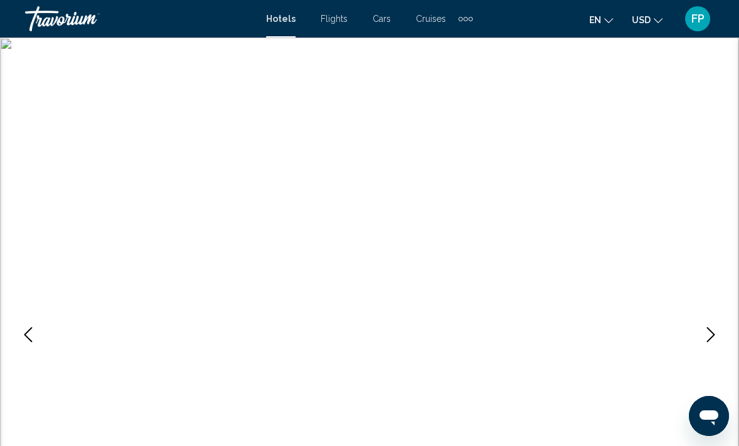
click at [715, 336] on icon "Next image" at bounding box center [710, 334] width 15 height 15
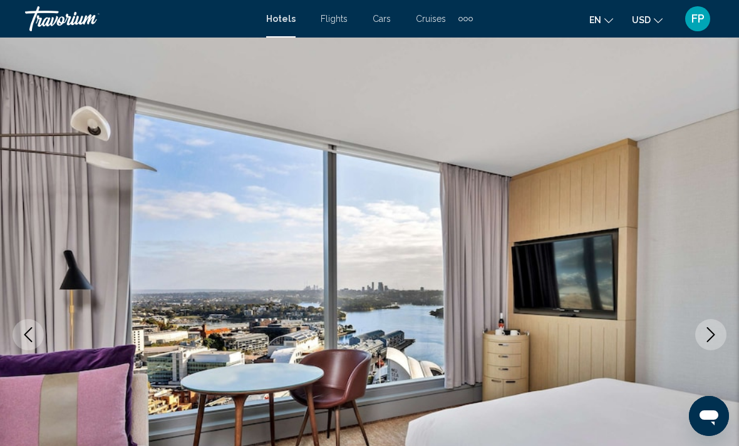
click at [714, 339] on icon "Next image" at bounding box center [710, 334] width 15 height 15
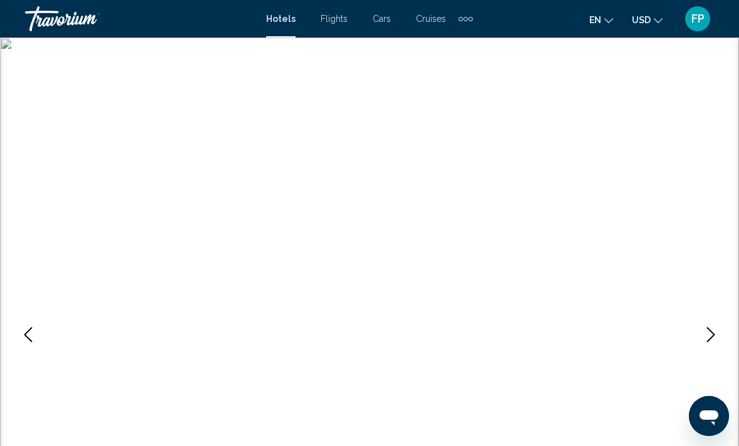
click at [715, 340] on icon "Next image" at bounding box center [710, 334] width 15 height 15
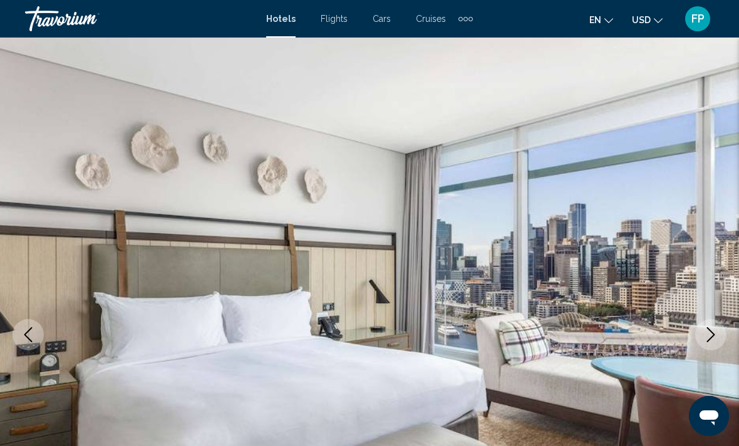
click at [716, 341] on icon "Next image" at bounding box center [710, 334] width 15 height 15
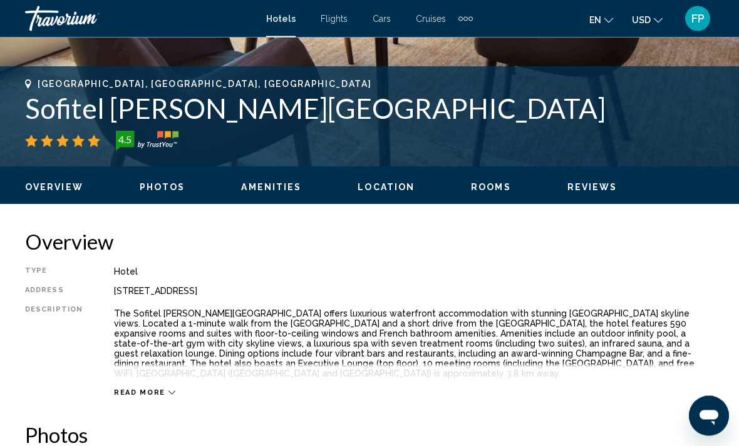
scroll to position [466, 0]
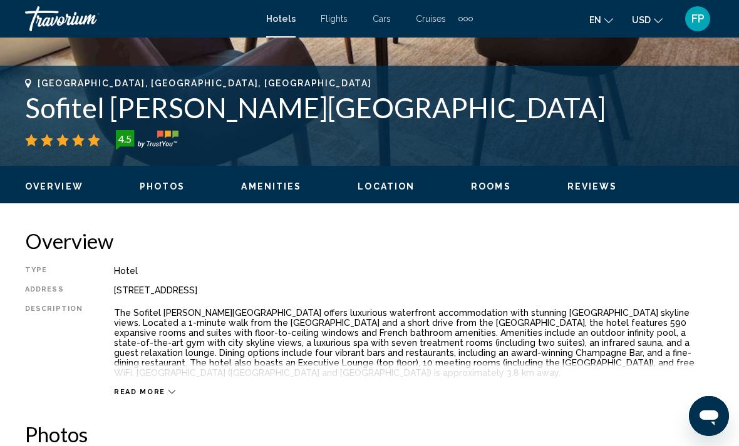
click at [260, 191] on span "Amenities" at bounding box center [271, 187] width 60 height 10
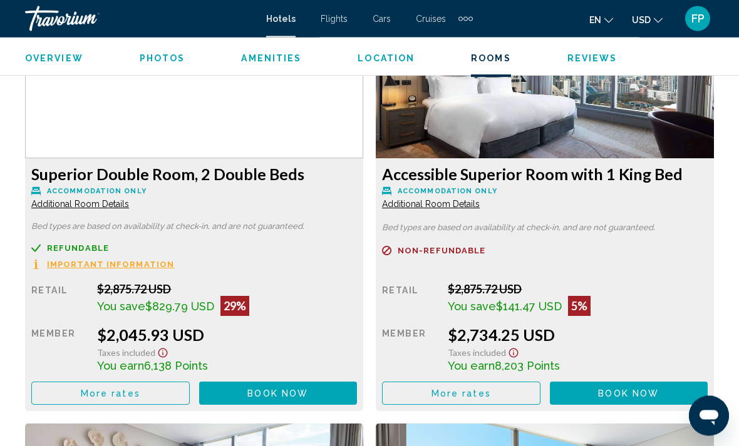
scroll to position [1973, 0]
click at [81, 392] on button "More rates" at bounding box center [110, 393] width 158 height 23
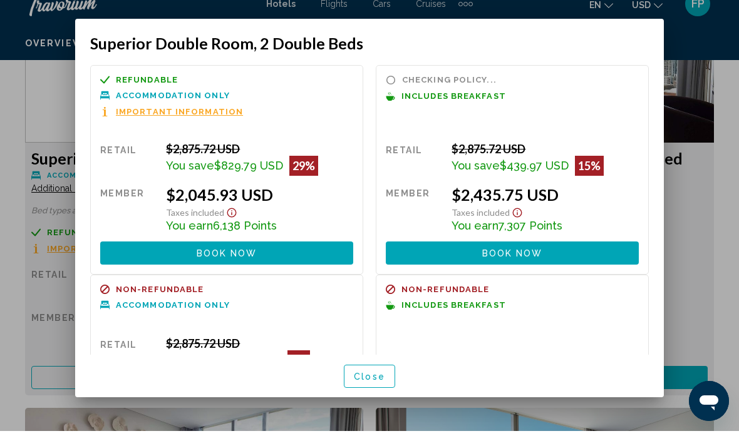
scroll to position [0, 0]
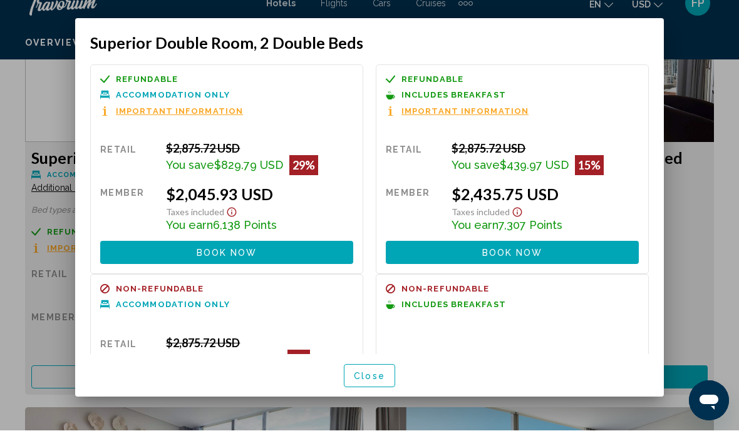
click at [615, 118] on div "Refundable Non-refundable Non-refundable Includes Breakfast Important Informati…" at bounding box center [512, 185] width 273 height 210
click at [713, 152] on div at bounding box center [369, 223] width 739 height 446
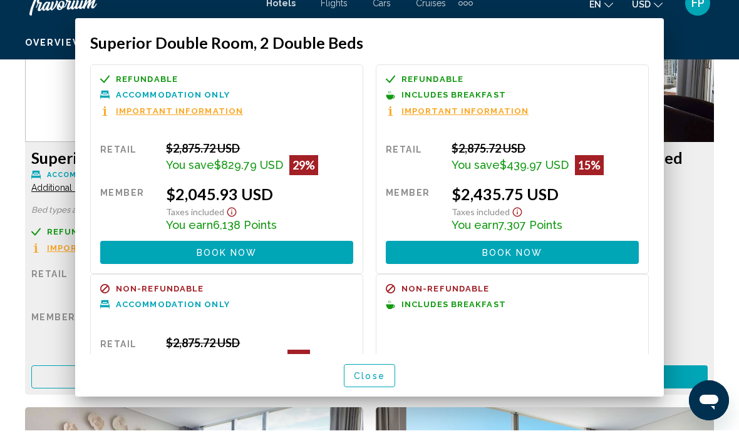
scroll to position [1973, 0]
